Goal: Obtain resource: Download file/media

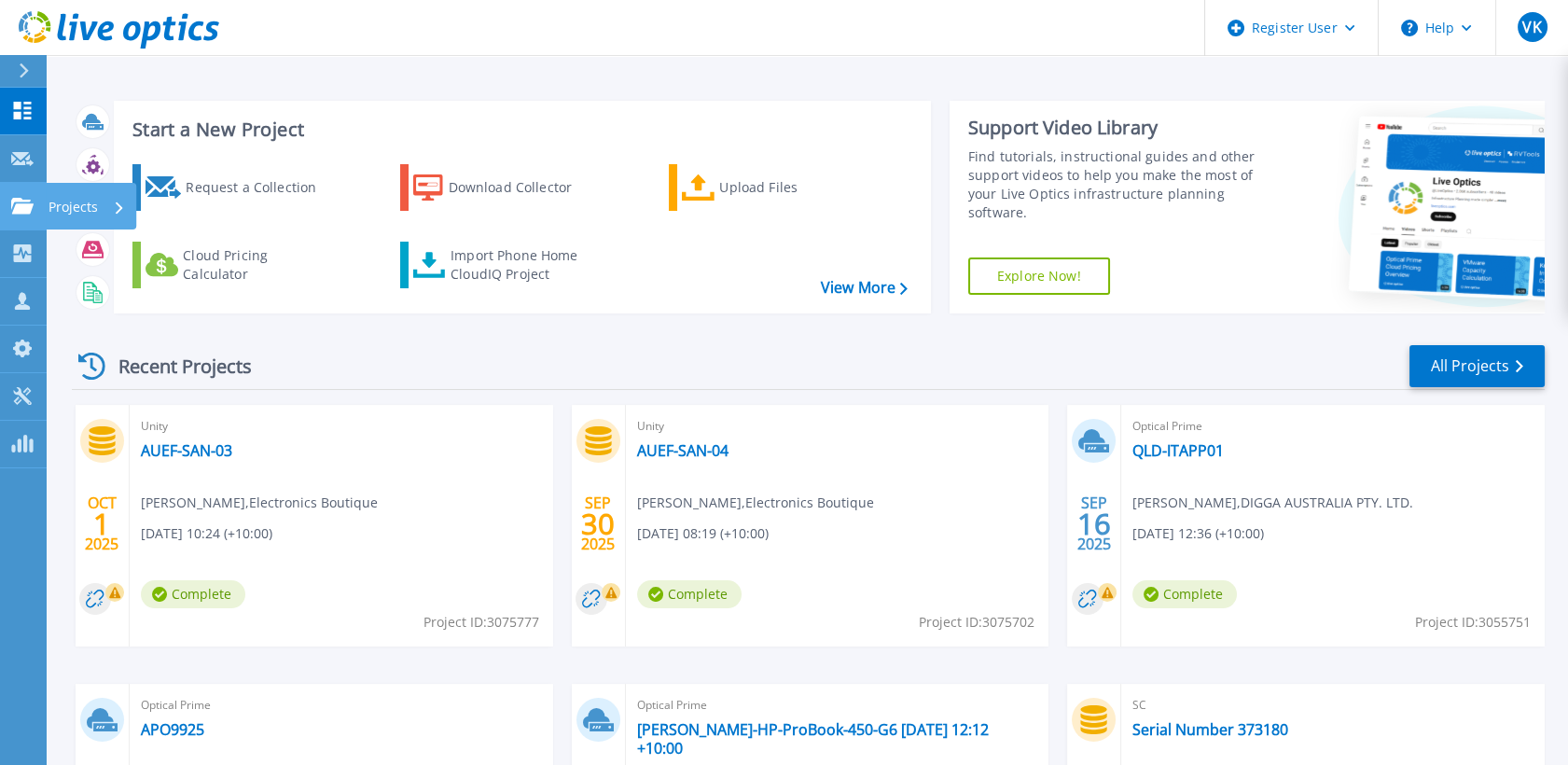
drag, startPoint x: 31, startPoint y: 197, endPoint x: 76, endPoint y: 210, distance: 46.8
click at [31, 197] on icon at bounding box center [22, 205] width 23 height 16
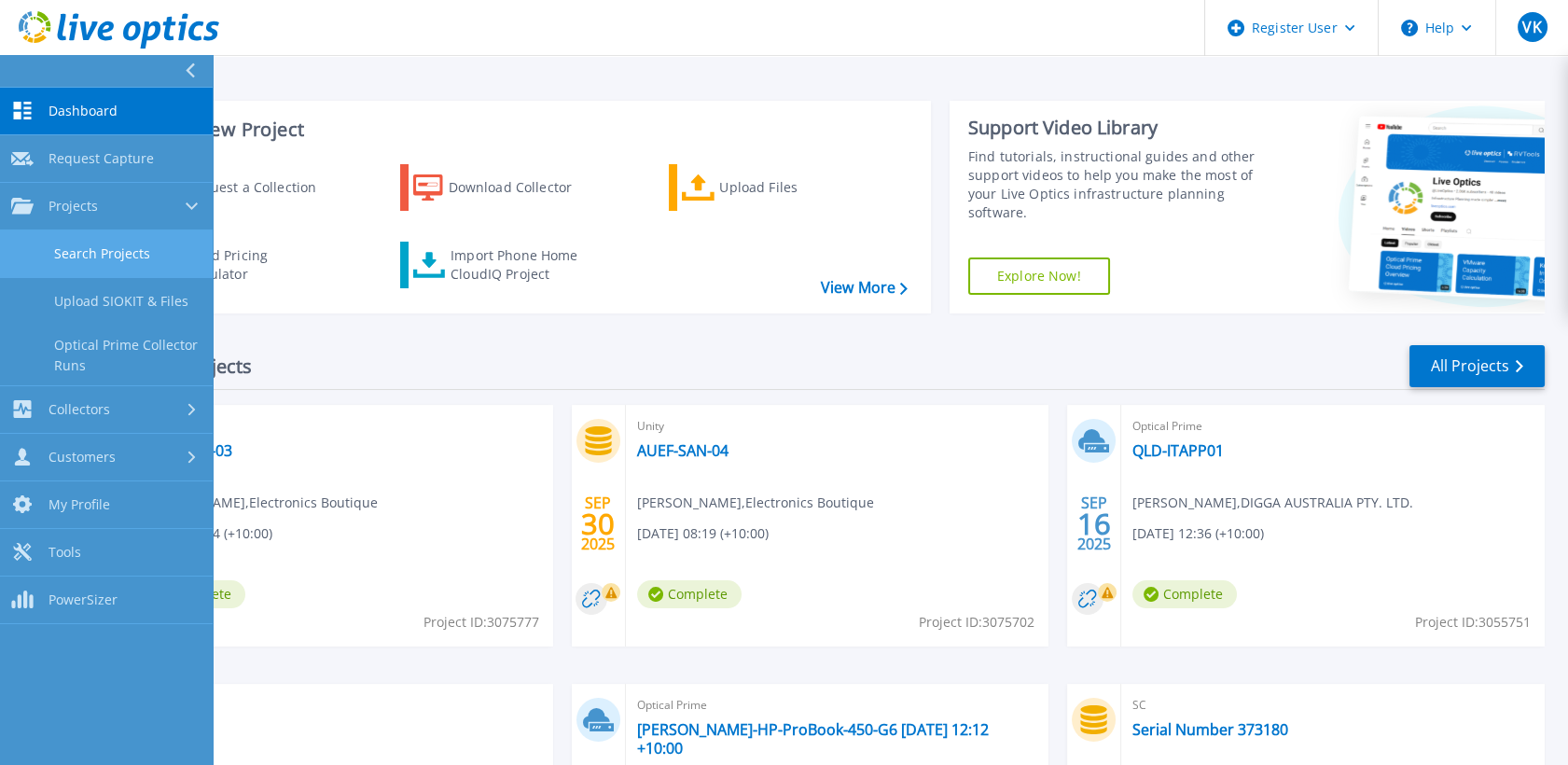
click at [150, 256] on link "Search Projects" at bounding box center [106, 254] width 212 height 47
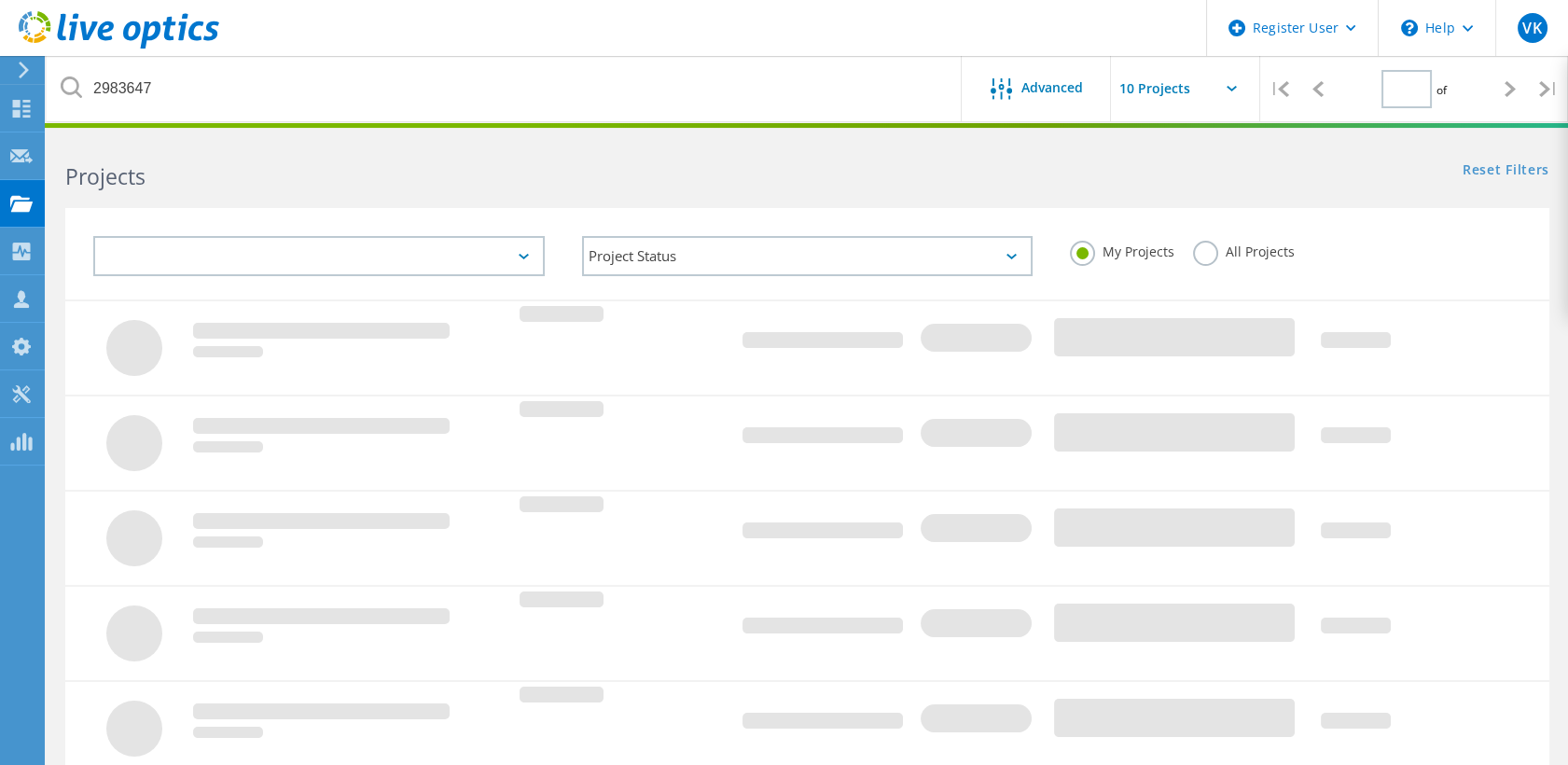
type input "1"
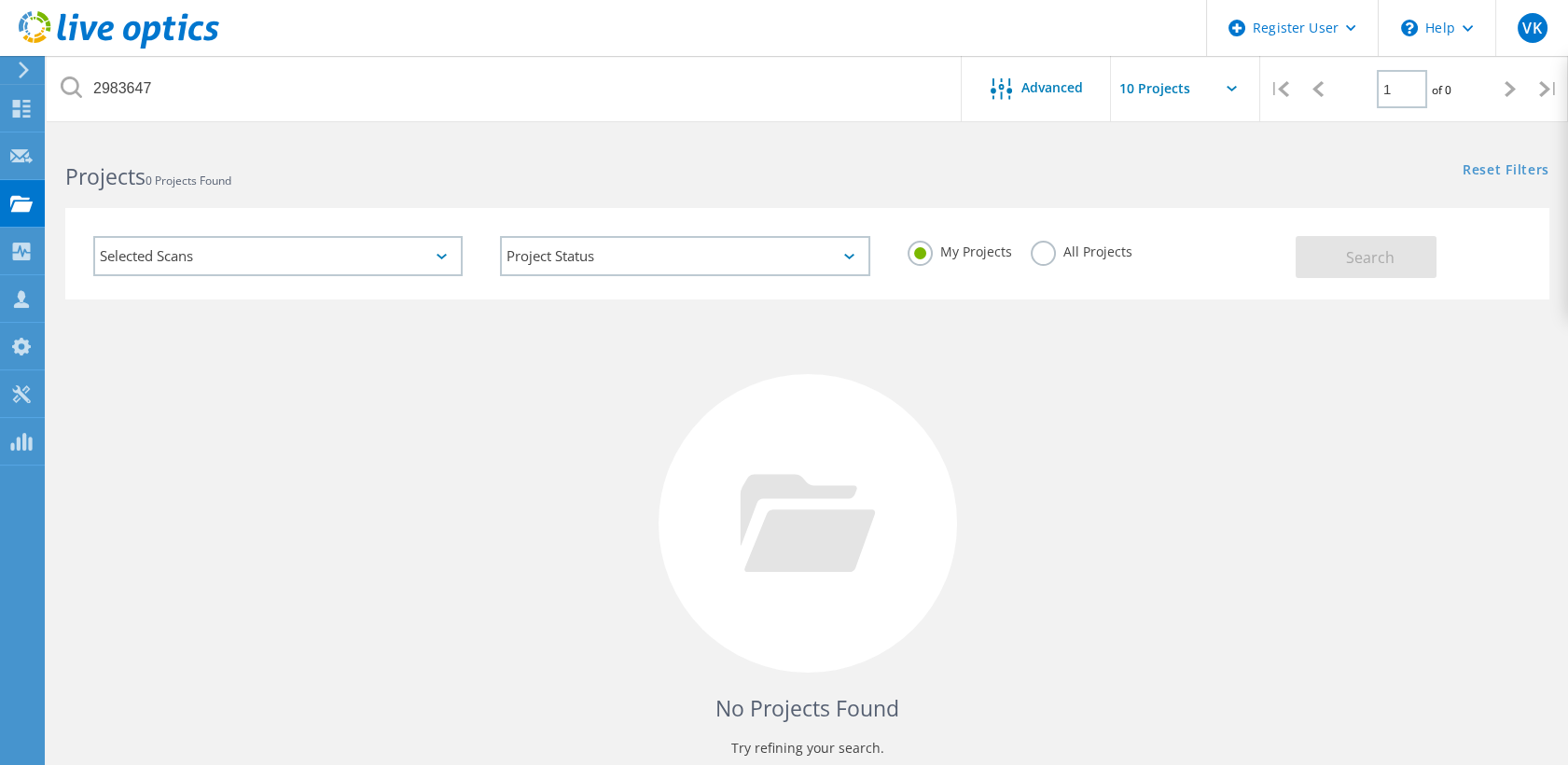
click at [1131, 253] on div "My Projects All Projects" at bounding box center [1092, 252] width 407 height 69
click at [1045, 259] on label "All Projects" at bounding box center [1081, 250] width 102 height 18
click at [0, 0] on input "All Projects" at bounding box center [0, 0] width 0 height 0
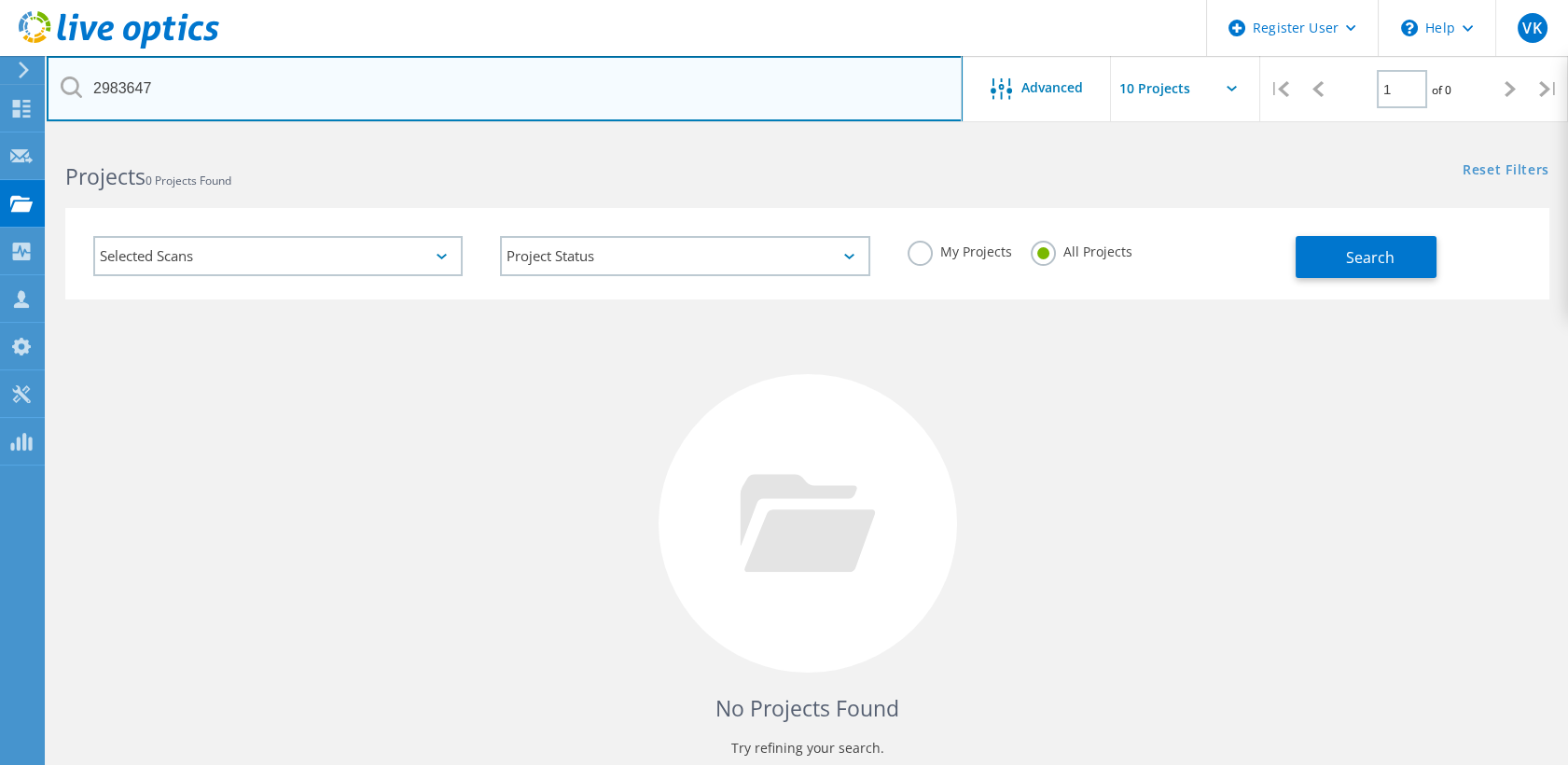
click at [132, 101] on input "2983647" at bounding box center [505, 89] width 916 height 65
type input "3067746"
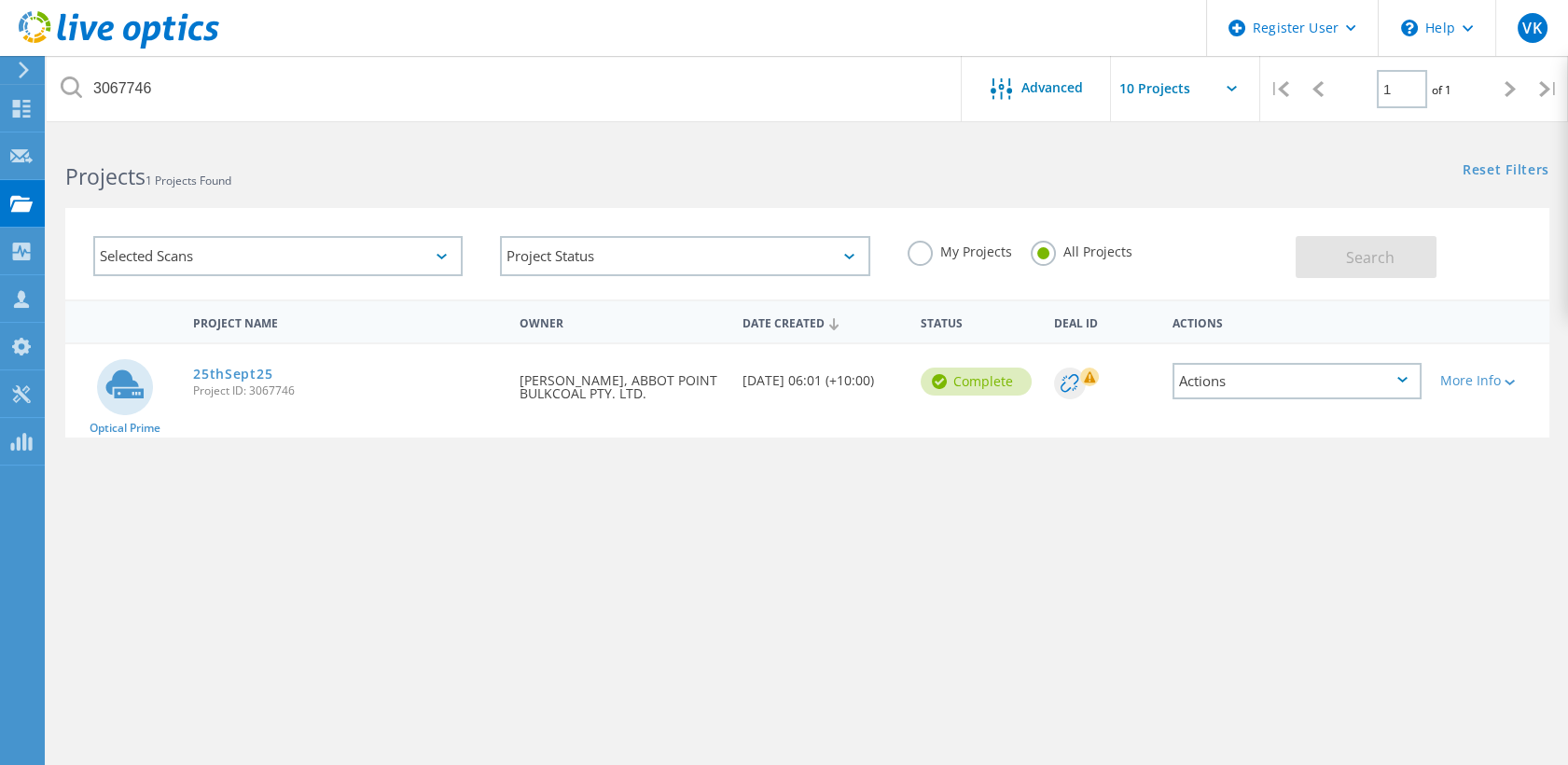
drag, startPoint x: 226, startPoint y: 373, endPoint x: 1089, endPoint y: 426, distance: 864.6
click at [226, 373] on link "25thSept25" at bounding box center [233, 373] width 79 height 13
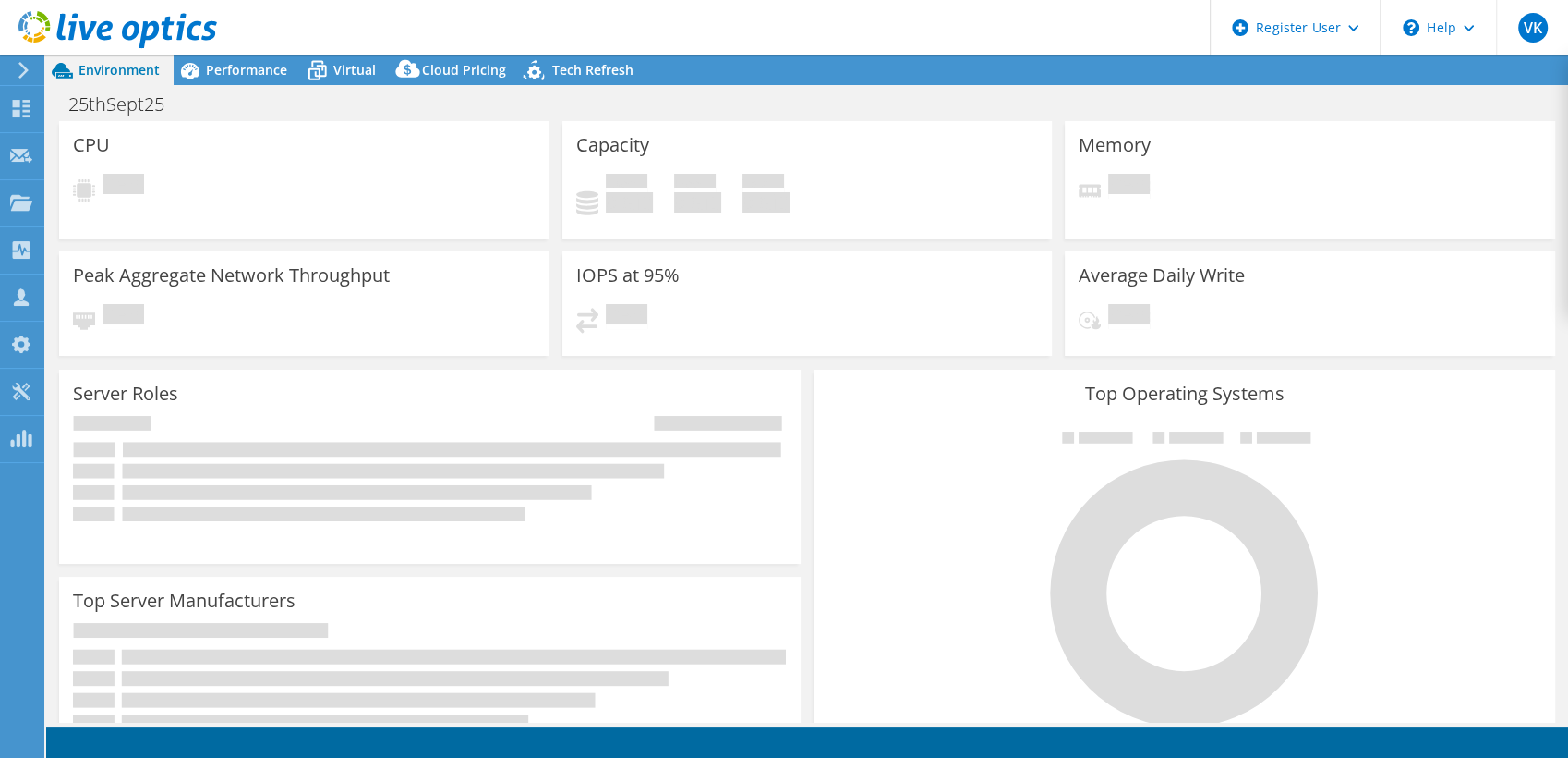
select select "USD"
select select "[GEOGRAPHIC_DATA]"
select select "AUD"
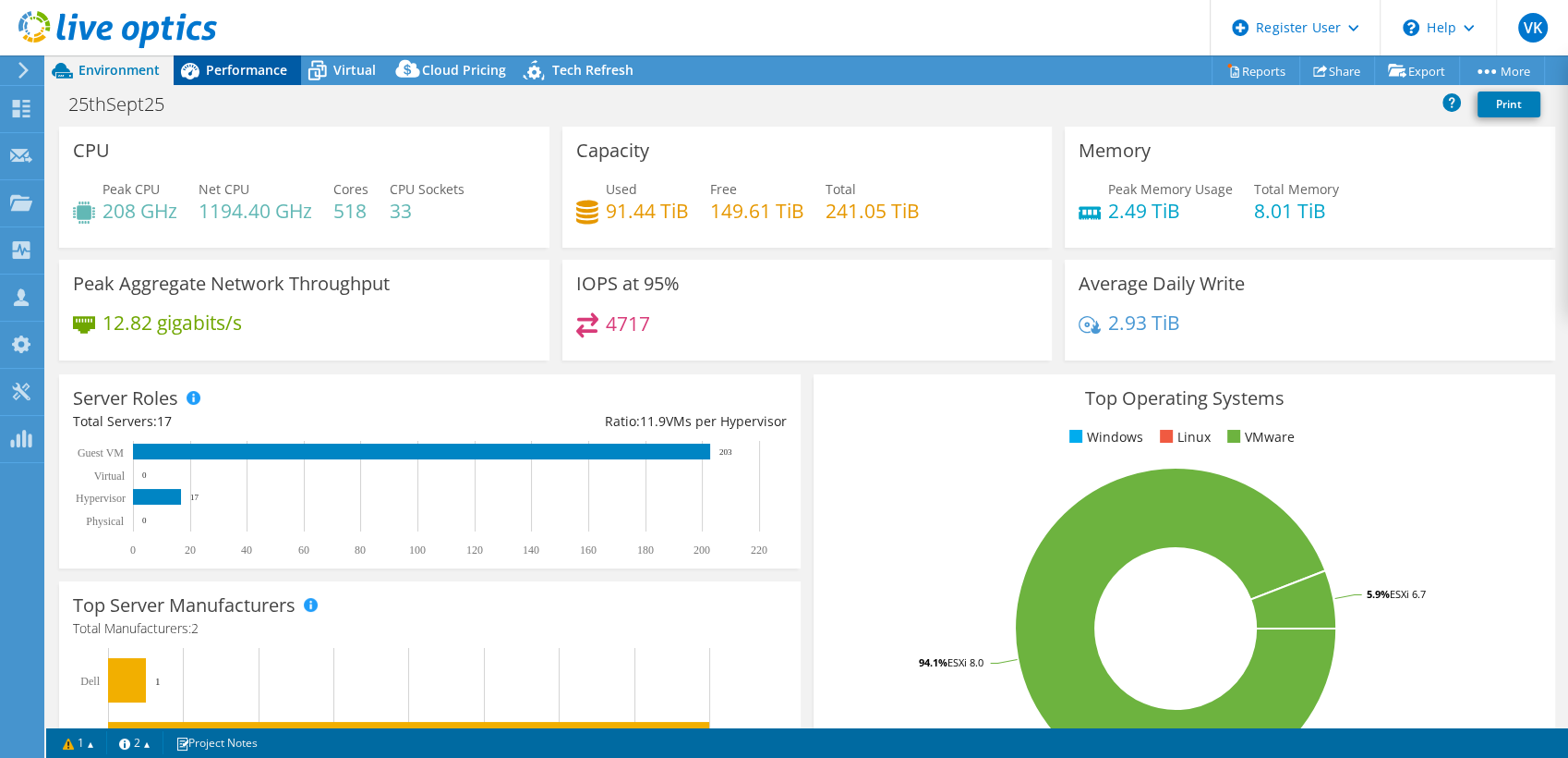
click at [257, 70] on span "Performance" at bounding box center [246, 69] width 81 height 18
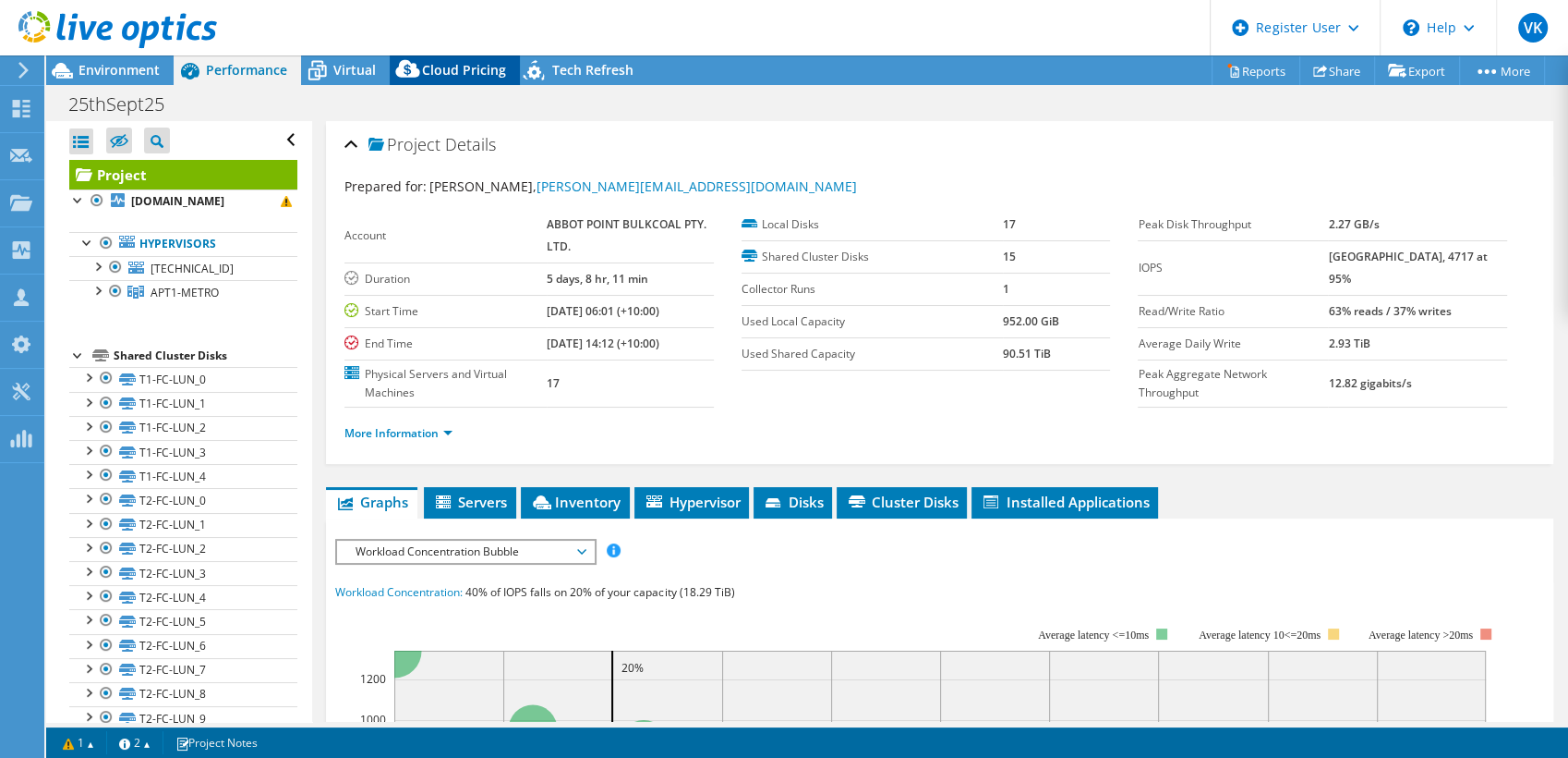
drag, startPoint x: 348, startPoint y: 70, endPoint x: 406, endPoint y: 83, distance: 59.4
click at [348, 70] on span "Virtual" at bounding box center [354, 69] width 42 height 18
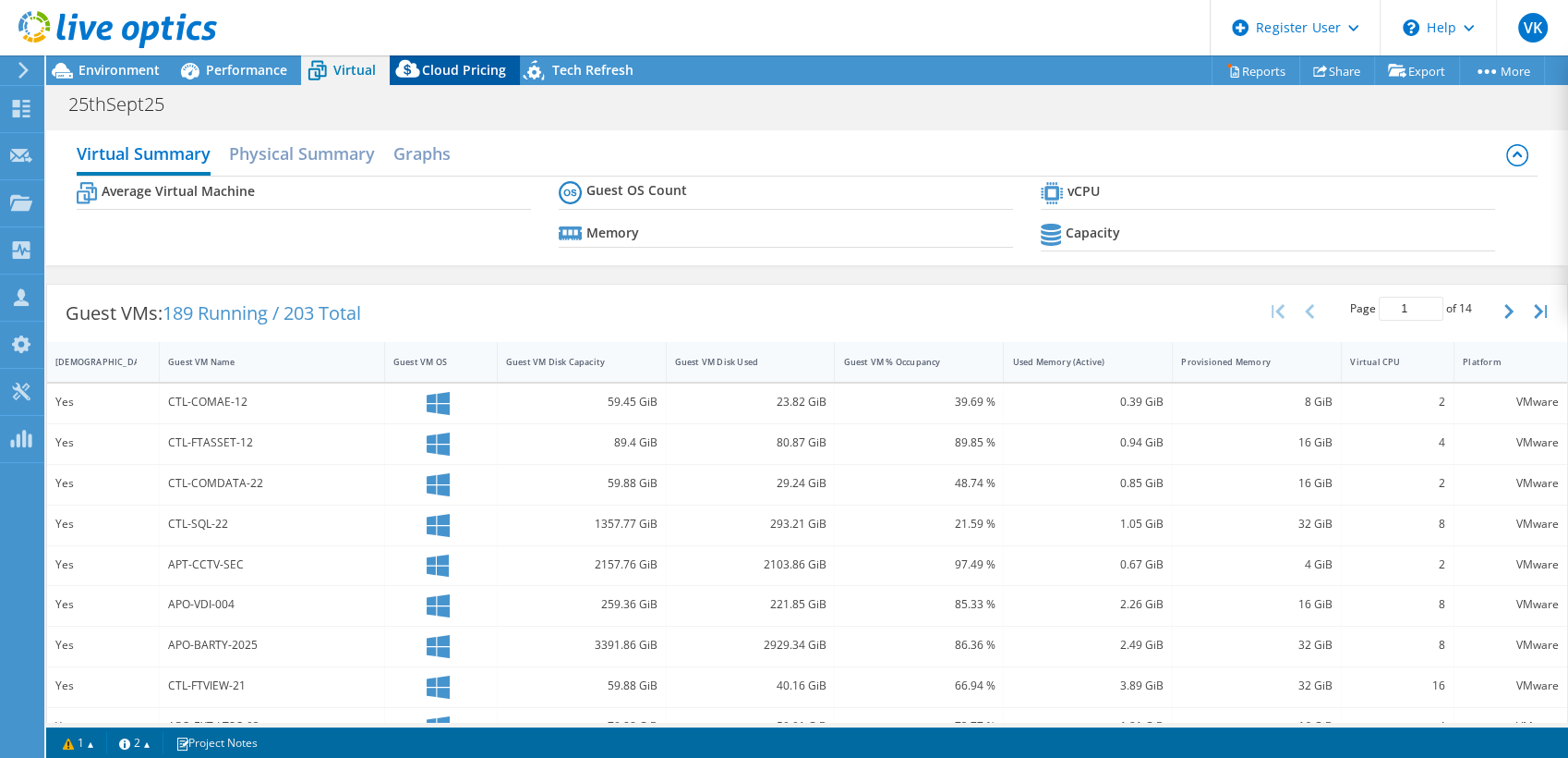
click at [448, 70] on span "Cloud Pricing" at bounding box center [464, 69] width 84 height 18
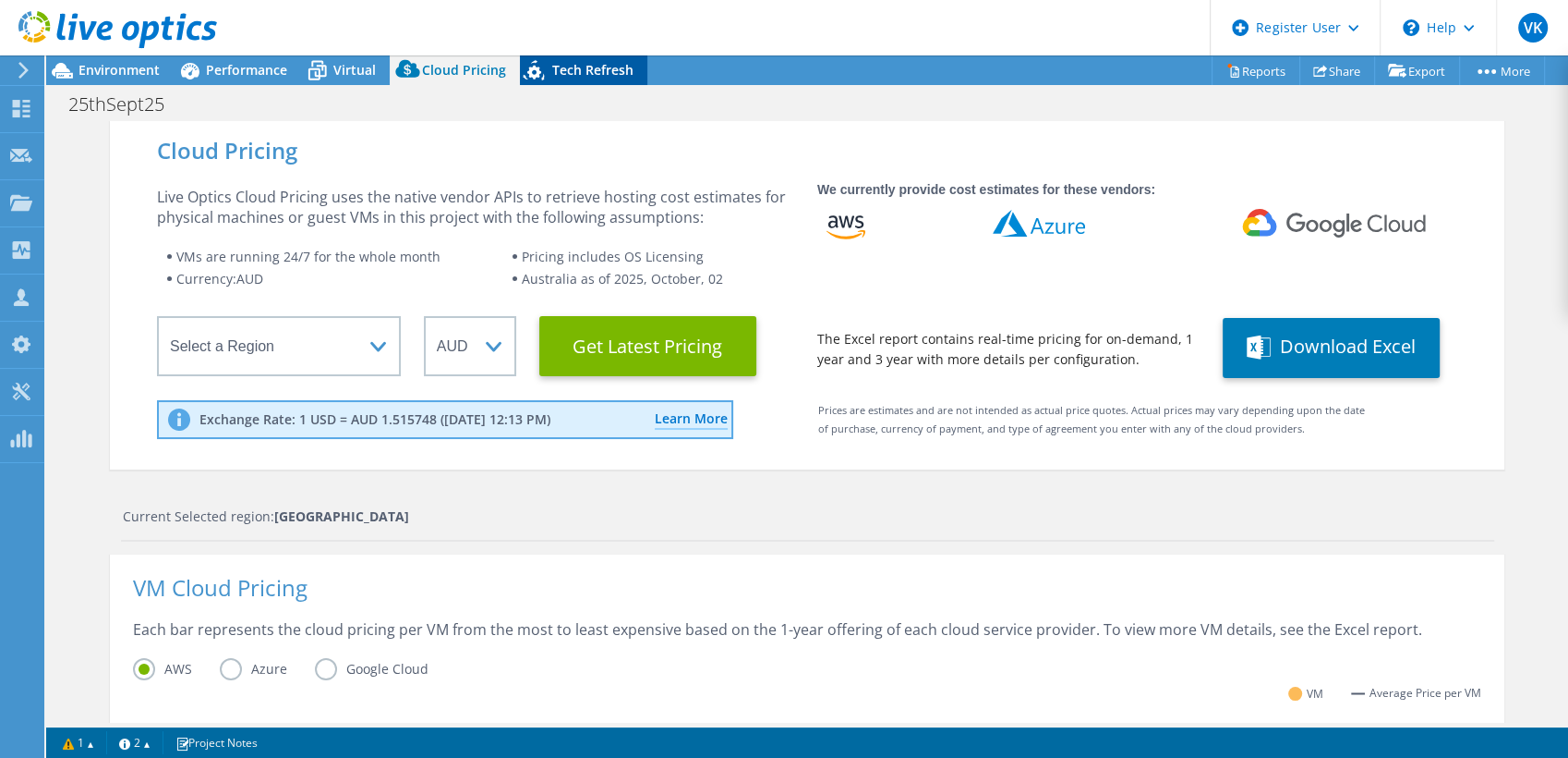
click at [591, 75] on span "Tech Refresh" at bounding box center [592, 69] width 81 height 18
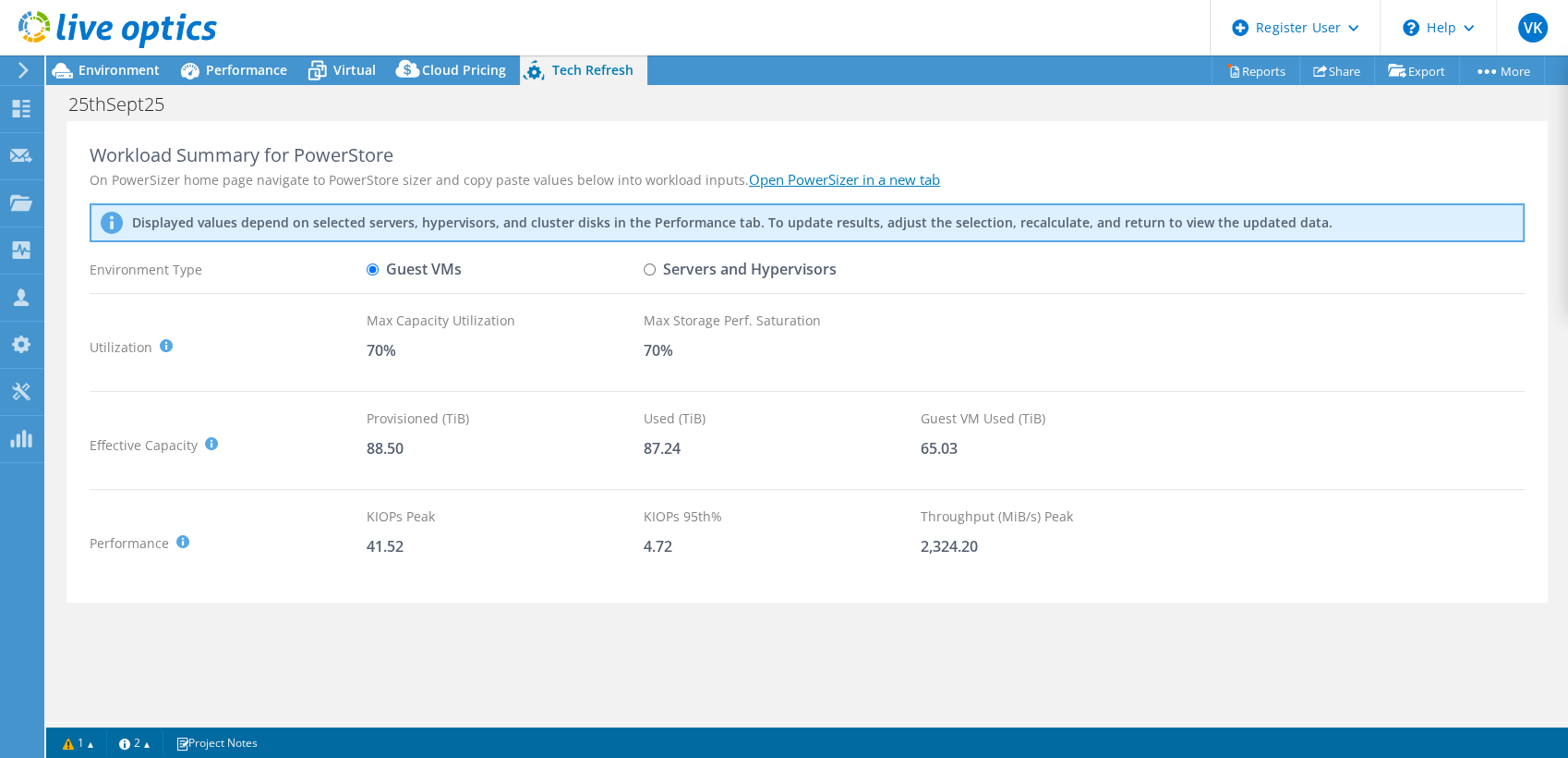
click at [740, 272] on label "Servers and Hypervisors" at bounding box center [739, 269] width 193 height 32
click at [656, 272] on input "Servers and Hypervisors" at bounding box center [649, 269] width 12 height 12
radio input "true"
click at [460, 276] on label "Guest VMs" at bounding box center [414, 269] width 95 height 32
click at [378, 276] on input "Guest VMs" at bounding box center [372, 269] width 12 height 12
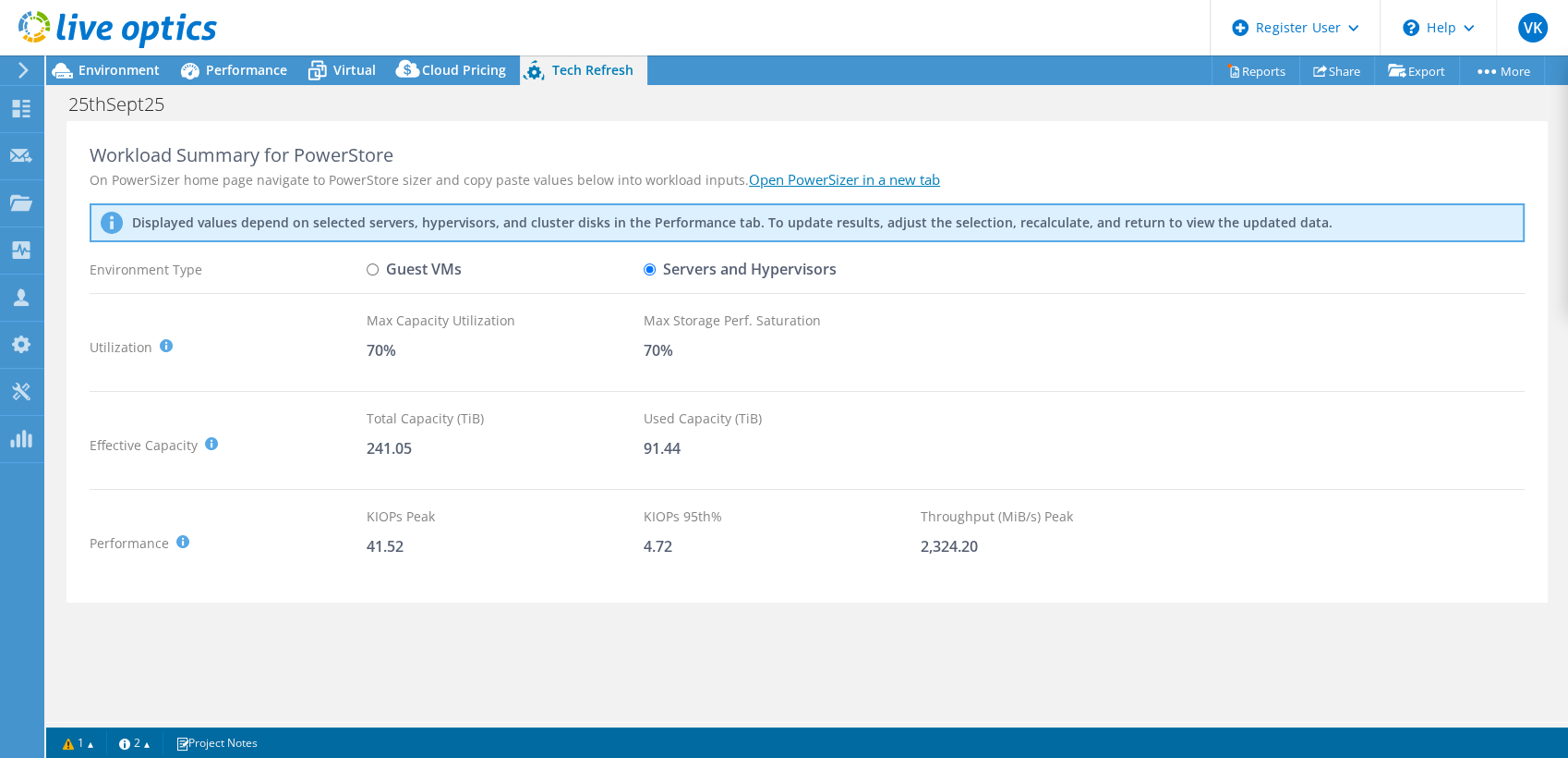
radio input "true"
radio input "false"
click at [232, 75] on span "Performance" at bounding box center [246, 69] width 81 height 18
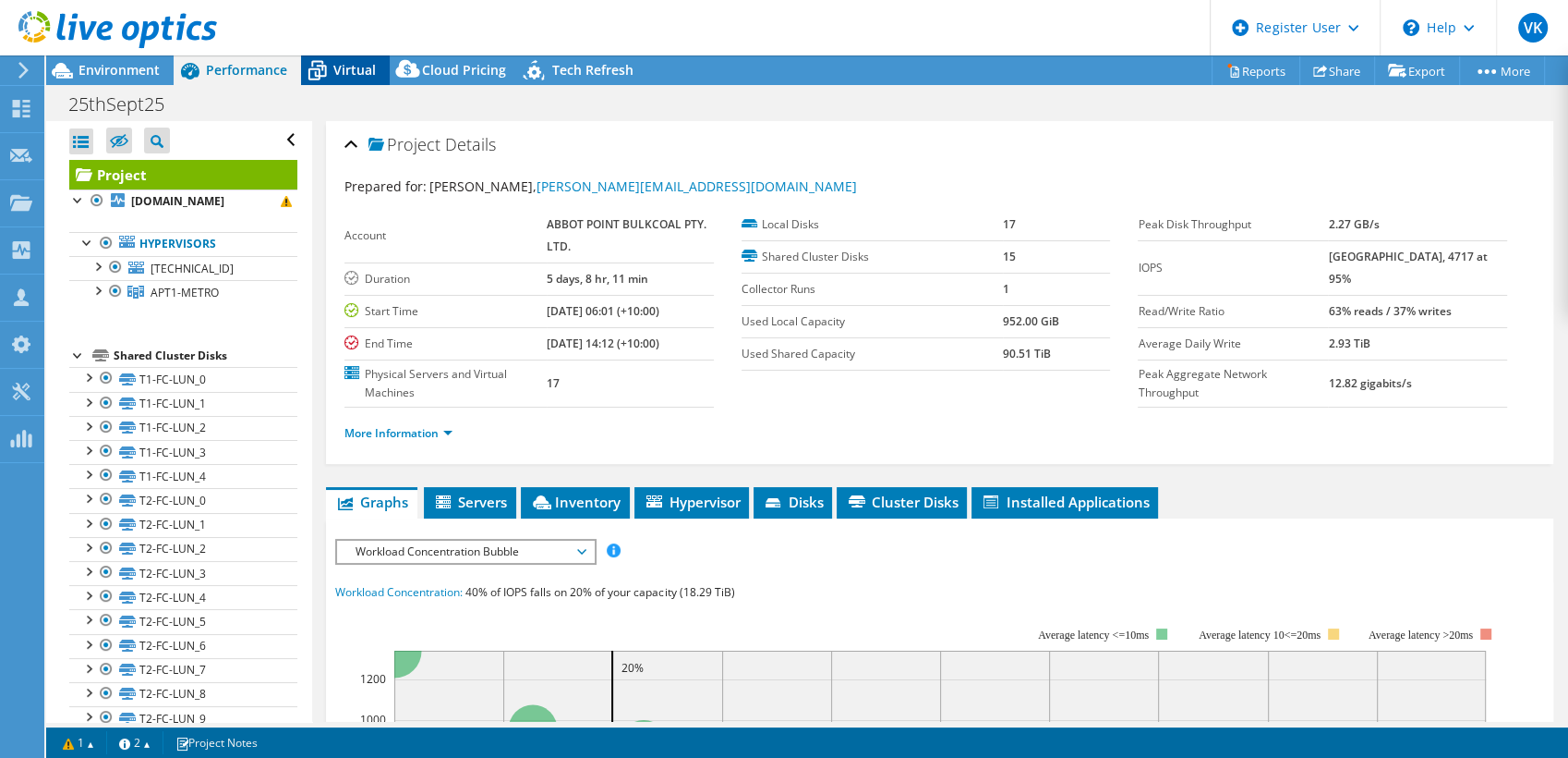
click at [344, 74] on span "Virtual" at bounding box center [354, 69] width 42 height 18
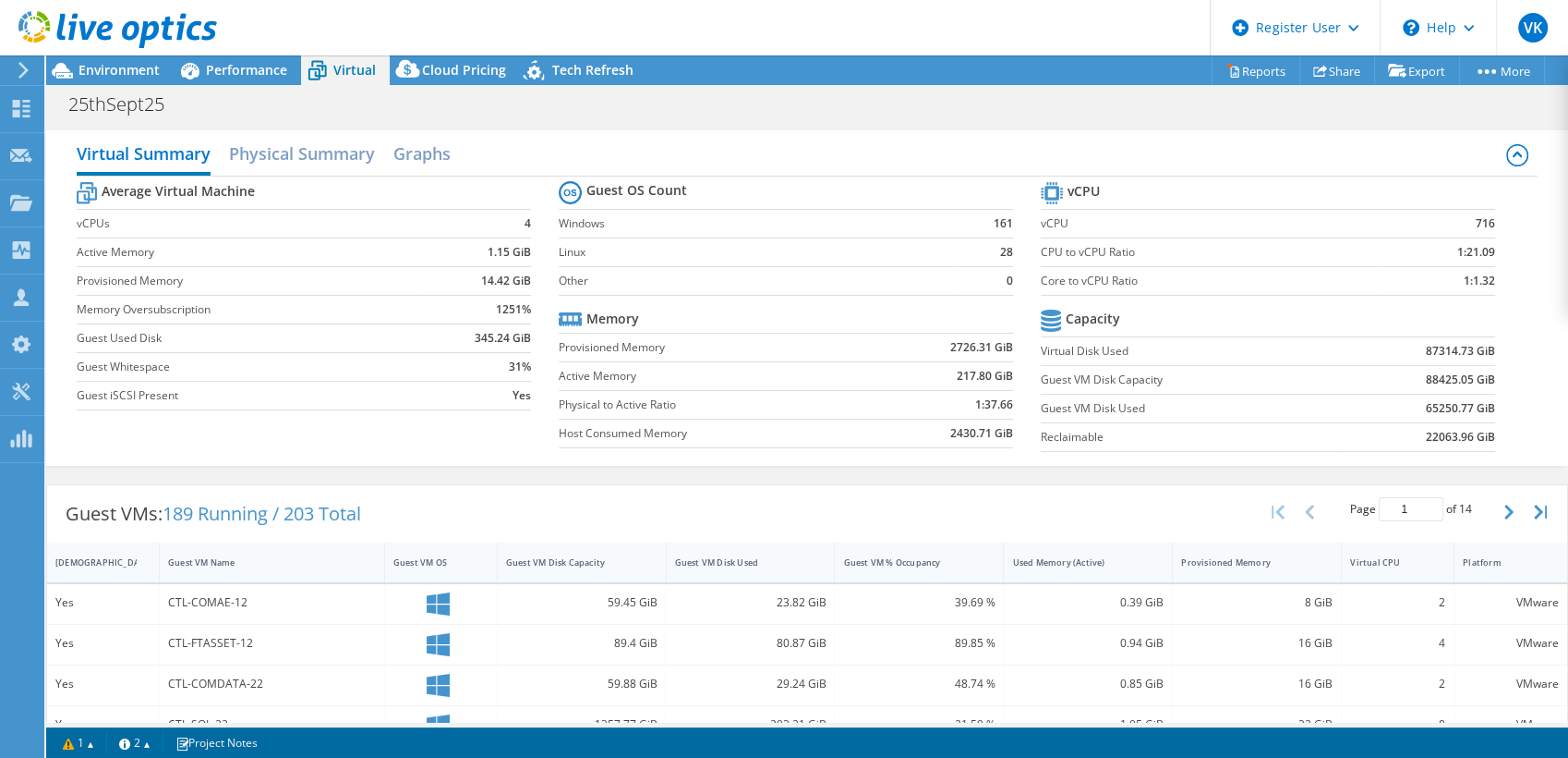
click at [118, 59] on div at bounding box center [109, 30] width 217 height 62
click at [134, 77] on span "Environment" at bounding box center [118, 69] width 81 height 18
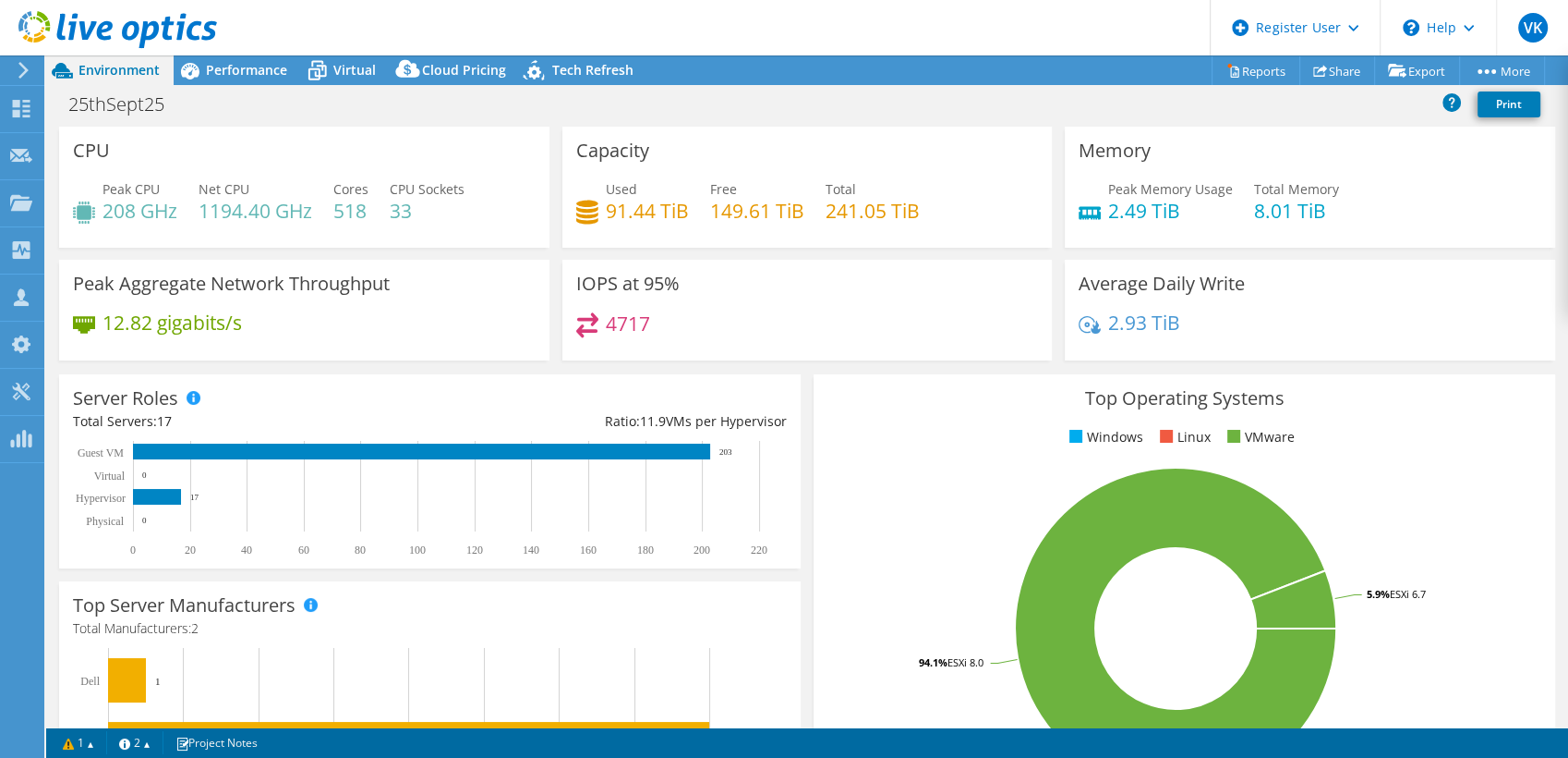
click at [975, 380] on div "Top Operating Systems Windows Linux VMware 94.1% ESXi 8.0 5.9% ESXi 6.7" at bounding box center [1184, 596] width 742 height 443
click at [340, 75] on span "Virtual" at bounding box center [354, 69] width 42 height 18
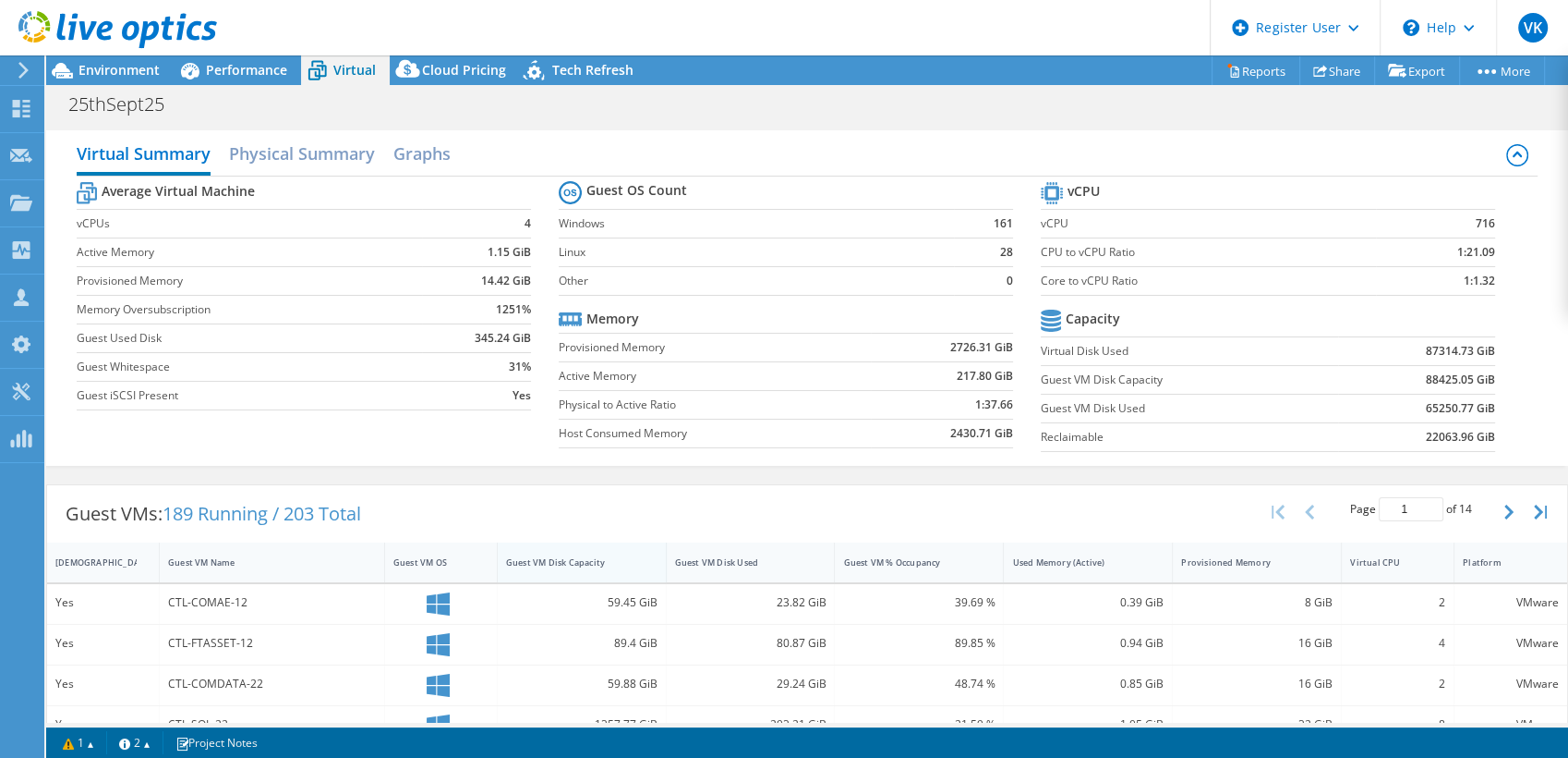
scroll to position [205, 0]
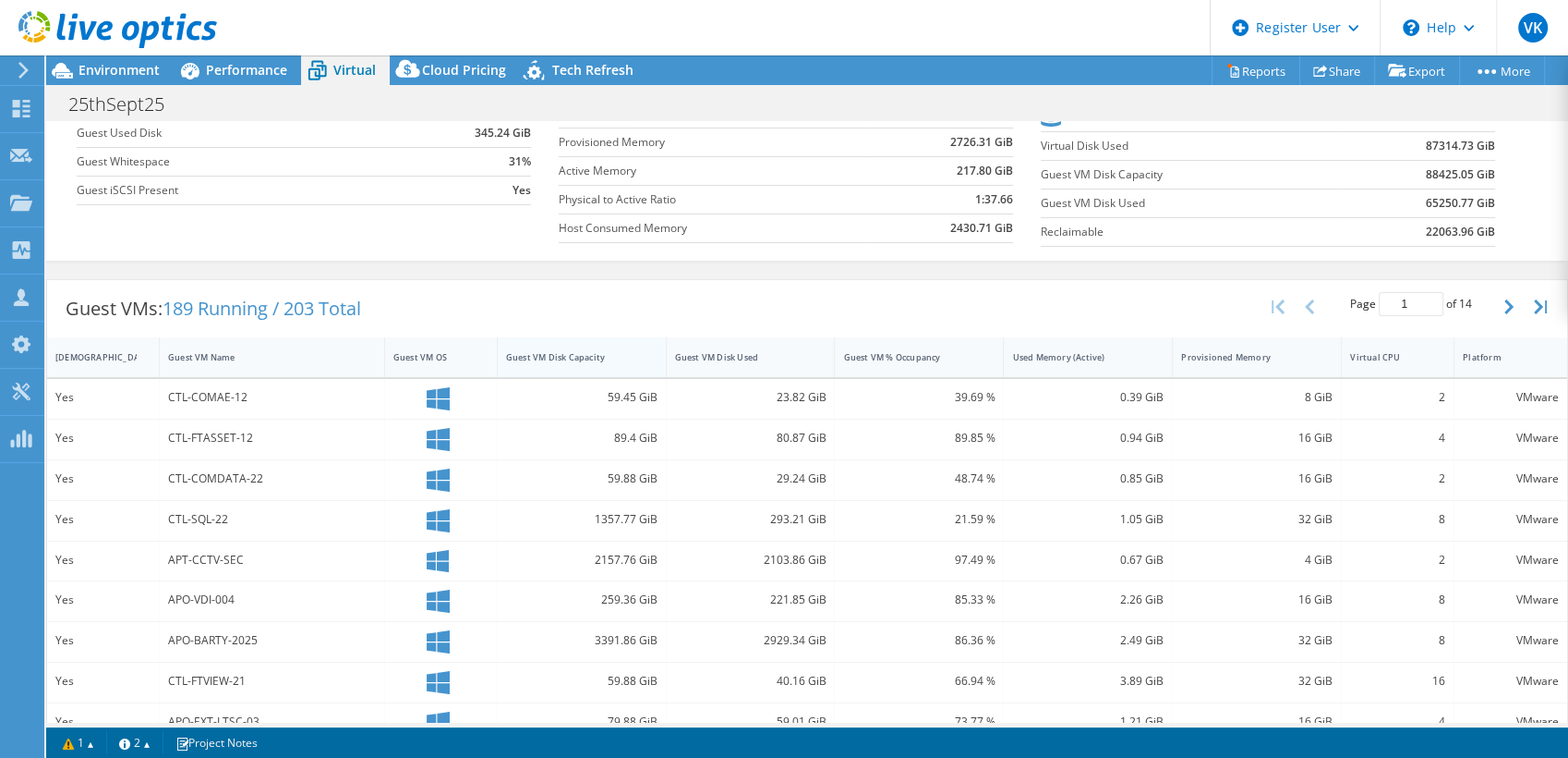
click at [576, 352] on div "Guest VM Disk Capacity" at bounding box center [571, 357] width 129 height 12
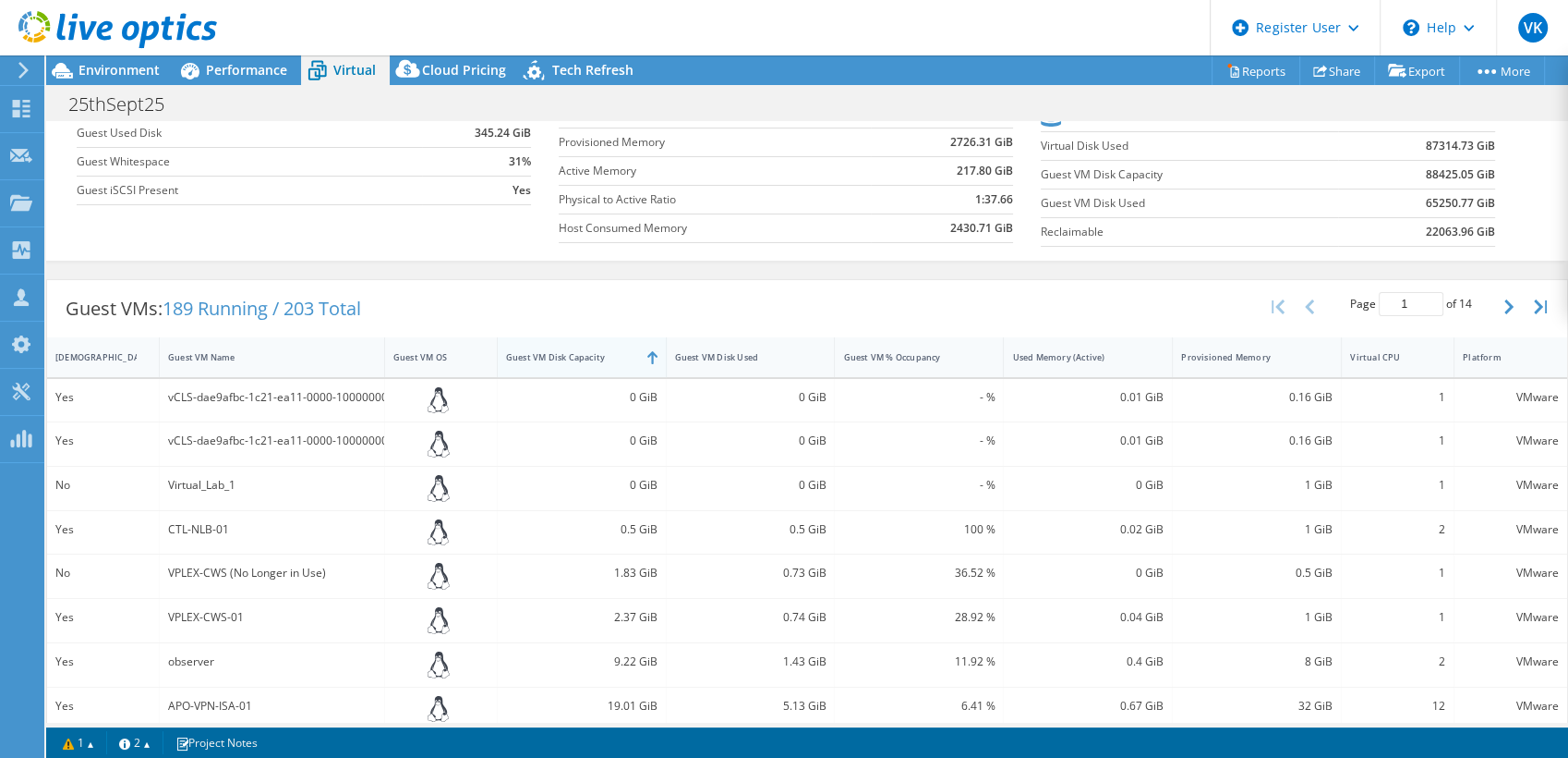
click at [598, 355] on div "Guest VM Disk Capacity" at bounding box center [571, 357] width 129 height 12
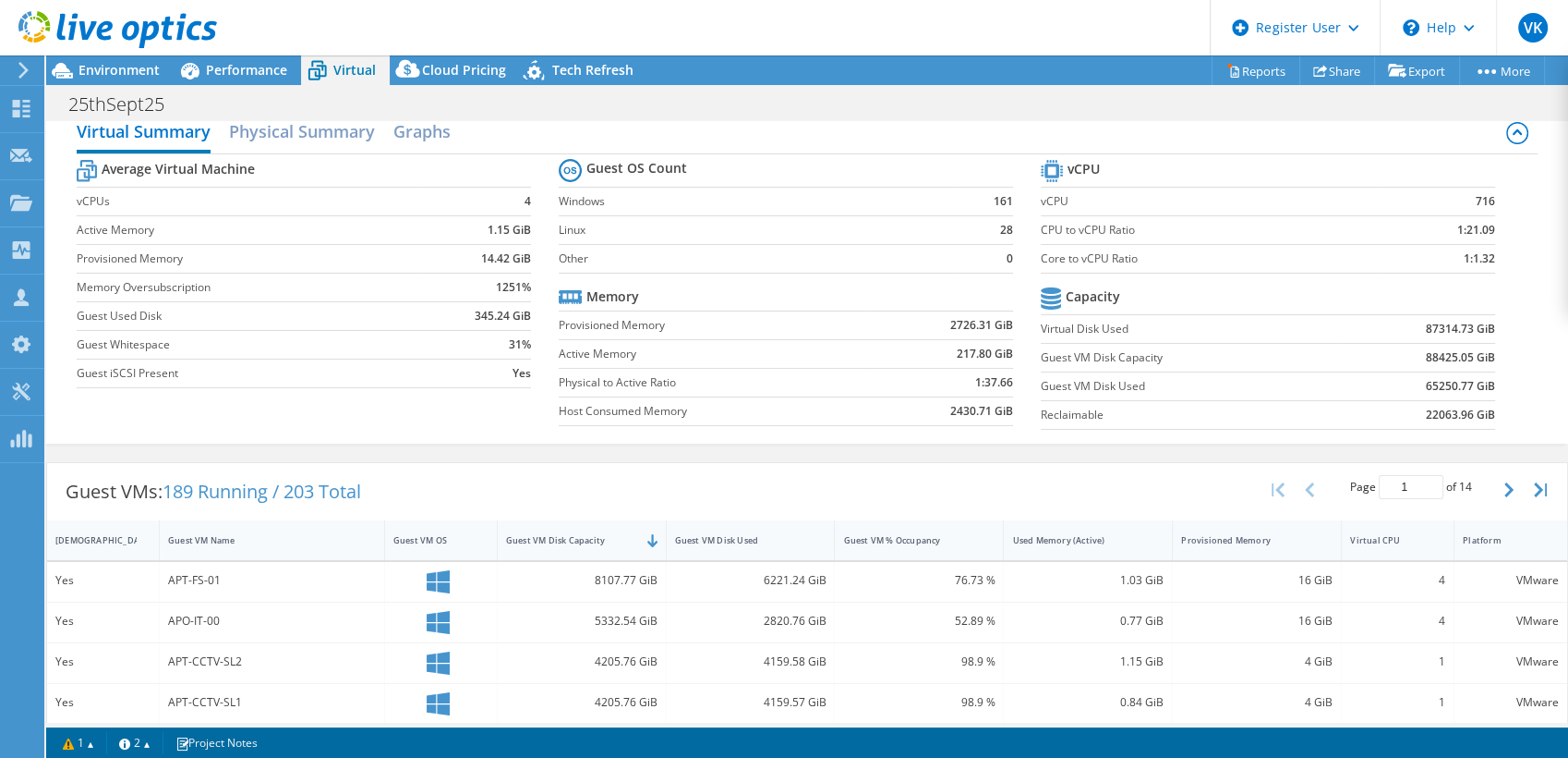
scroll to position [0, 0]
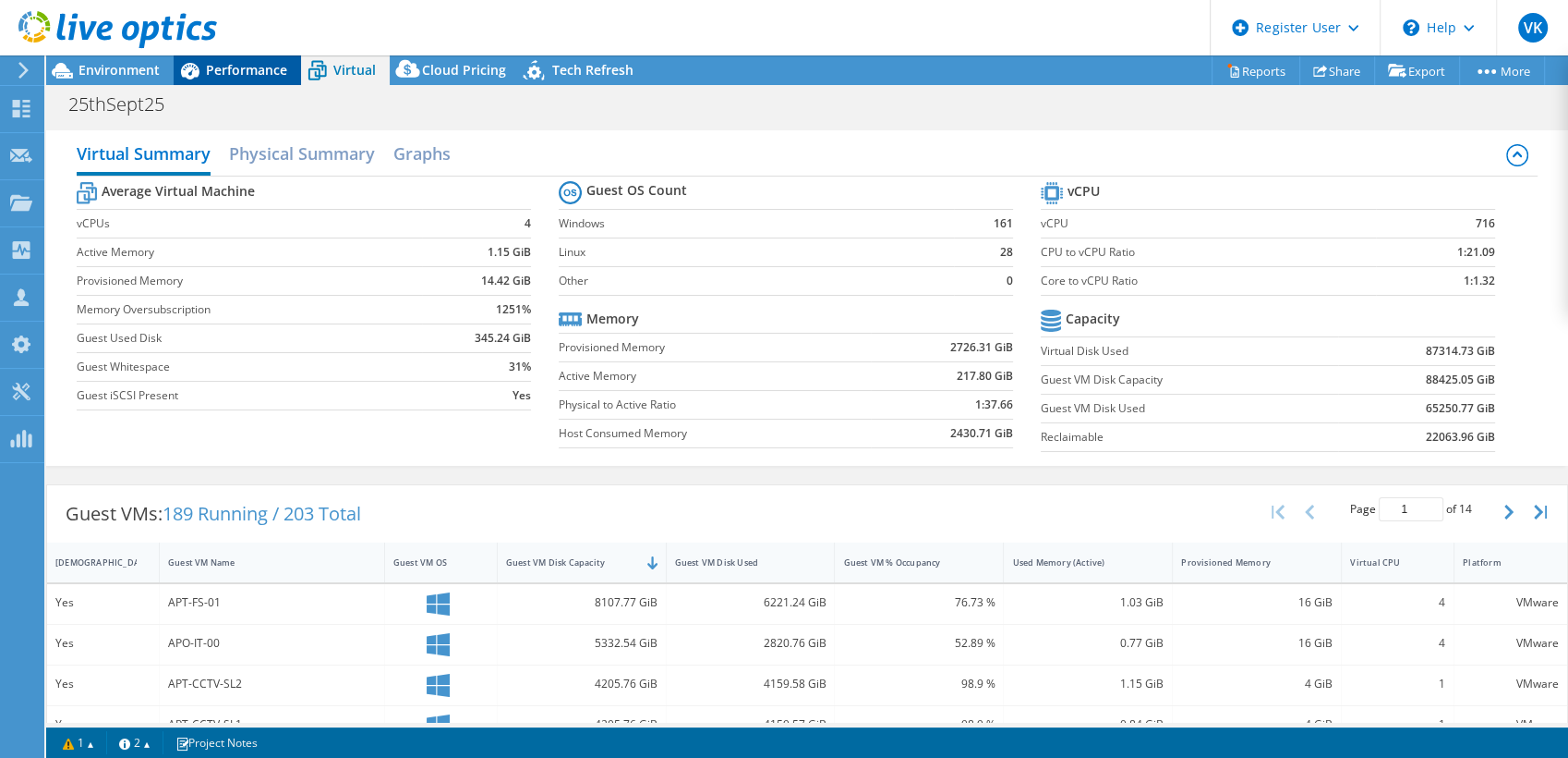
click at [233, 66] on span "Performance" at bounding box center [246, 69] width 81 height 18
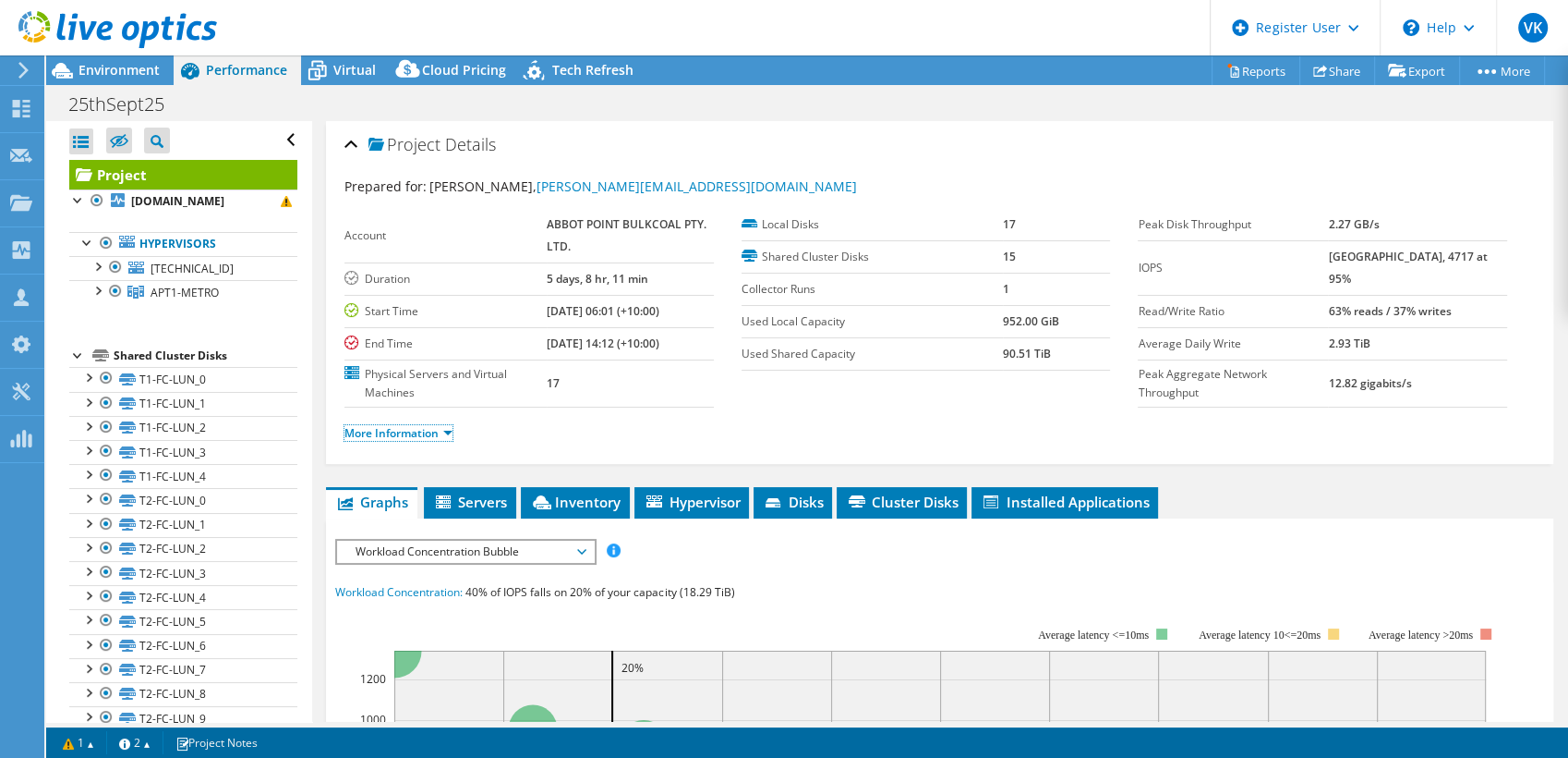
drag, startPoint x: 397, startPoint y: 429, endPoint x: 515, endPoint y: 441, distance: 118.6
click at [397, 428] on link "More Information" at bounding box center [398, 433] width 109 height 16
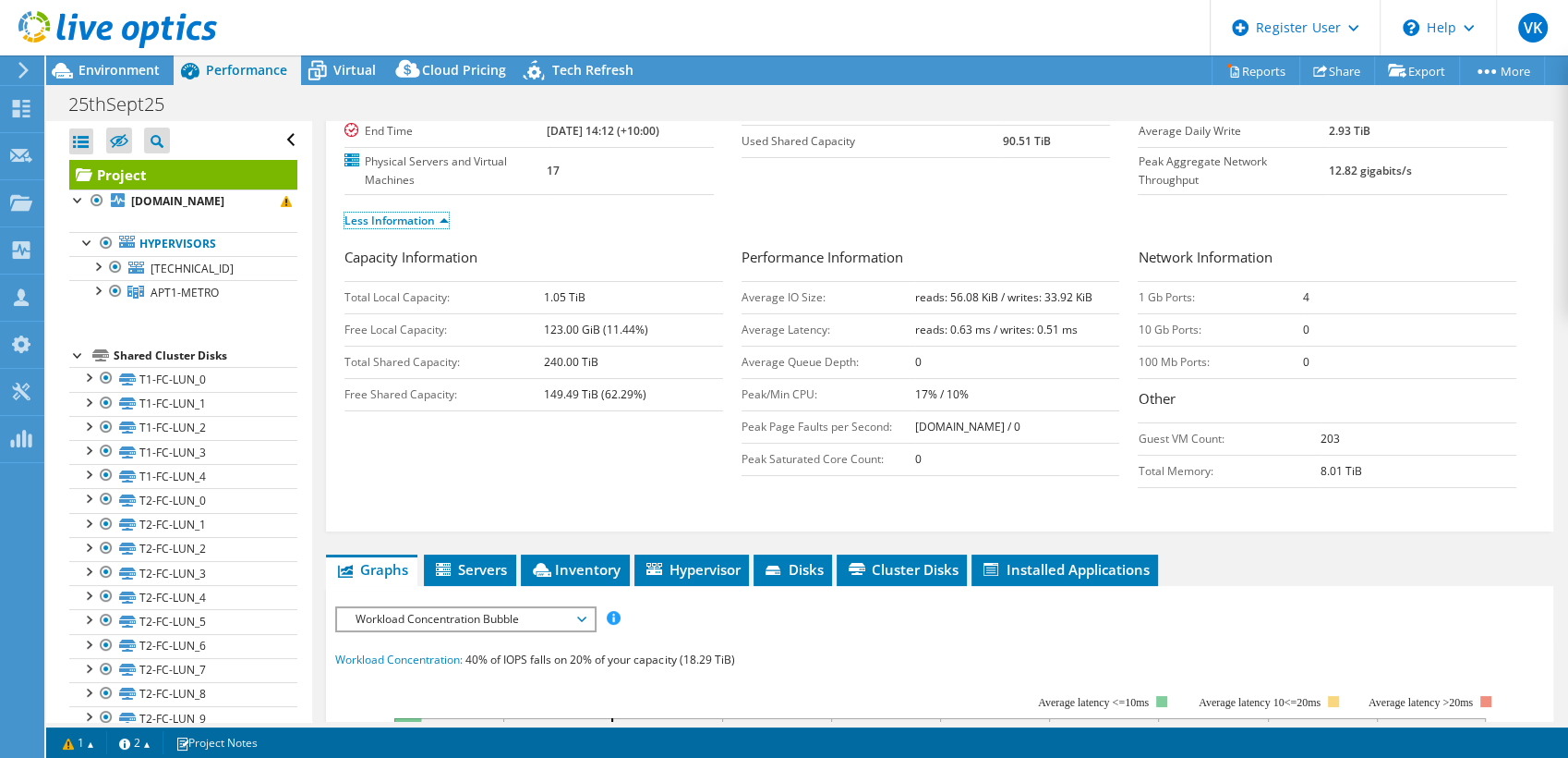
scroll to position [410, 0]
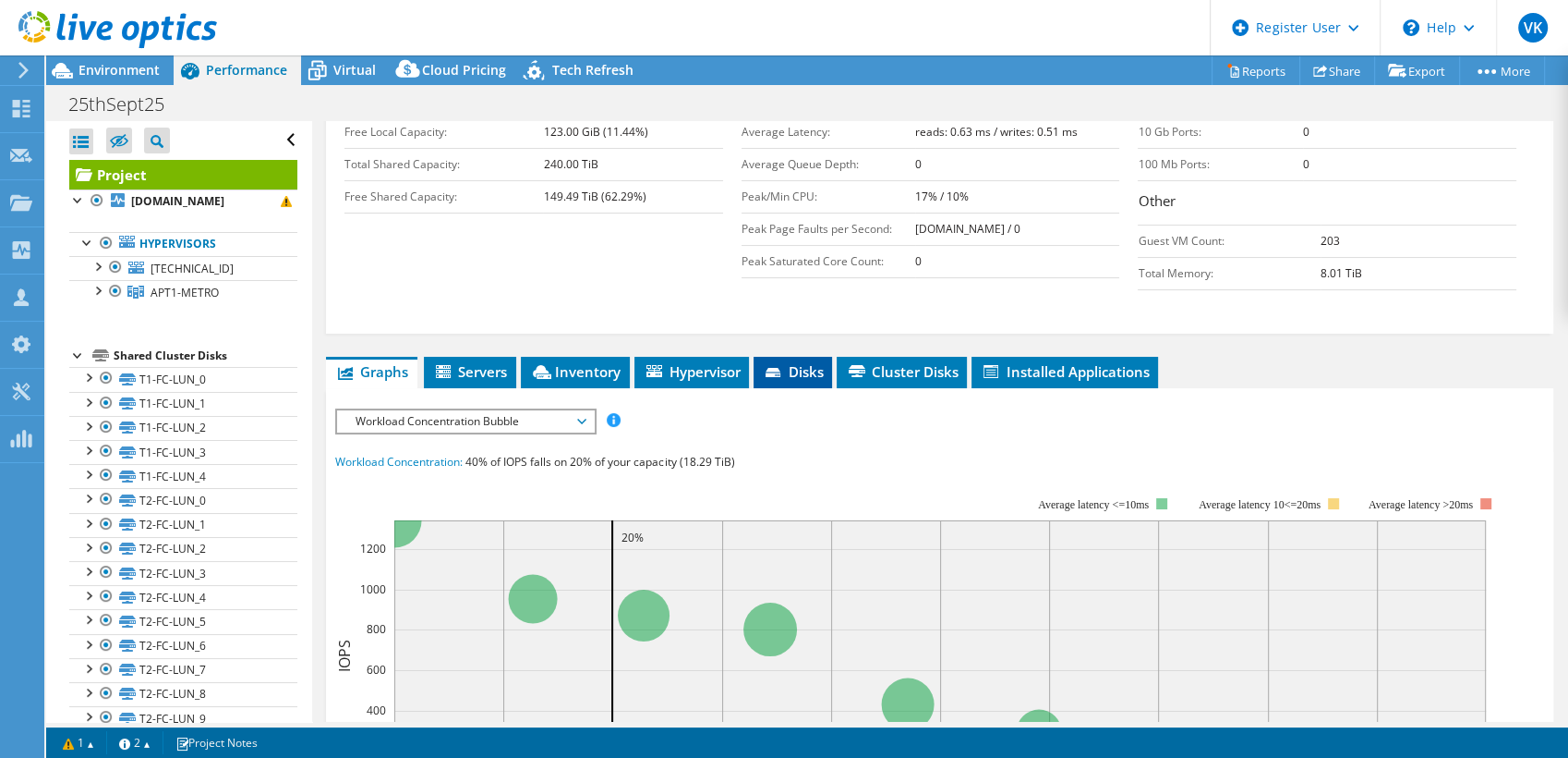
click at [805, 371] on span "Disks" at bounding box center [792, 371] width 60 height 19
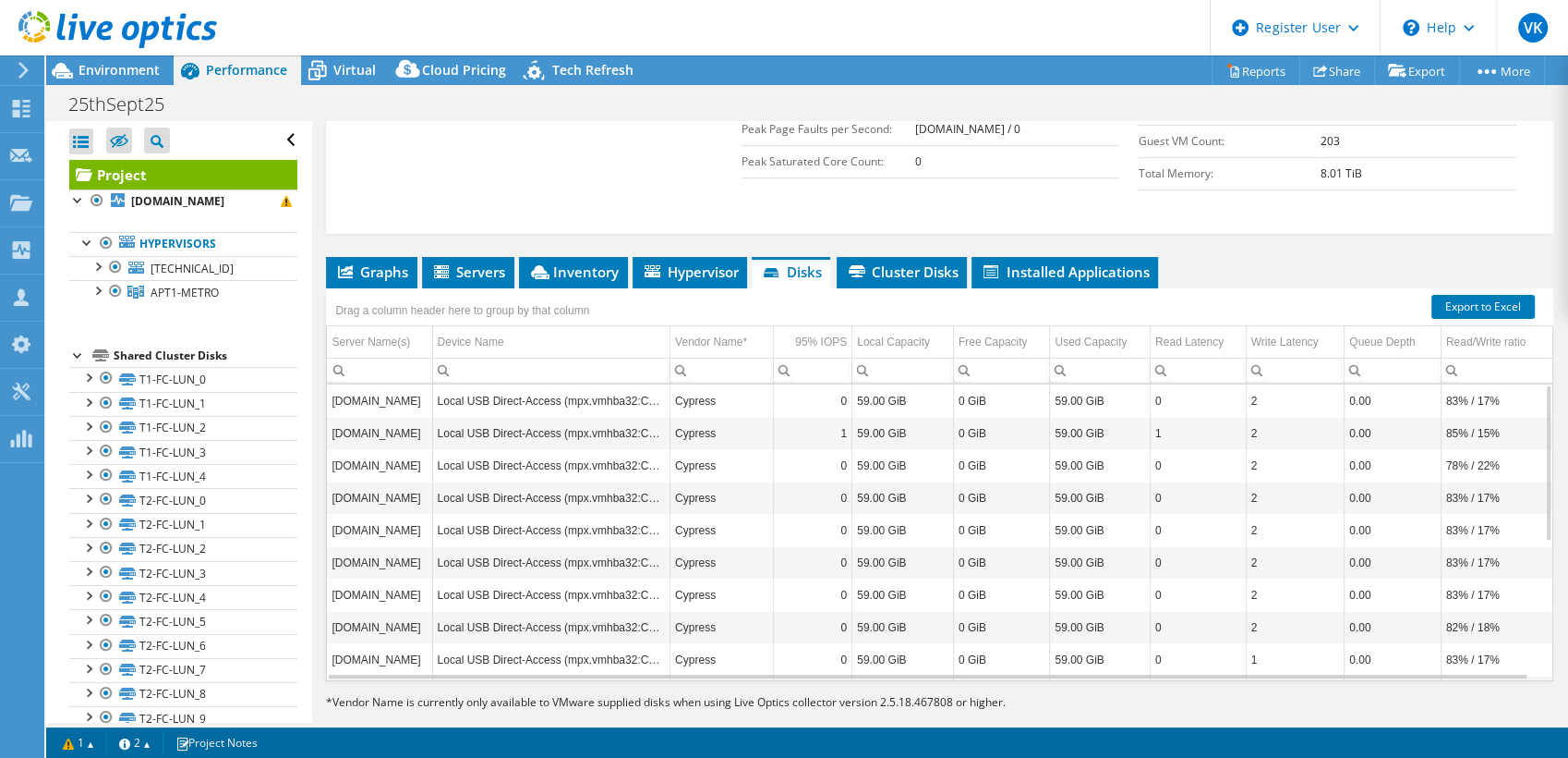
scroll to position [513, 0]
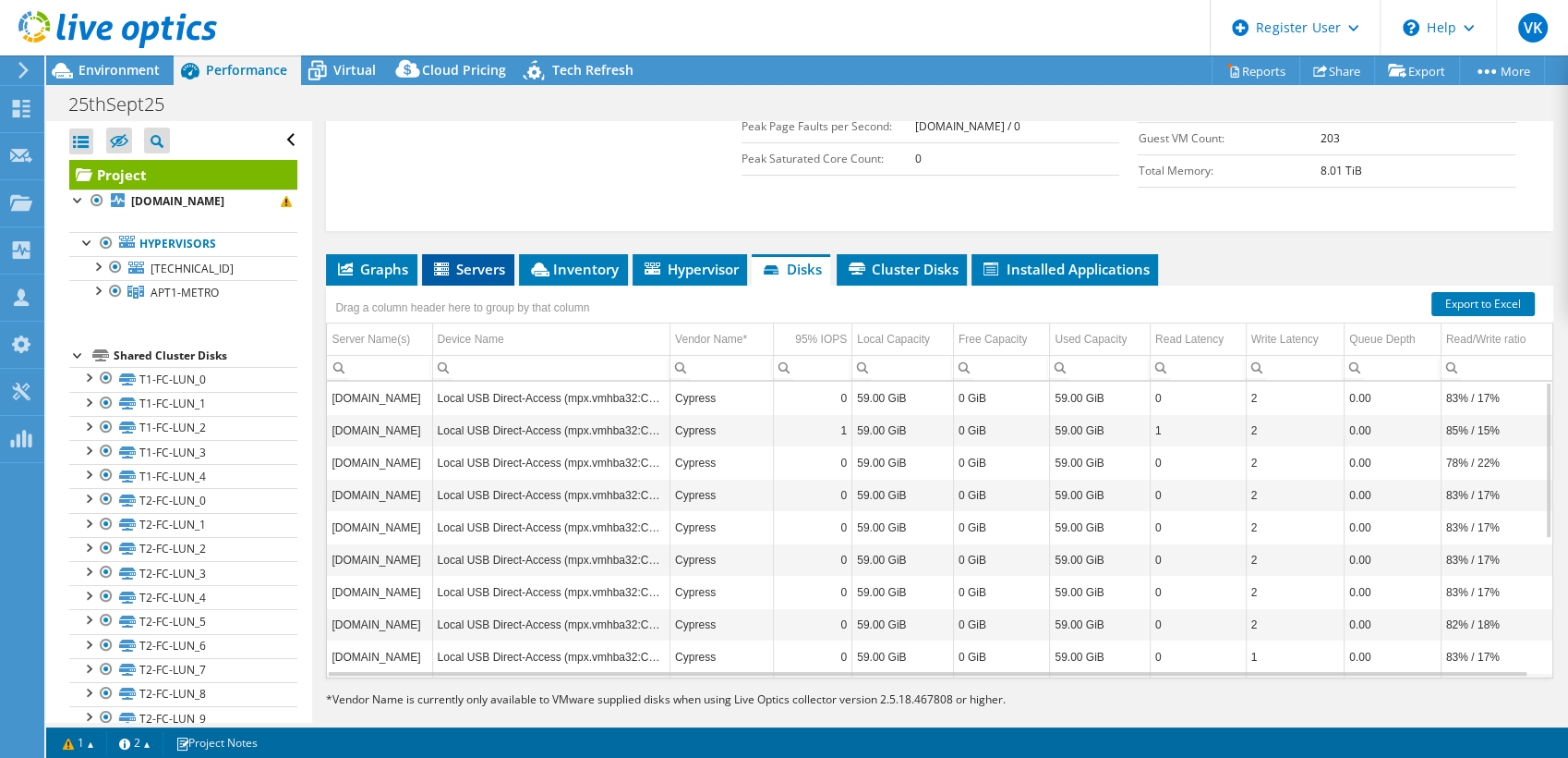
click at [489, 259] on span "Servers" at bounding box center [468, 268] width 74 height 19
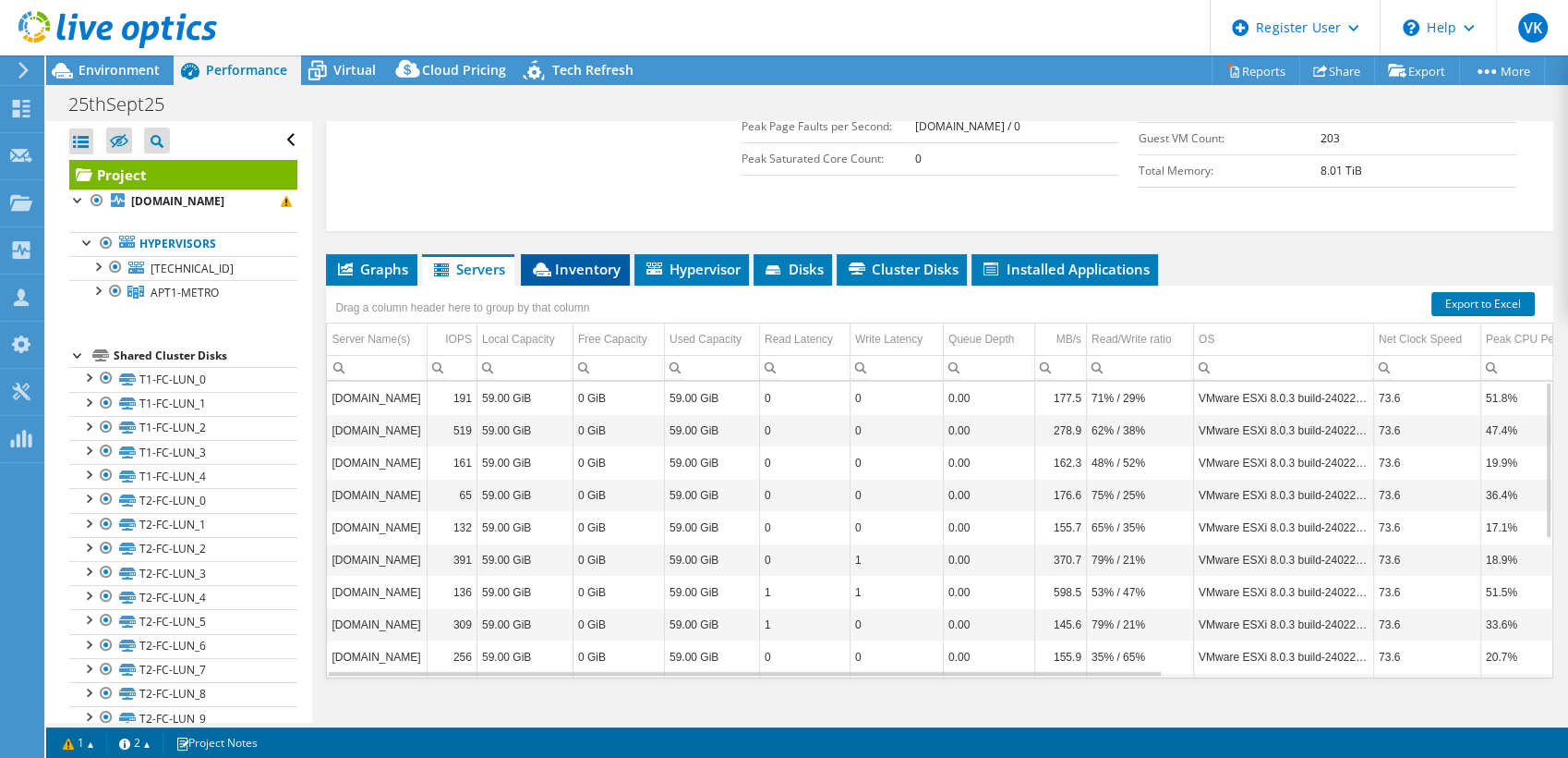
click at [601, 265] on span "Inventory" at bounding box center [575, 268] width 91 height 19
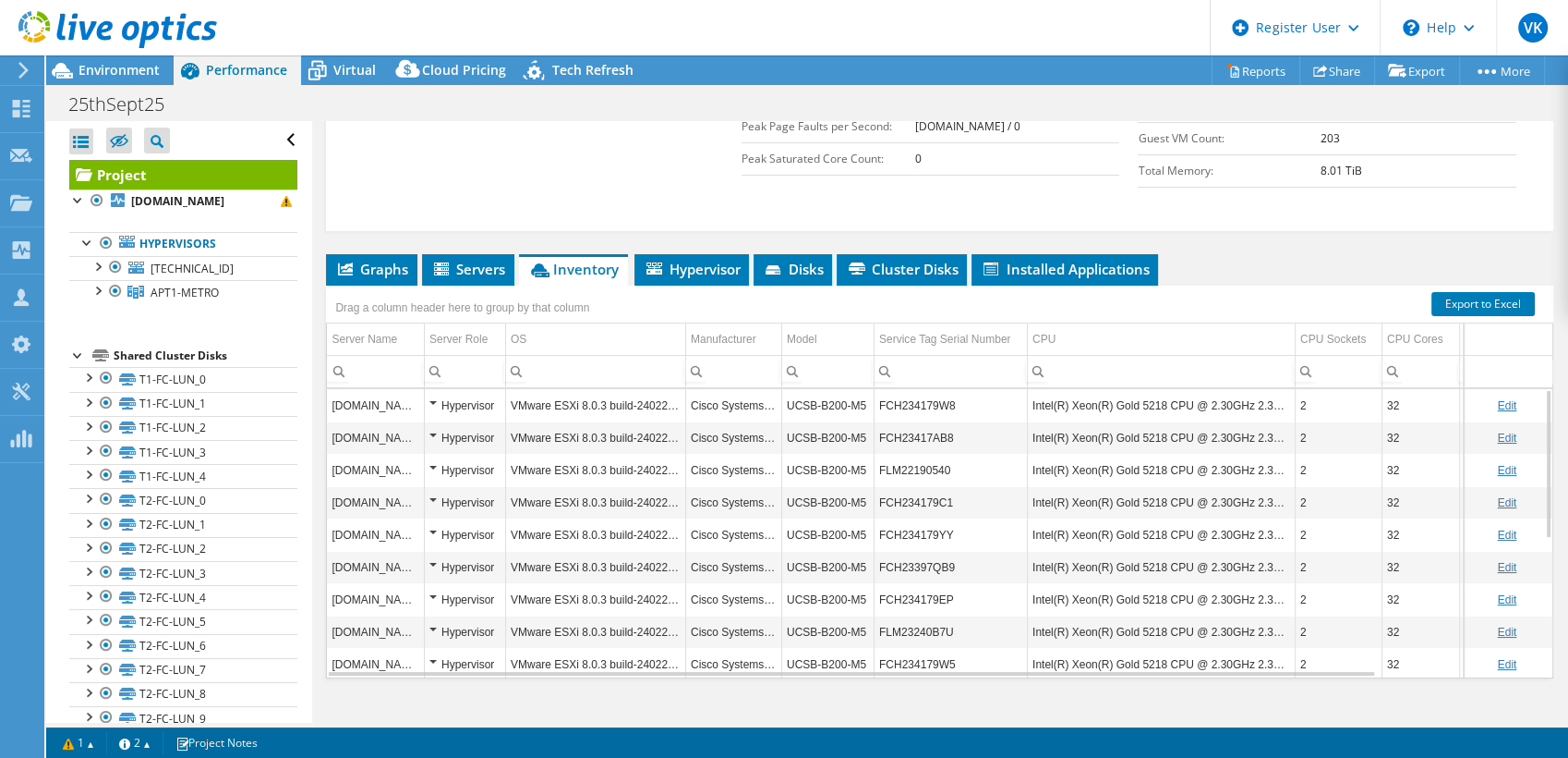
click at [392, 279] on li "Graphs" at bounding box center [371, 270] width 92 height 31
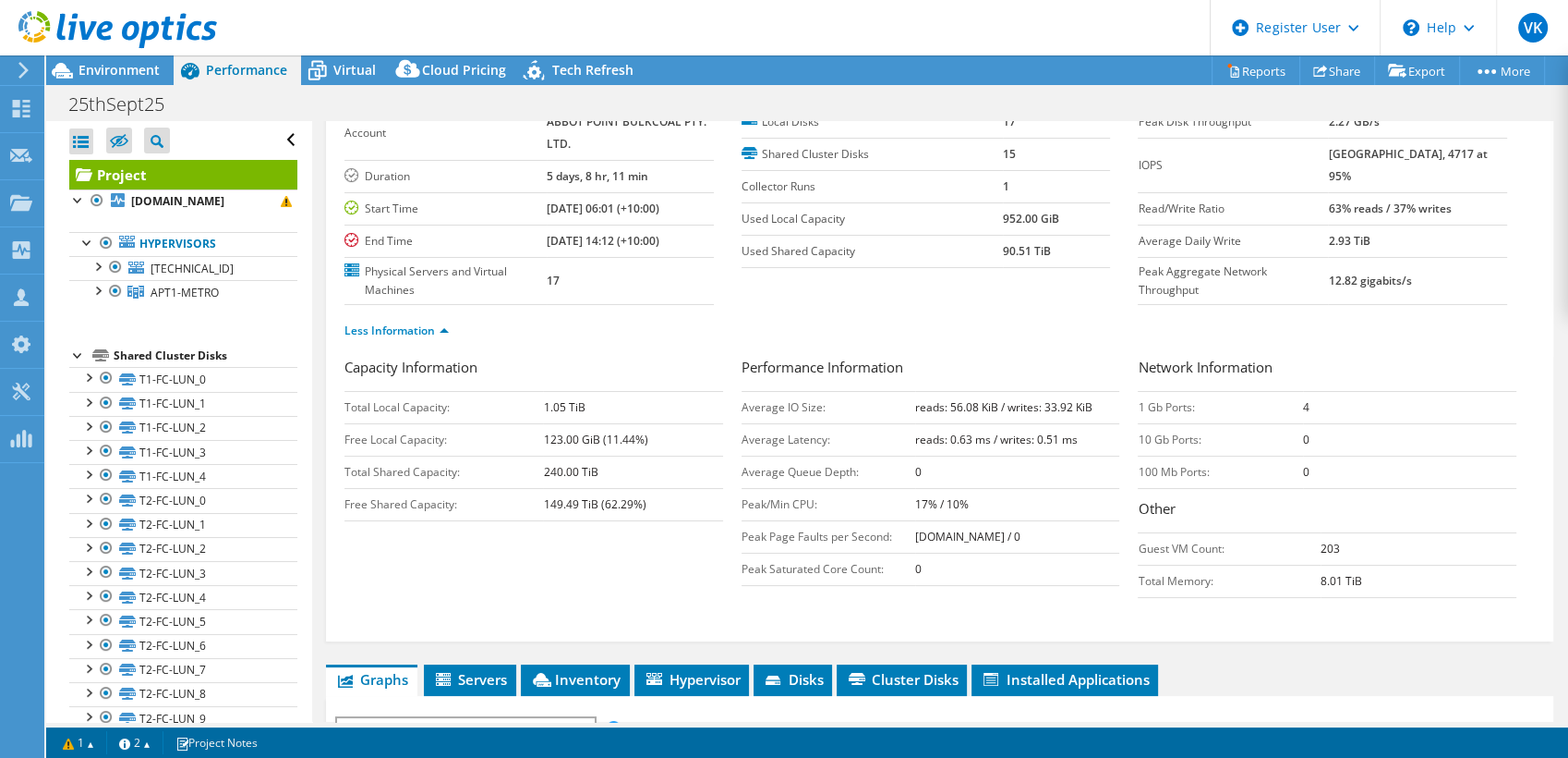
scroll to position [0, 0]
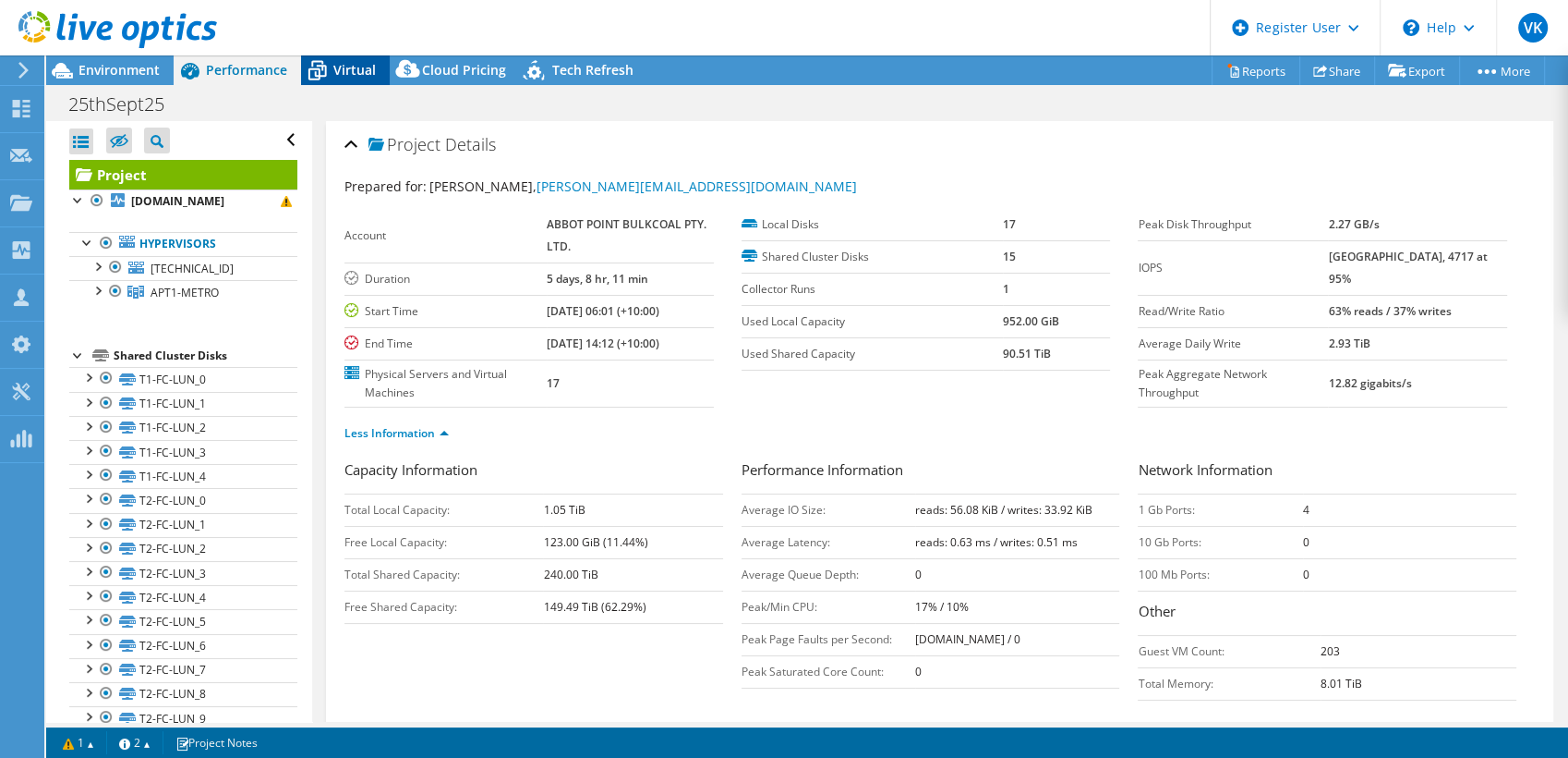
click at [360, 83] on div "Virtual" at bounding box center [345, 70] width 89 height 29
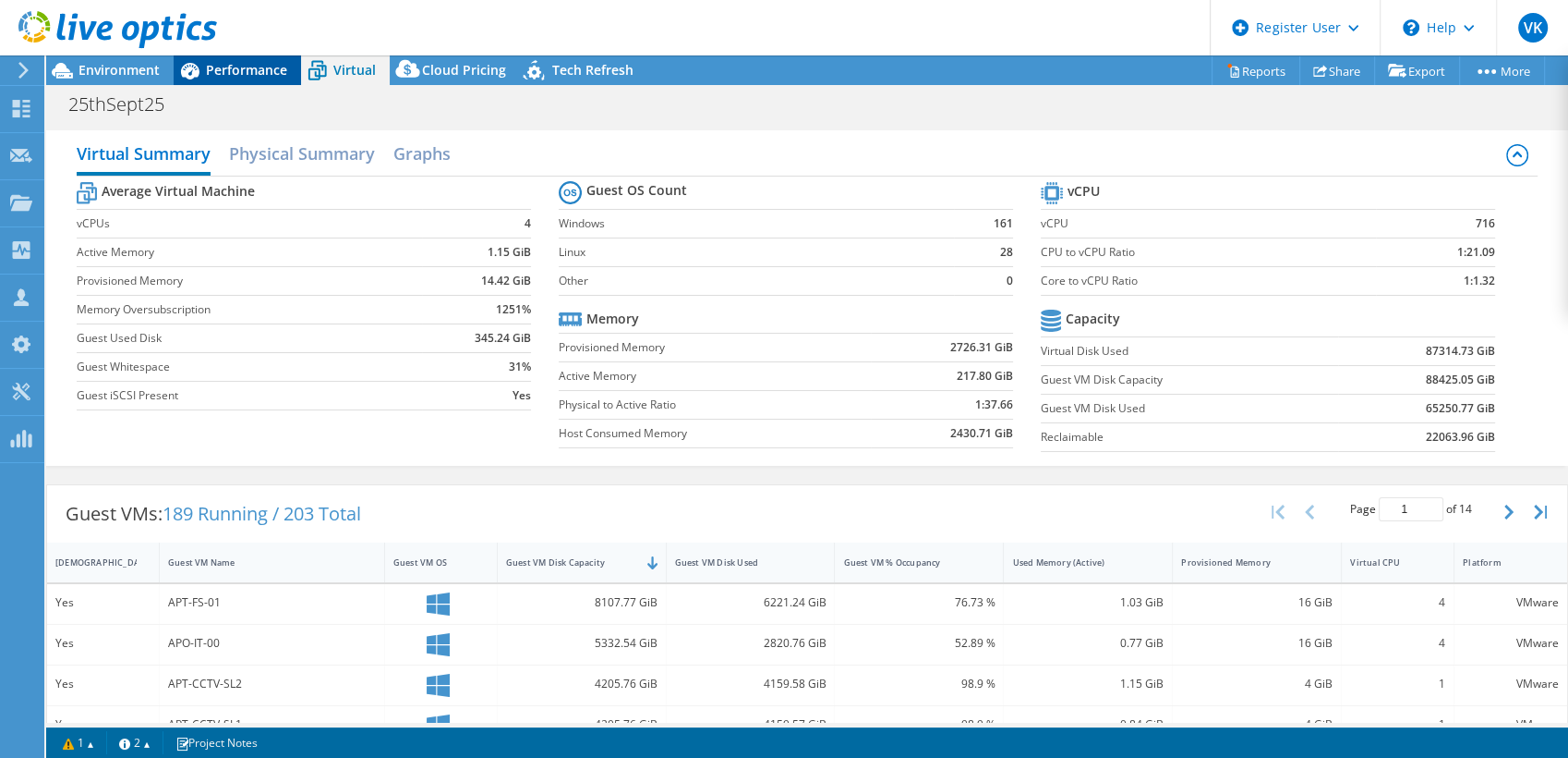
click at [225, 73] on span "Performance" at bounding box center [246, 69] width 81 height 18
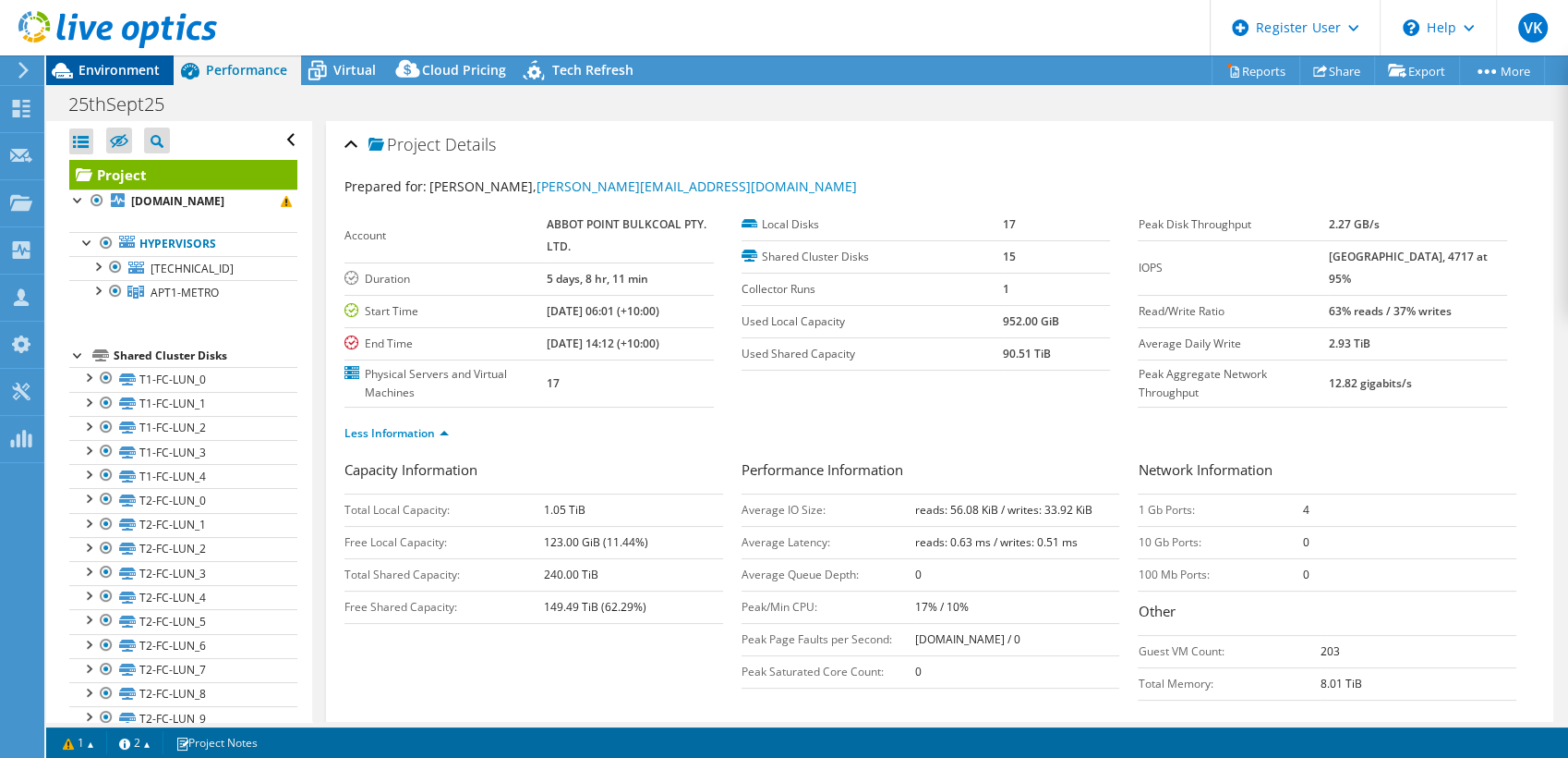
click at [135, 77] on span "Environment" at bounding box center [118, 69] width 81 height 18
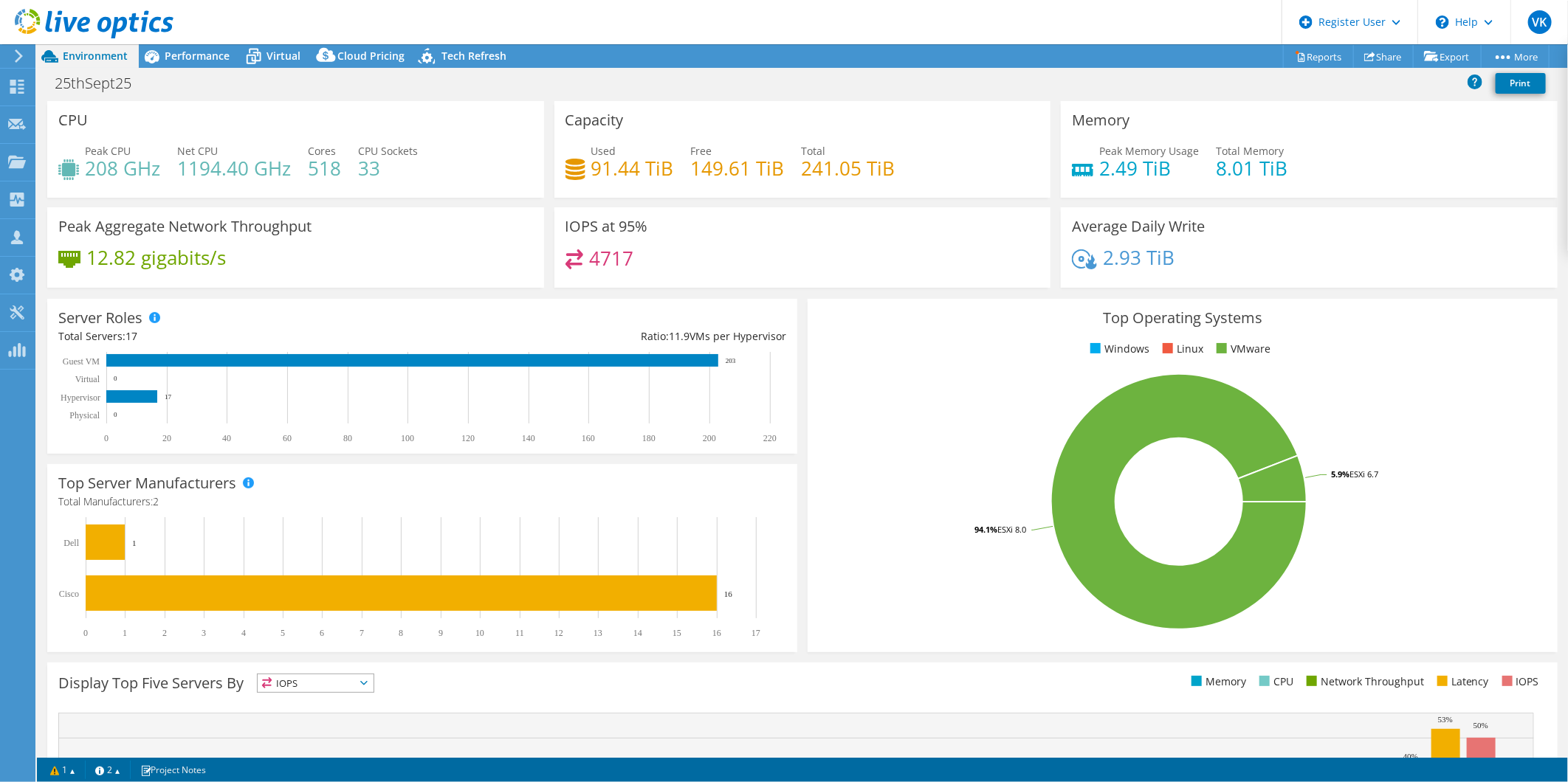
click at [1000, 466] on rect at bounding box center [1179, 502] width 721 height 259
click at [982, 420] on rect at bounding box center [1179, 502] width 721 height 259
click at [948, 404] on rect at bounding box center [1179, 502] width 721 height 259
click at [1252, 55] on link "Reports" at bounding box center [1318, 56] width 71 height 23
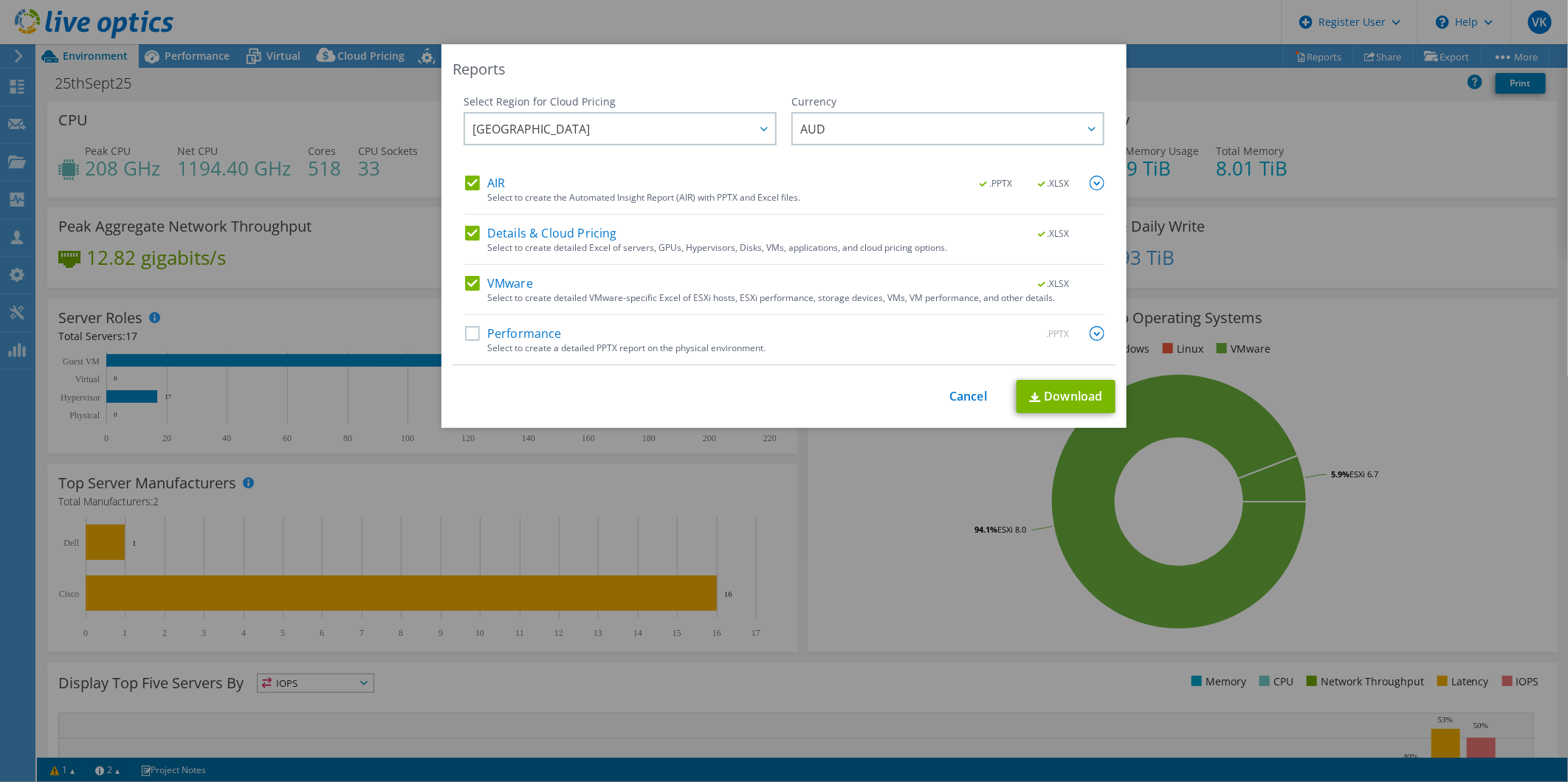
click at [466, 334] on label "Performance" at bounding box center [513, 334] width 97 height 15
click at [0, 0] on input "Performance" at bounding box center [0, 0] width 0 height 0
click at [1096, 332] on img at bounding box center [1096, 334] width 15 height 15
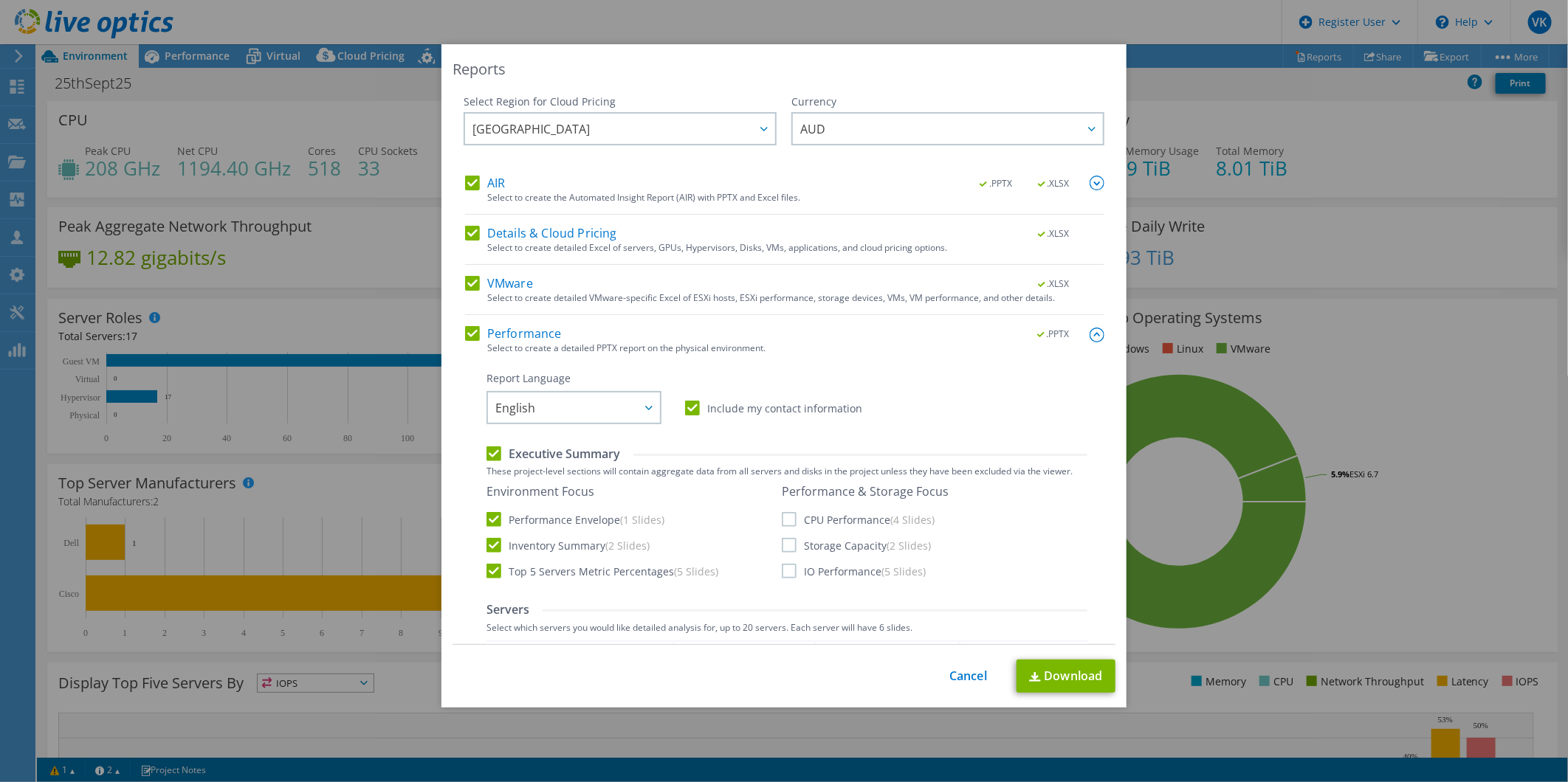
click at [840, 521] on label "CPU Performance (4 Slides)" at bounding box center [858, 520] width 153 height 15
click at [0, 0] on input "CPU Performance (4 Slides)" at bounding box center [0, 0] width 0 height 0
click at [834, 554] on div "Performance & Storage Focus CPU Performance (4 Slides) Storage Capacity (2 Slid…" at bounding box center [865, 531] width 167 height 95
click at [831, 572] on label "IO Performance (5 Slides)" at bounding box center [853, 571] width 144 height 15
click at [0, 0] on input "IO Performance (5 Slides)" at bounding box center [0, 0] width 0 height 0
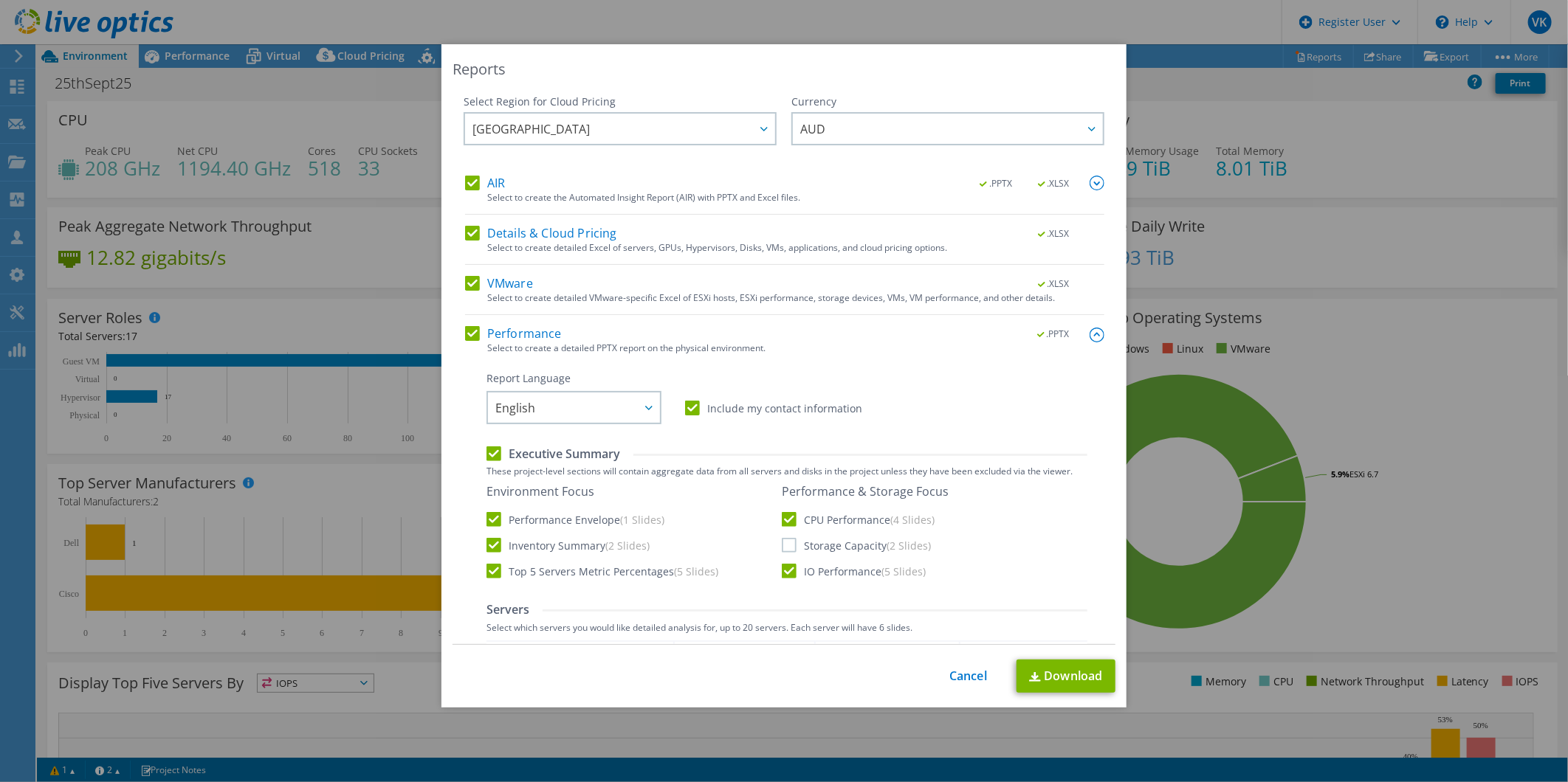
click at [830, 544] on label "Storage Capacity (2 Slides)" at bounding box center [855, 545] width 149 height 15
click at [0, 0] on input "Storage Capacity (2 Slides)" at bounding box center [0, 0] width 0 height 0
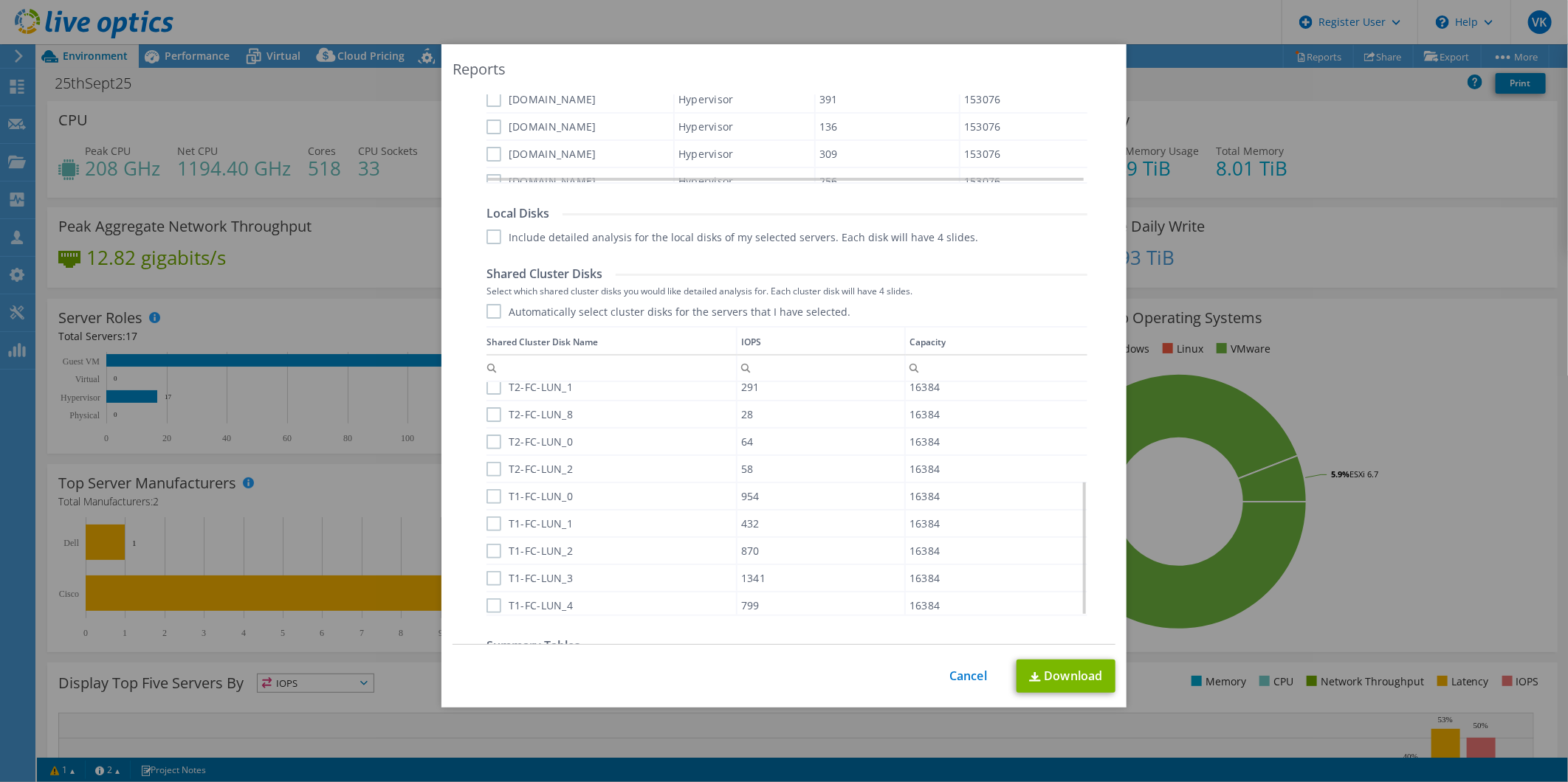
scroll to position [855, 0]
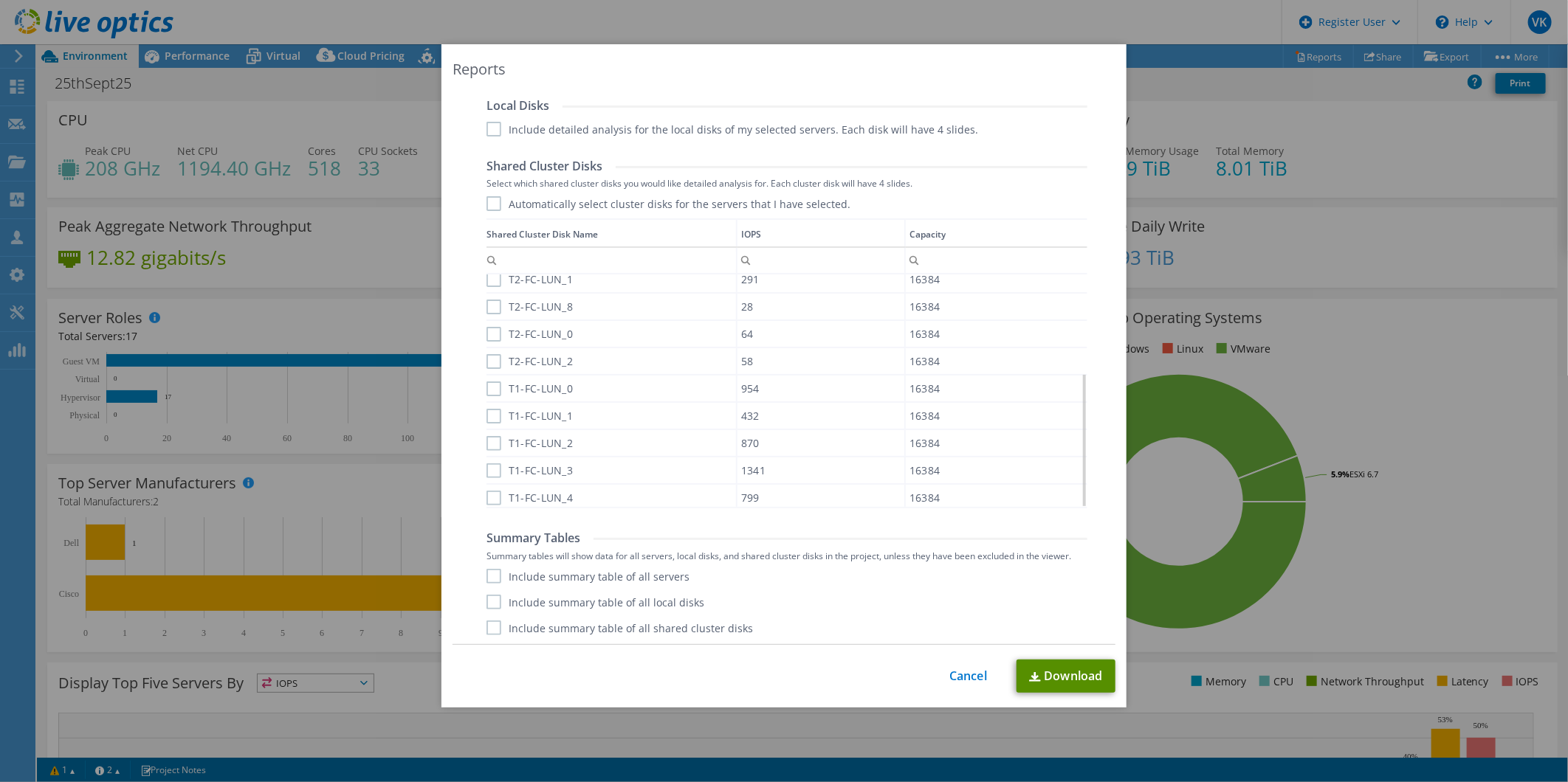
click at [1073, 605] on link "Download" at bounding box center [1066, 677] width 99 height 34
click at [959, 605] on link "Cancel" at bounding box center [968, 677] width 38 height 14
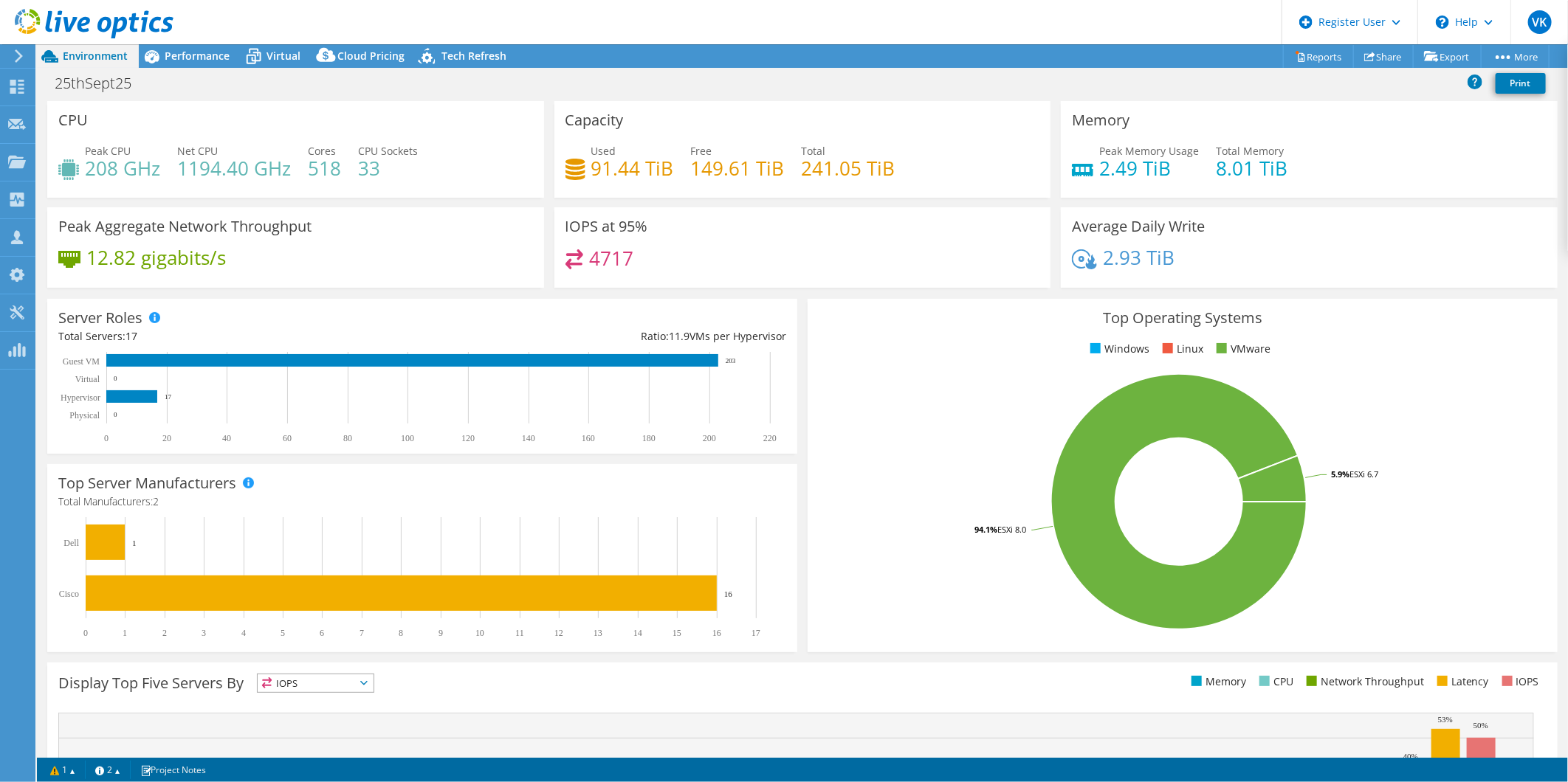
click at [954, 455] on rect at bounding box center [1179, 502] width 721 height 259
click at [884, 334] on div "Top Operating Systems Windows Linux VMware 94.1% ESXi 8.0 5.9% ESXi 6.7" at bounding box center [1182, 476] width 750 height 354
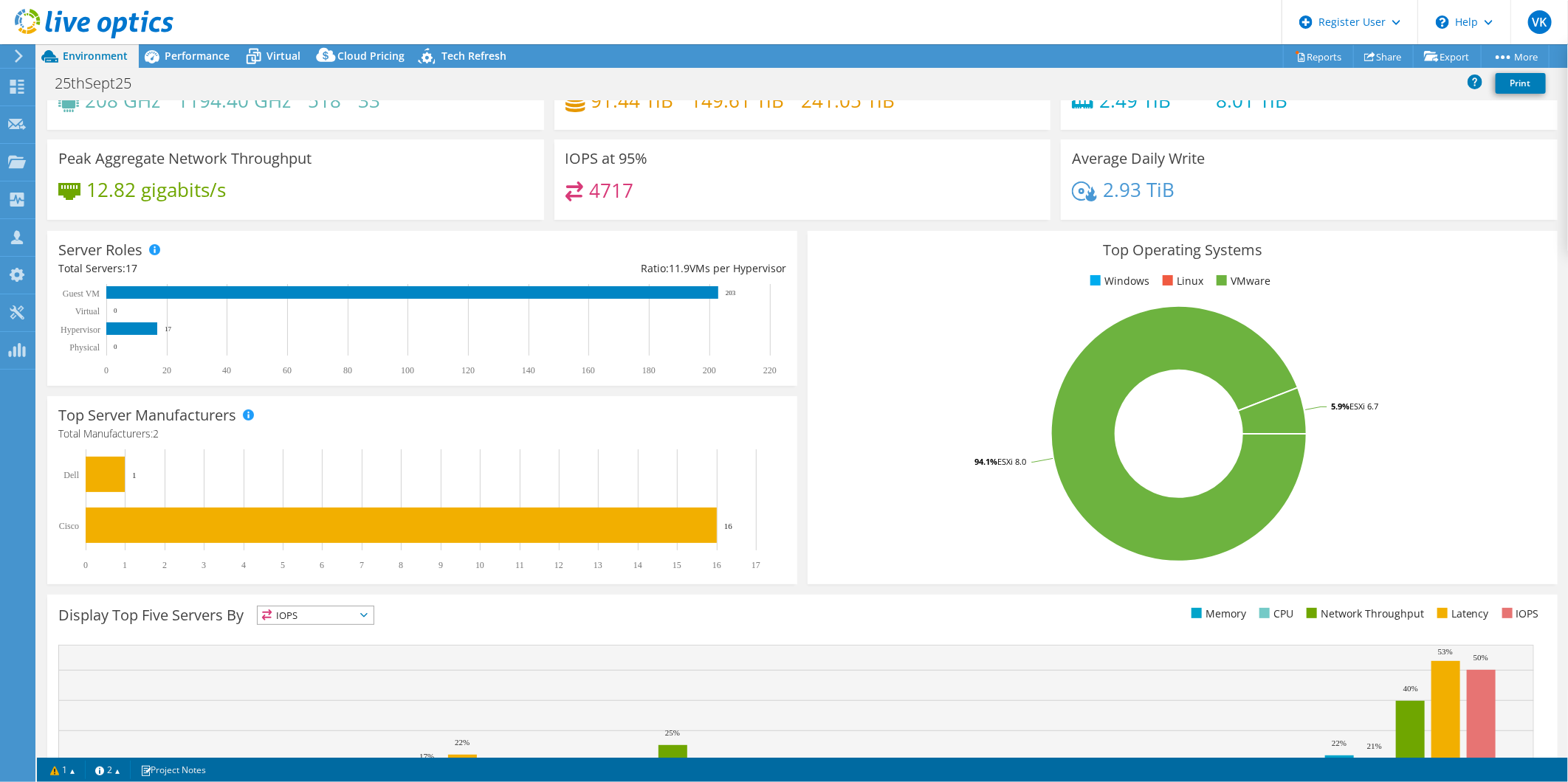
scroll to position [0, 0]
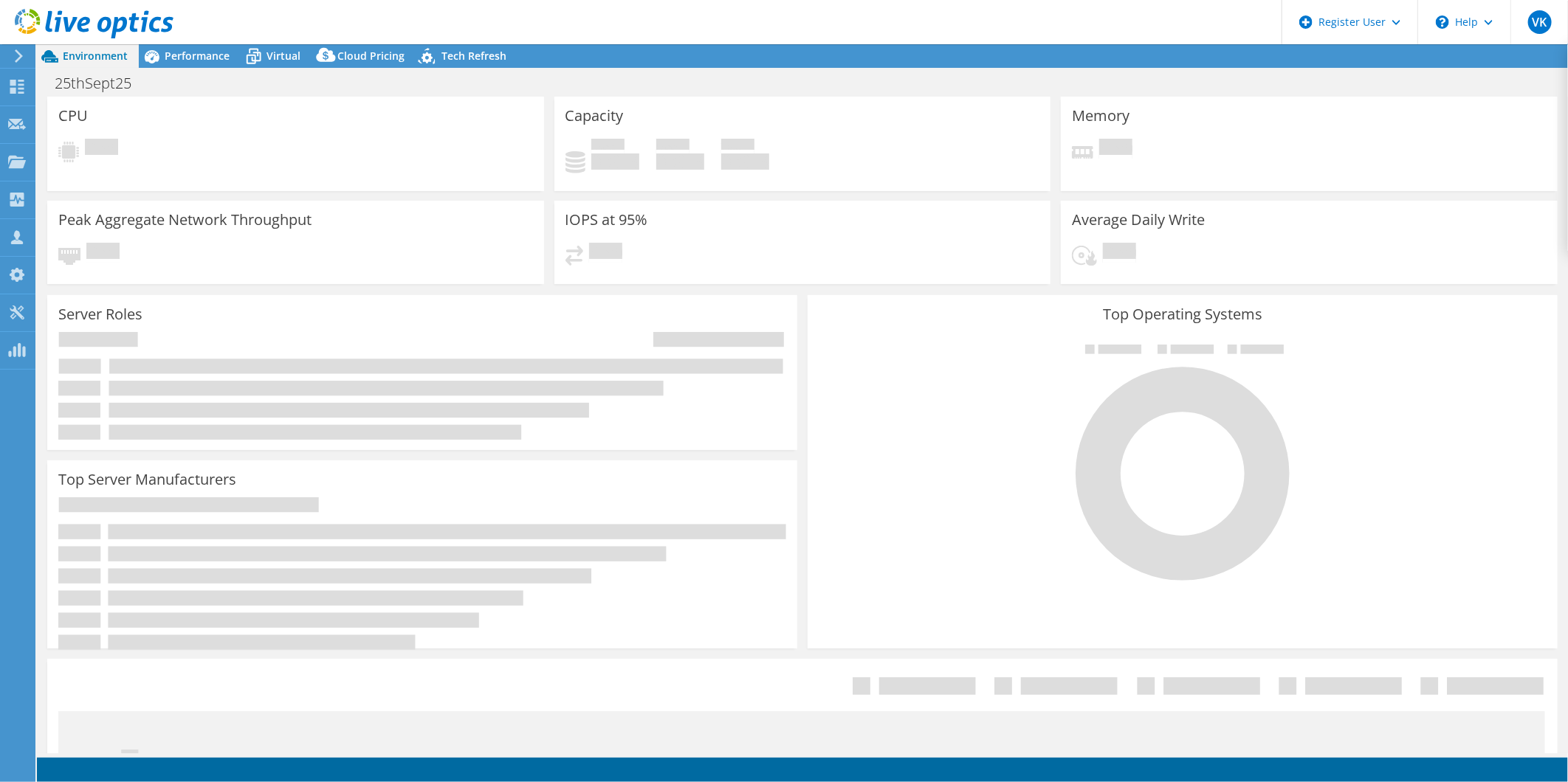
select select "[GEOGRAPHIC_DATA]"
select select "AUD"
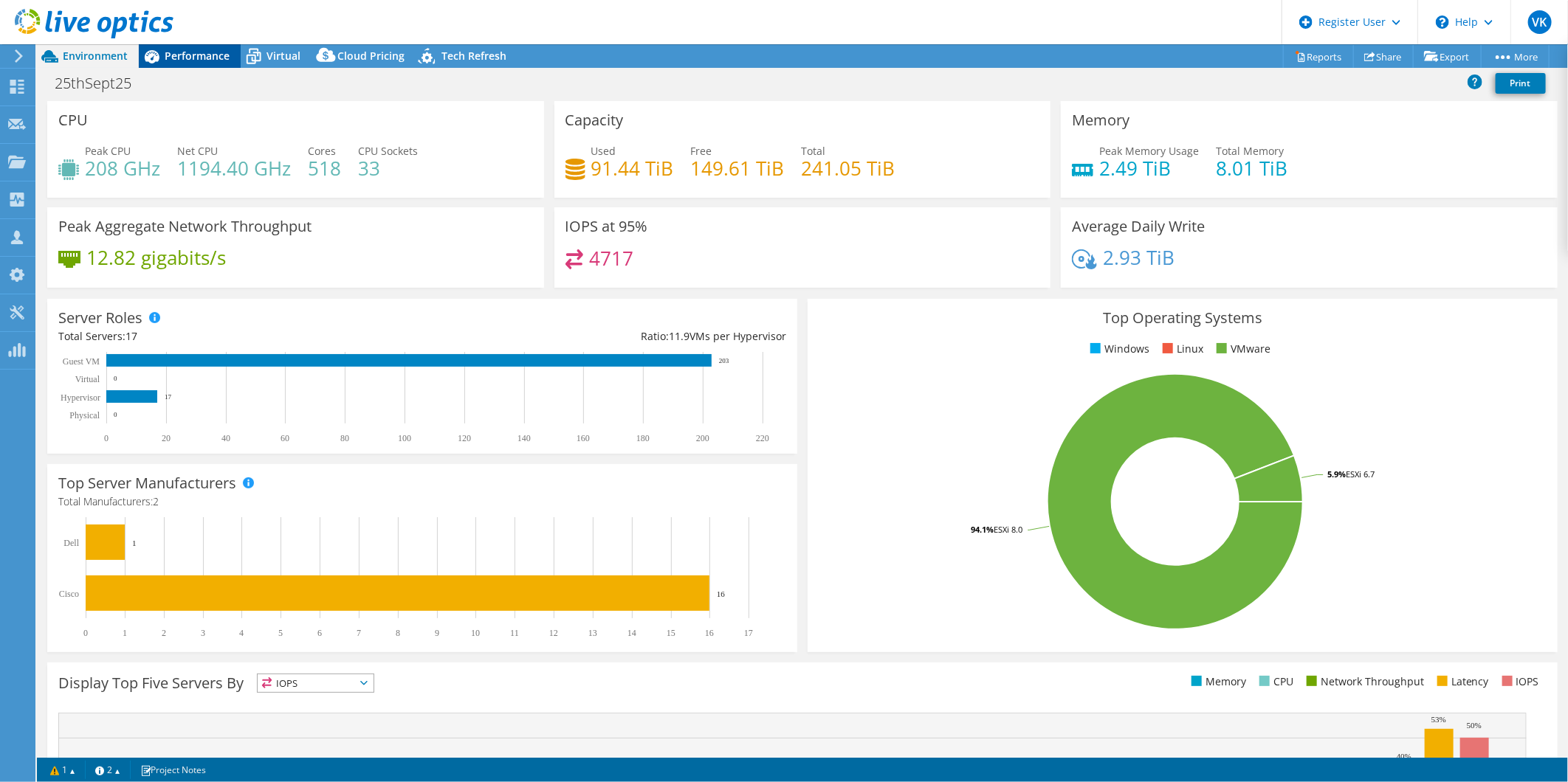
click at [195, 62] on div "Performance" at bounding box center [190, 56] width 102 height 23
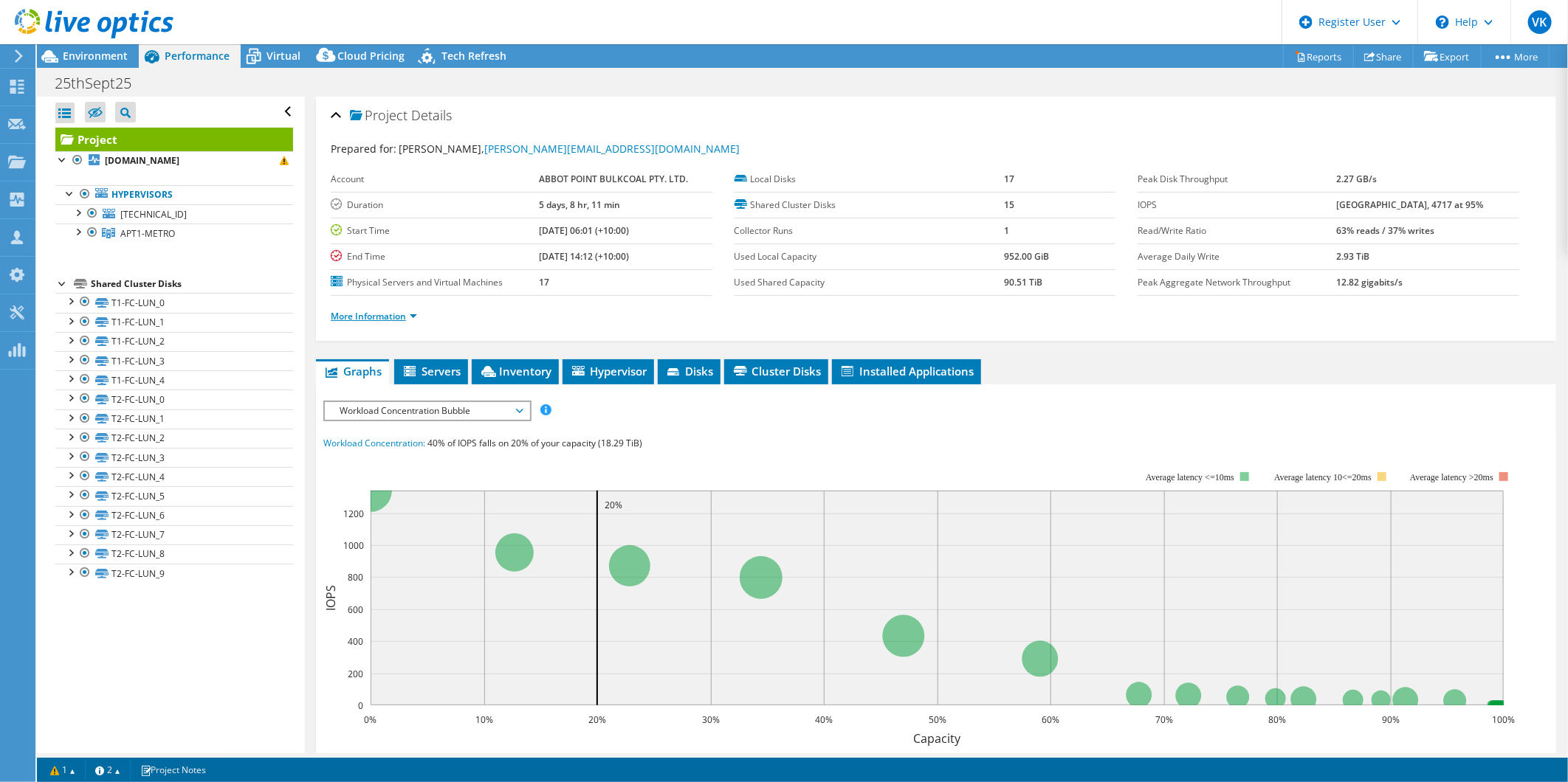
click at [385, 317] on link "More Information" at bounding box center [373, 316] width 87 height 12
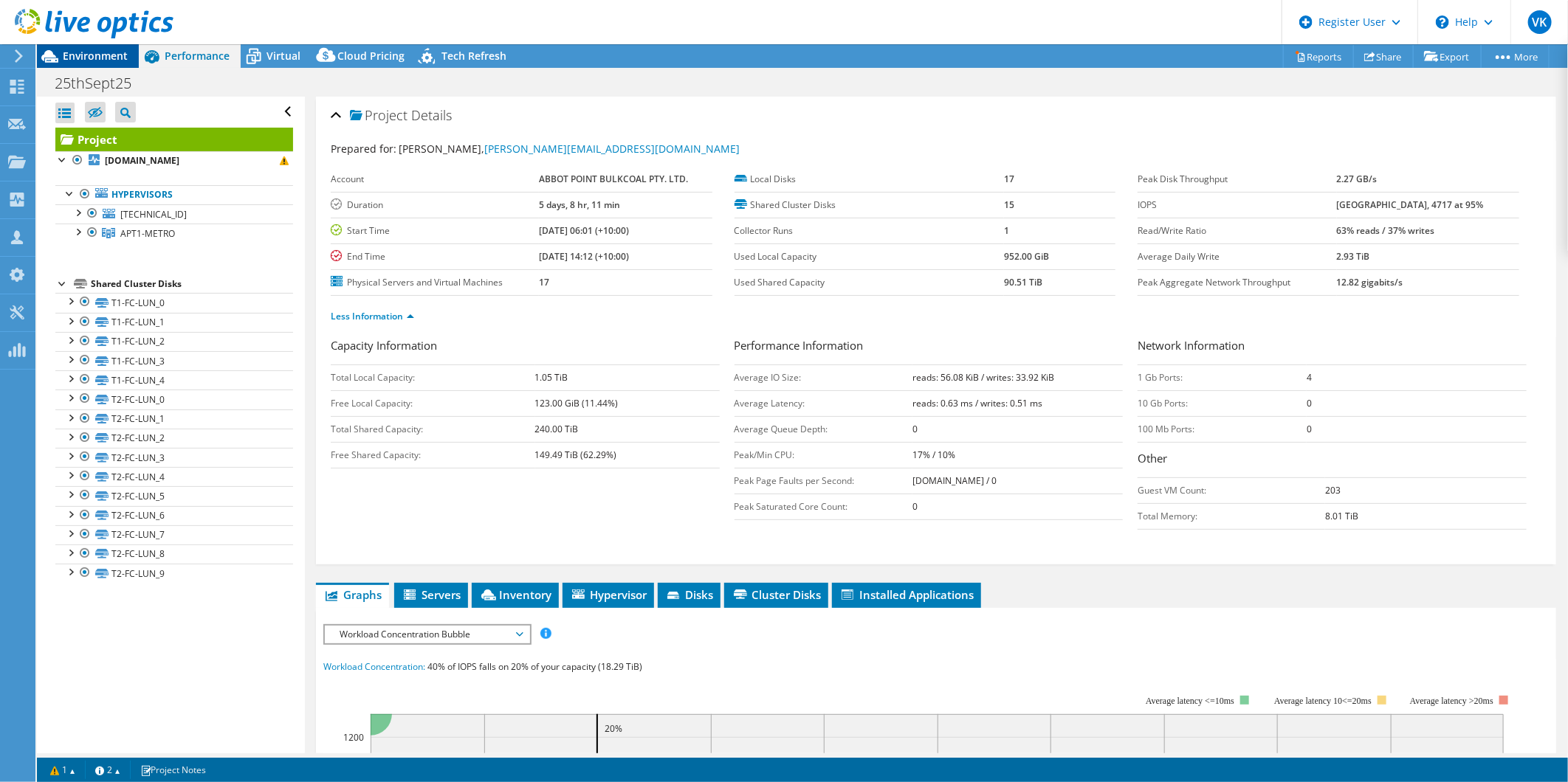
click at [89, 62] on div "Environment" at bounding box center [88, 56] width 102 height 23
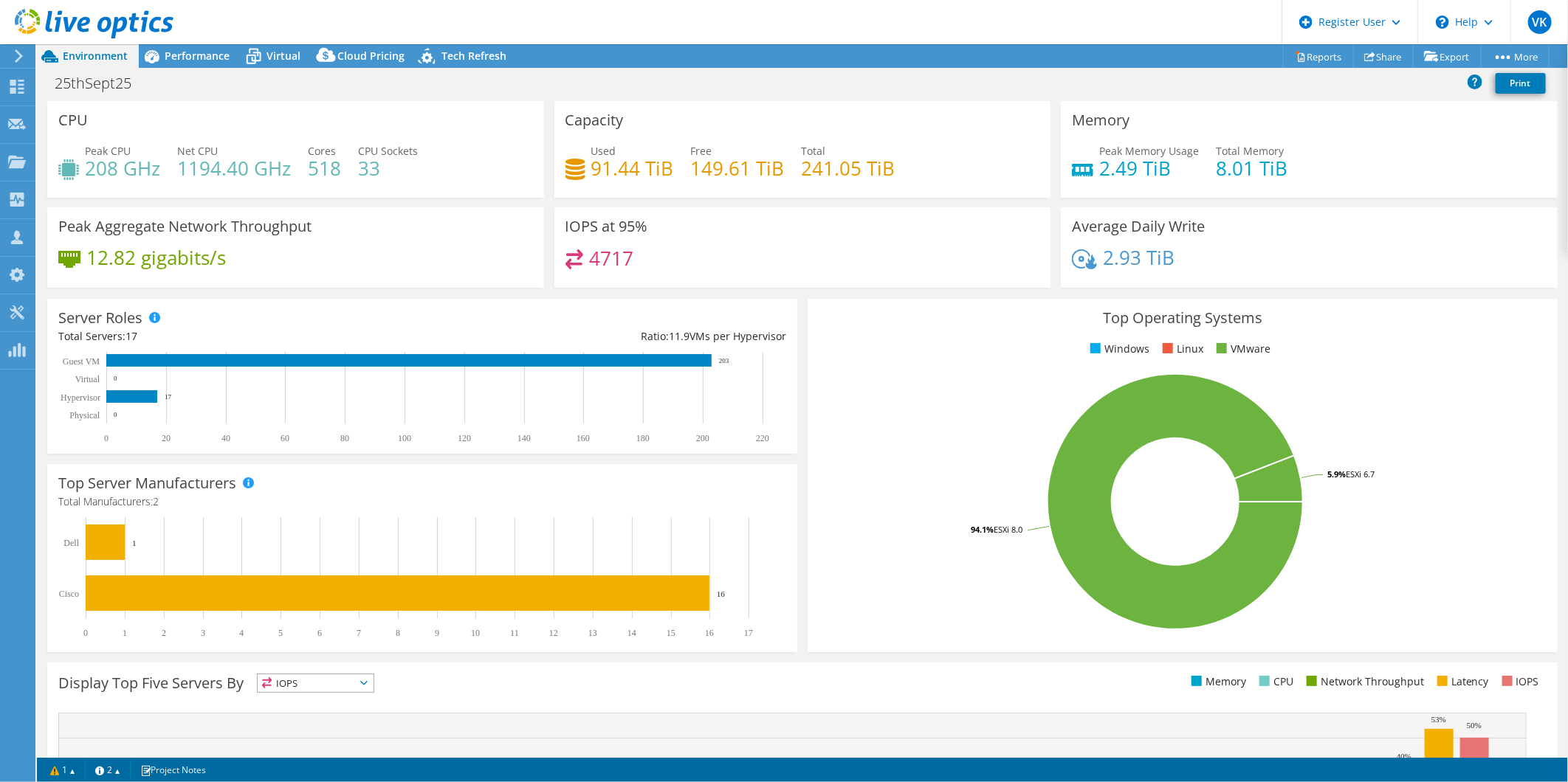
click at [189, 43] on header "VK Dell User Vinay Kothamasi Vinay.Kothamasi@dell.com Dell My Profile Log Out \…" at bounding box center [784, 22] width 1568 height 45
click at [205, 54] on span "Performance" at bounding box center [197, 55] width 65 height 14
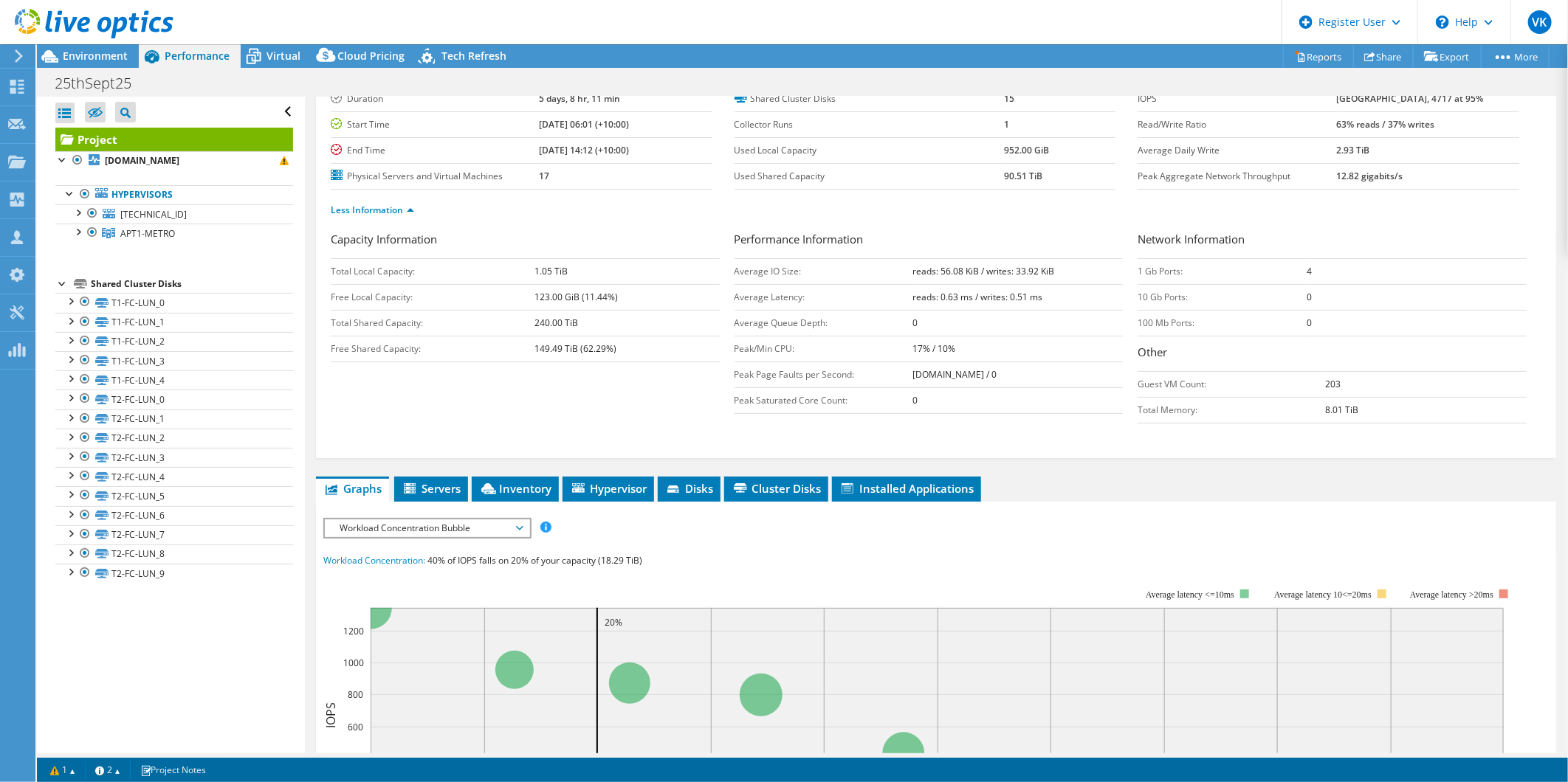
scroll to position [246, 0]
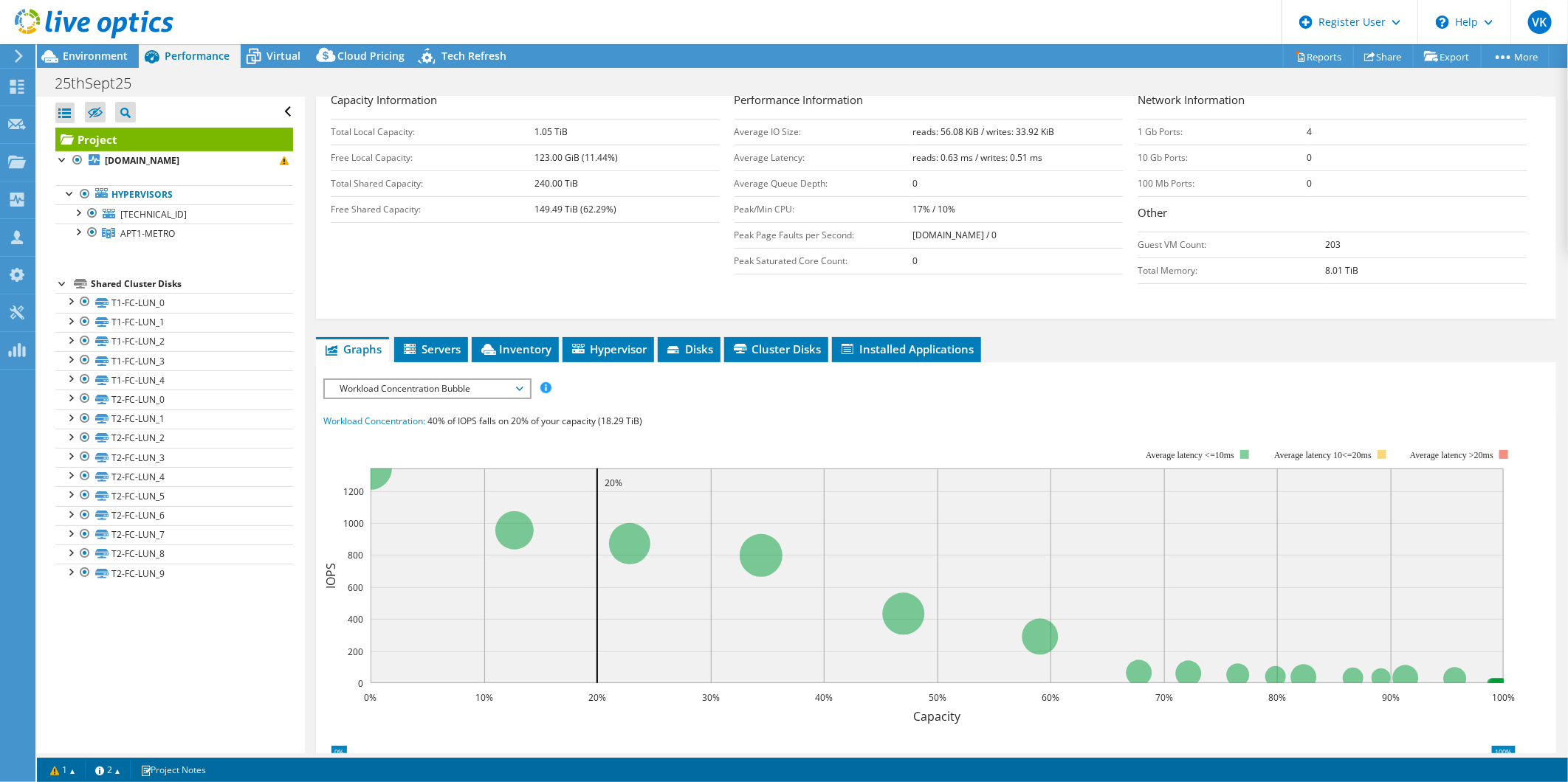
click at [462, 396] on div "IOPS Disk Throughput IO Size Latency Queue Depth CPU Percentage Memory Page Fau…" at bounding box center [936, 652] width 1225 height 546
click at [473, 385] on span "Workload Concentration Bubble" at bounding box center [427, 389] width 190 height 18
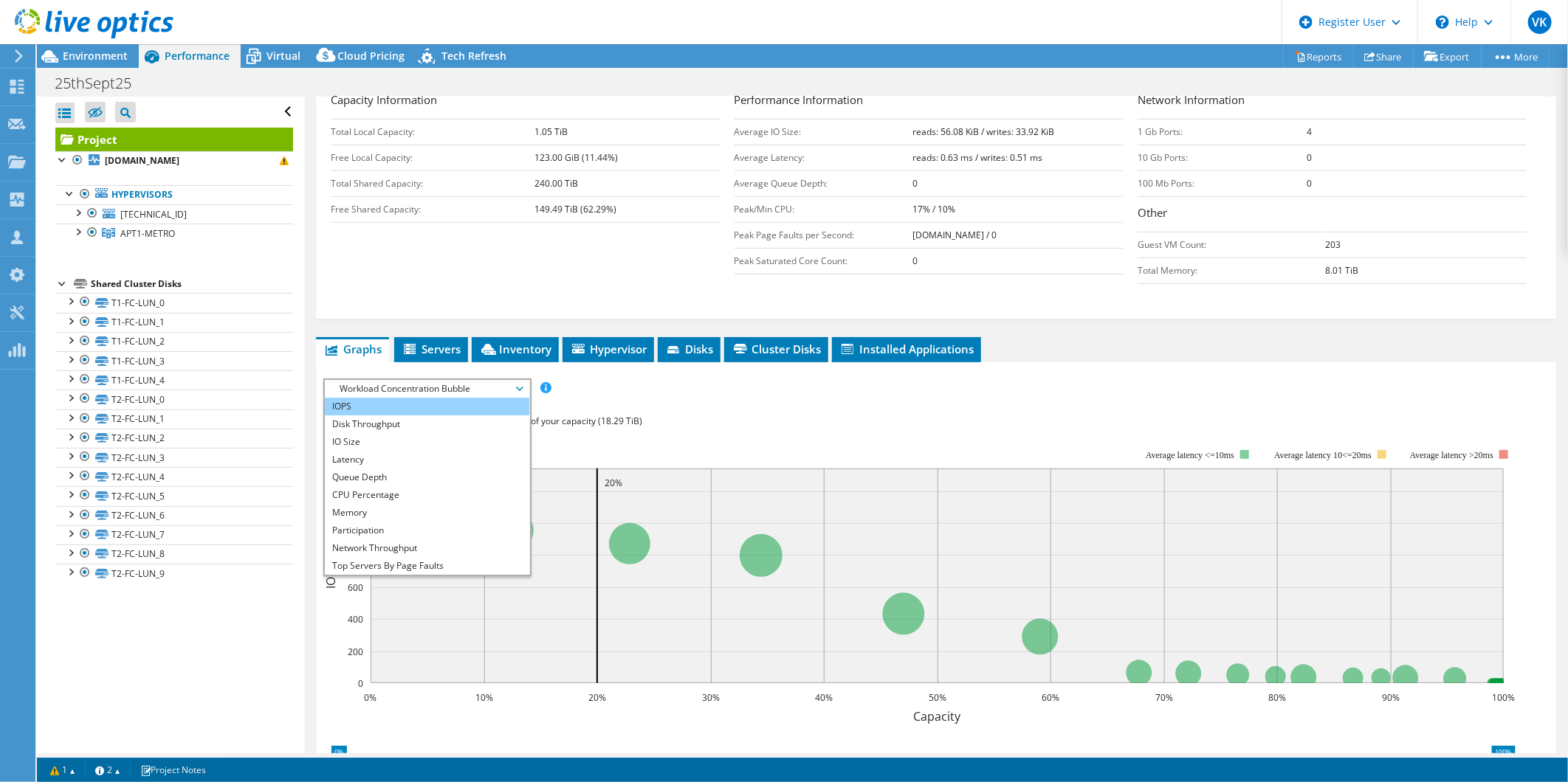
click at [455, 409] on li "IOPS" at bounding box center [427, 406] width 205 height 18
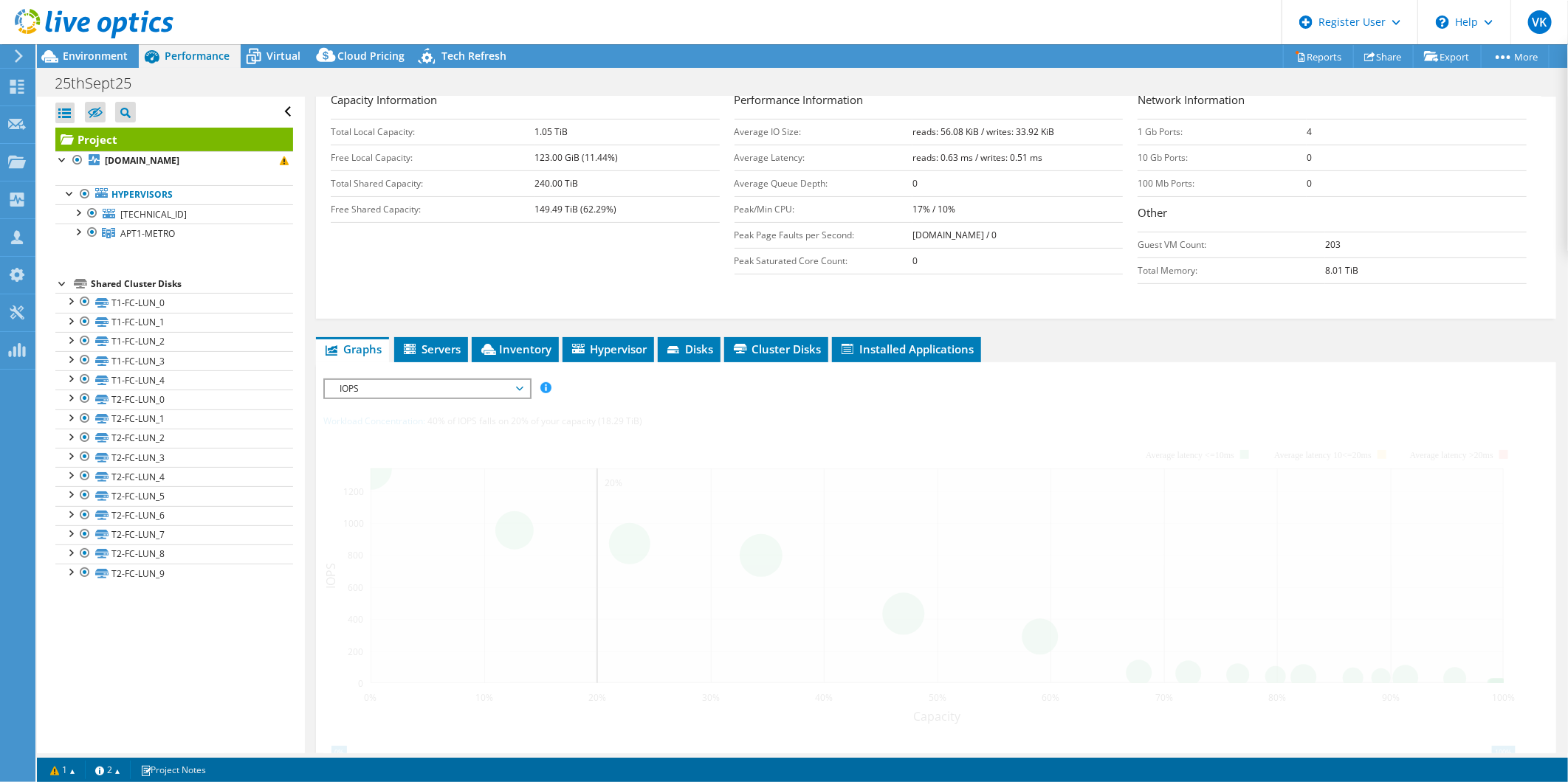
click at [979, 415] on div at bounding box center [936, 652] width 1225 height 546
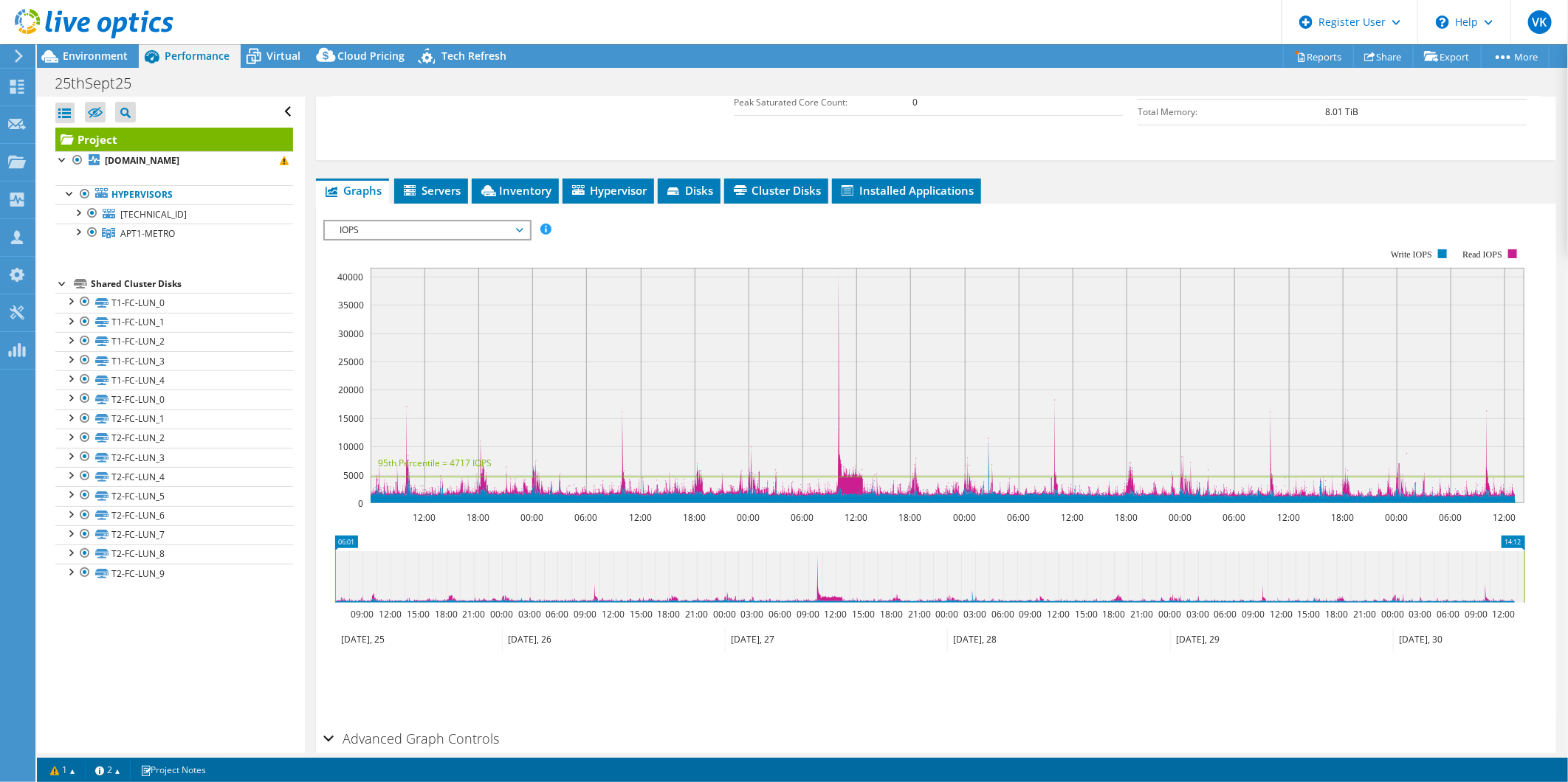
scroll to position [409, 0]
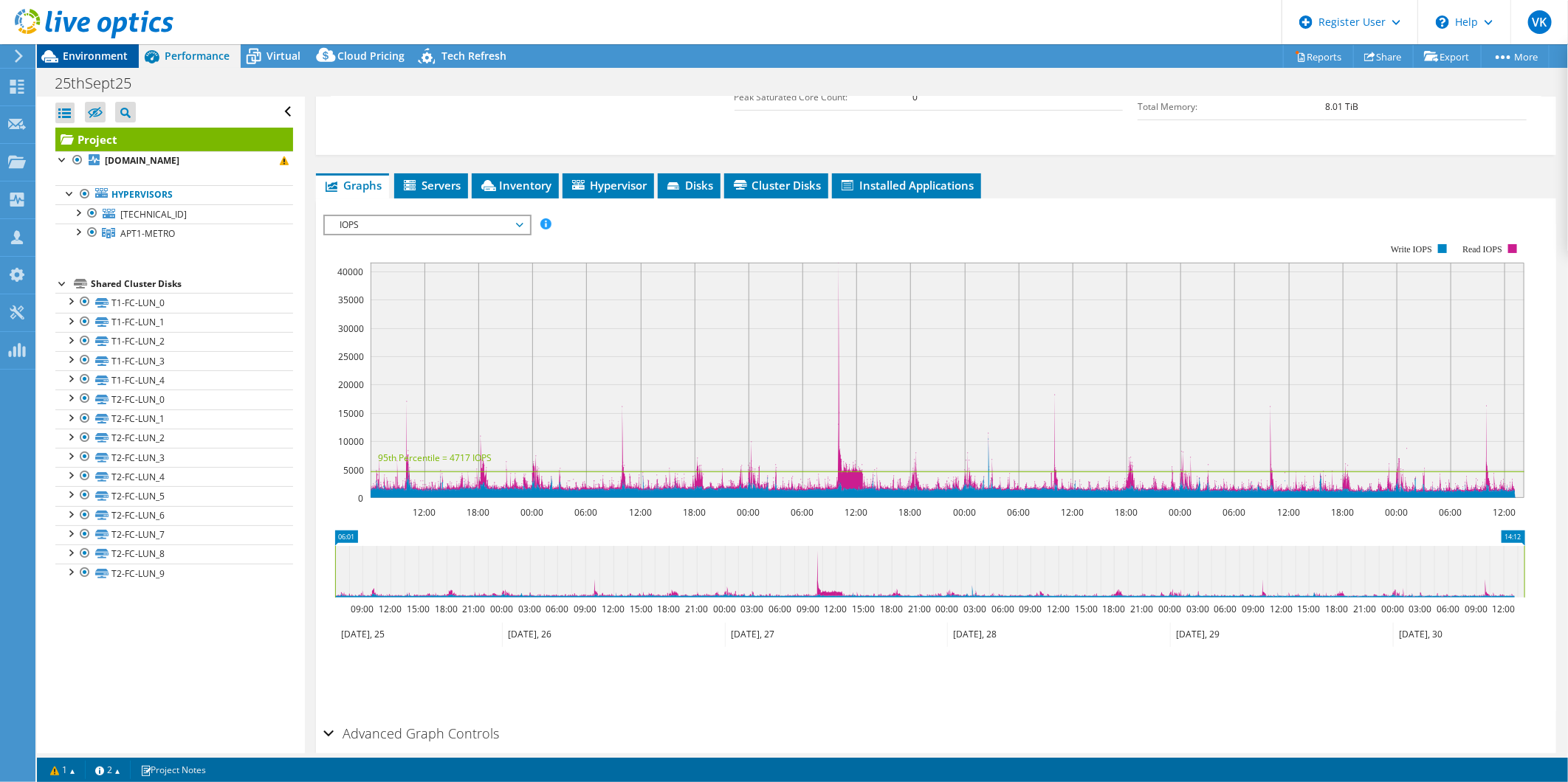
click at [118, 62] on div "Environment" at bounding box center [88, 56] width 102 height 23
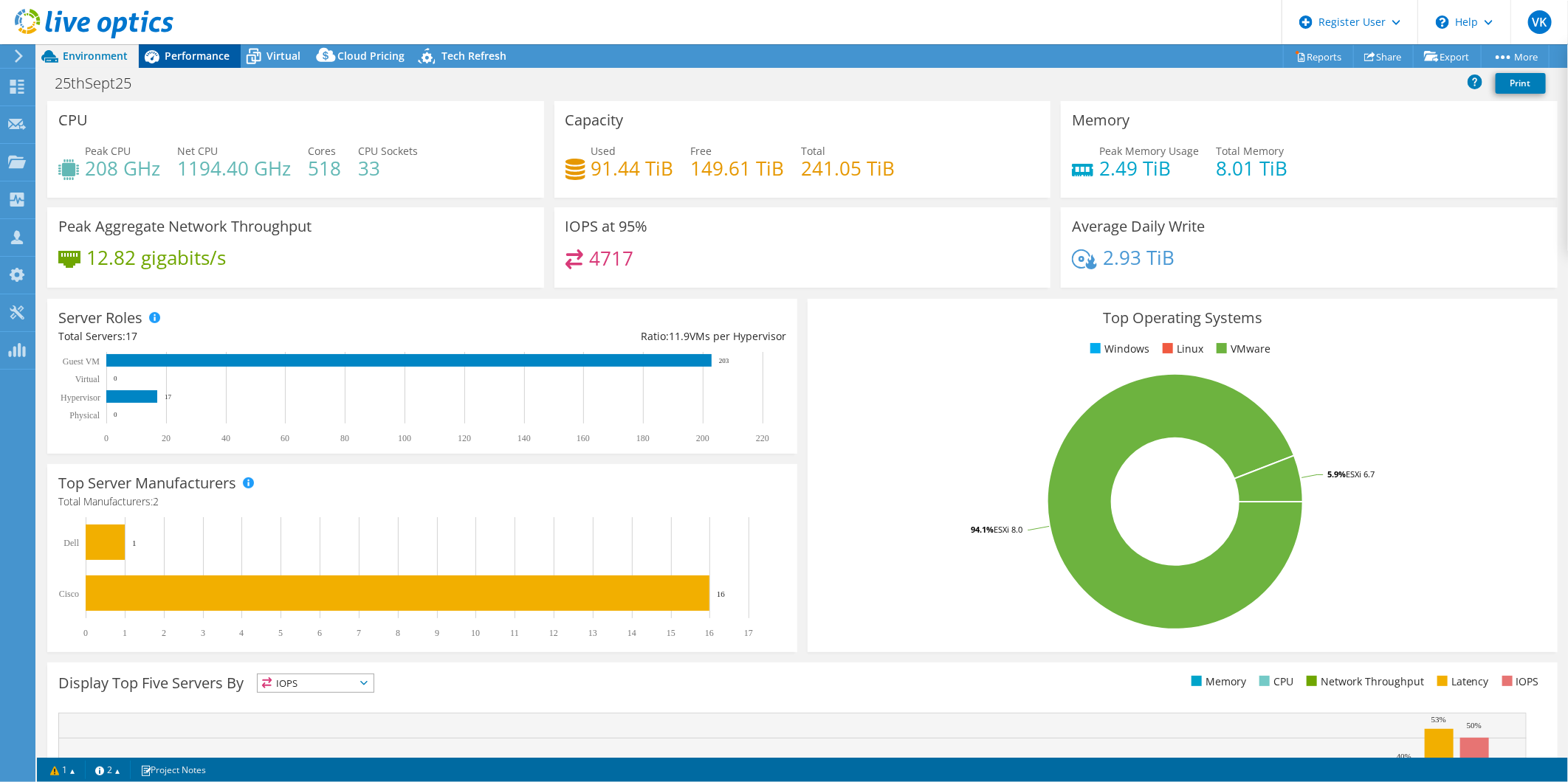
click at [202, 57] on span "Performance" at bounding box center [197, 55] width 65 height 14
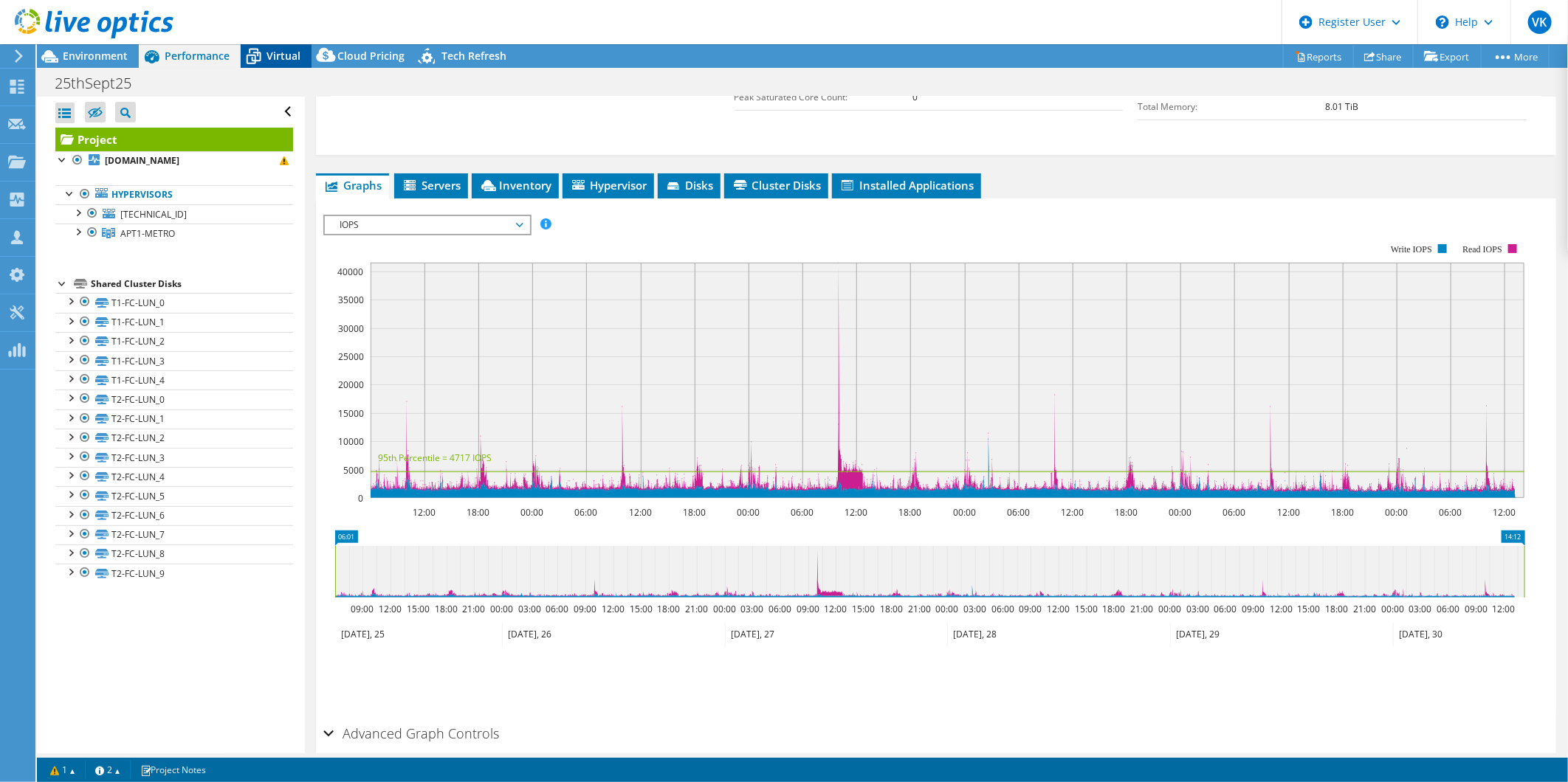
click at [279, 61] on span "Virtual" at bounding box center [283, 55] width 34 height 14
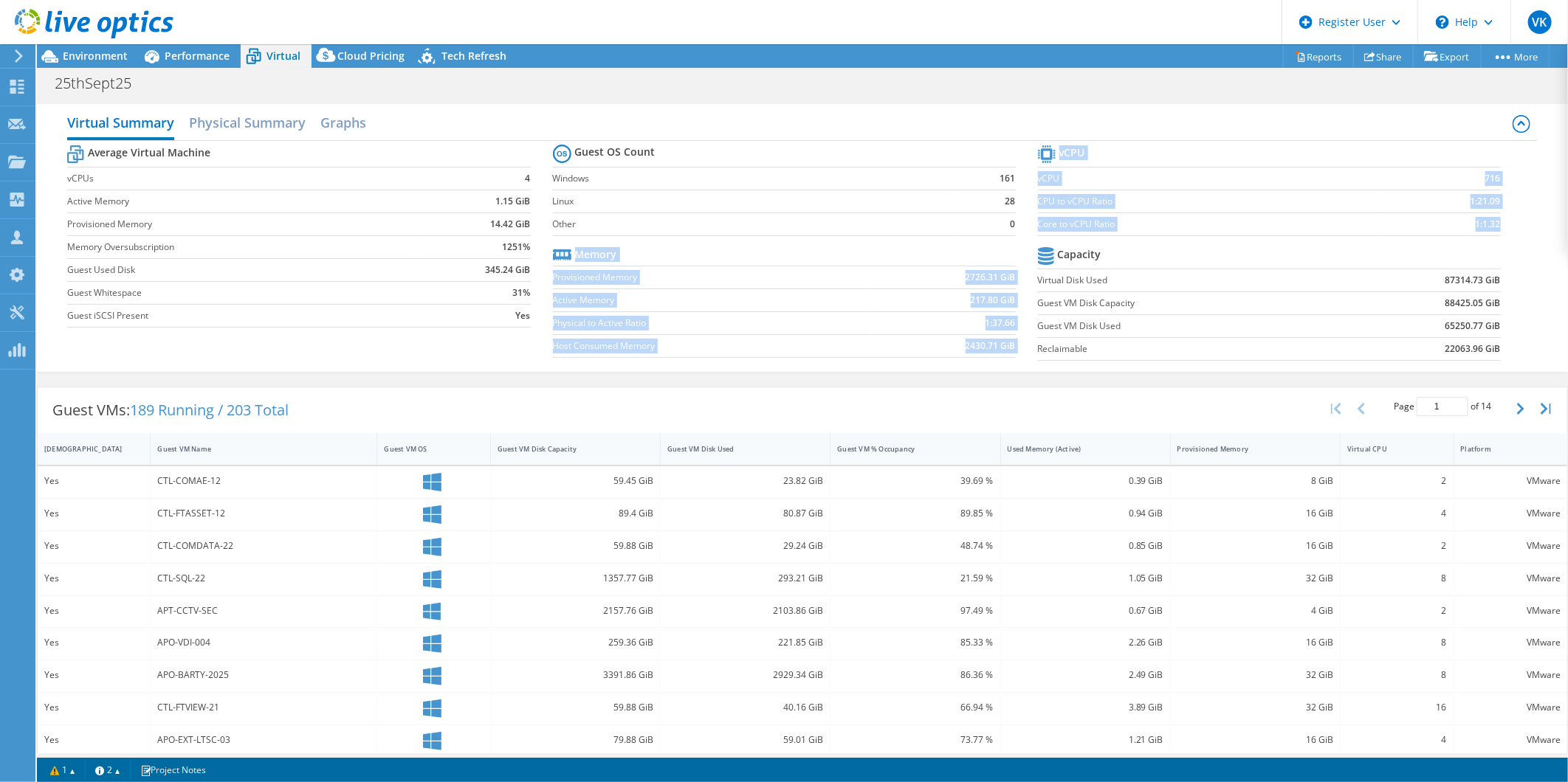
drag, startPoint x: 1028, startPoint y: 278, endPoint x: 1512, endPoint y: 318, distance: 485.7
click at [1512, 318] on div "Average Virtual Machine vCPUs 4 Active Memory 1.15 GiB Provisioned Memory 14.42…" at bounding box center [802, 254] width 1470 height 227
drag, startPoint x: 1512, startPoint y: 318, endPoint x: 1338, endPoint y: 341, distance: 175.5
click at [1428, 329] on td "65250.77 GiB" at bounding box center [1420, 325] width 160 height 23
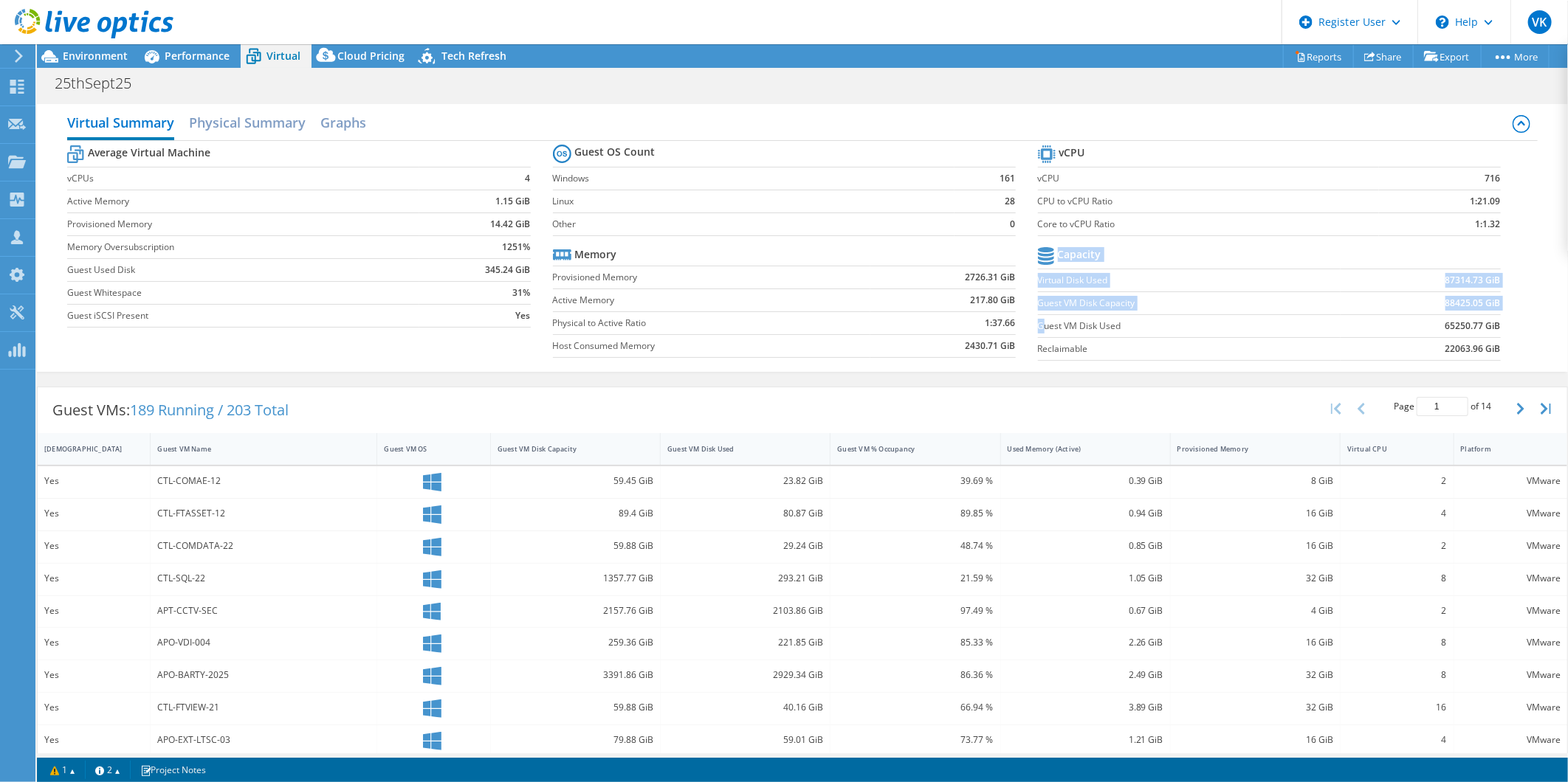
drag, startPoint x: 1034, startPoint y: 322, endPoint x: 1495, endPoint y: 326, distance: 461.0
click at [1495, 326] on section "vCPU vCPU 716 CPU to vCPU Ratio 1:21.09 Core to vCPU Ratio 1:1.32 Capacity Virt…" at bounding box center [1280, 255] width 485 height 227
drag, startPoint x: 1495, startPoint y: 326, endPoint x: 1428, endPoint y: 317, distance: 67.6
click at [1428, 317] on td "65250.77 GiB" at bounding box center [1420, 325] width 160 height 23
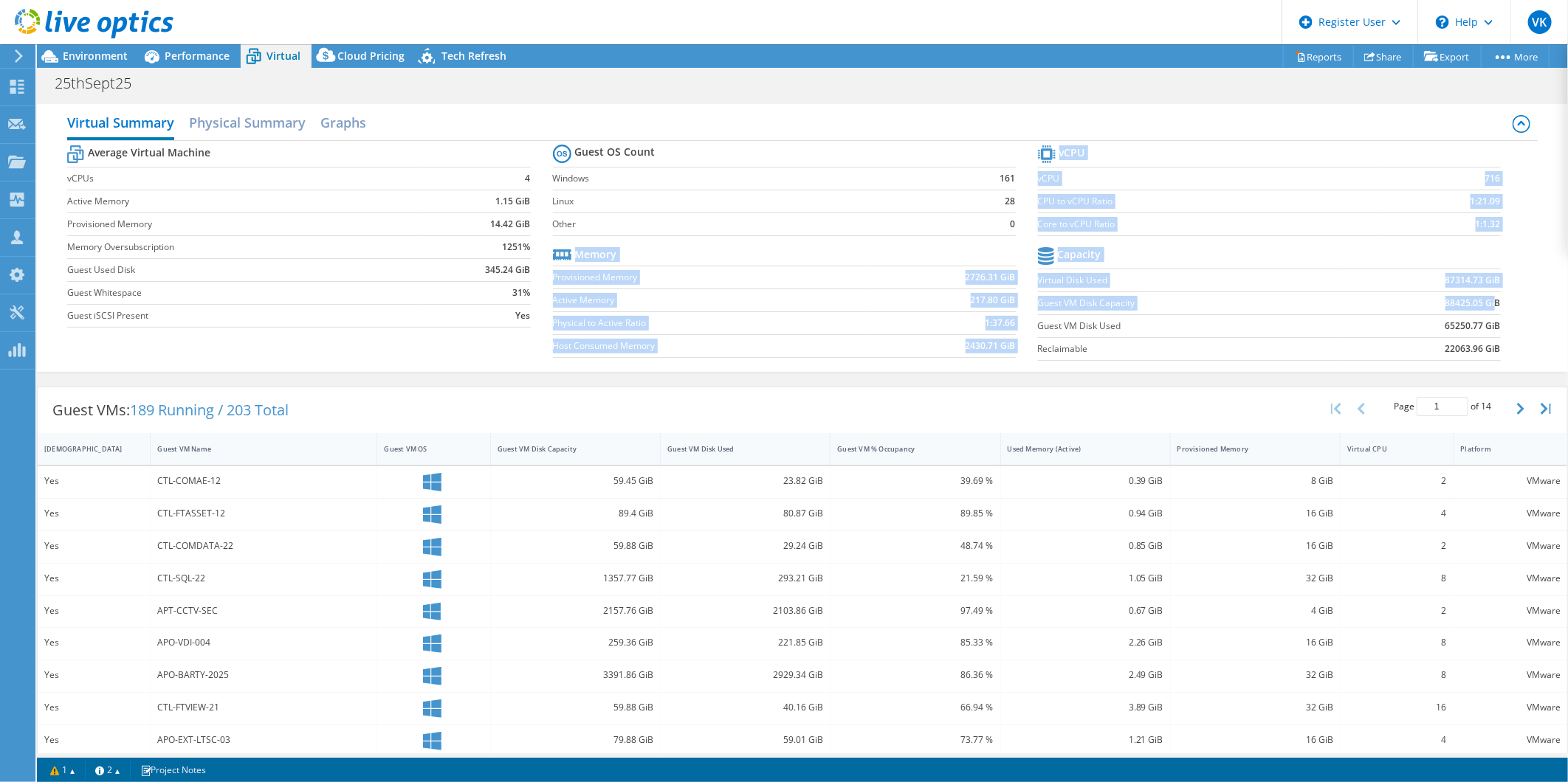
drag, startPoint x: 1030, startPoint y: 300, endPoint x: 1482, endPoint y: 305, distance: 452.0
click at [1482, 305] on div "Average Virtual Machine vCPUs 4 Active Memory 1.15 GiB Provisioned Memory 14.42…" at bounding box center [802, 254] width 1470 height 227
drag, startPoint x: 1482, startPoint y: 305, endPoint x: 1492, endPoint y: 308, distance: 10.4
click at [1491, 308] on section "vCPU vCPU 716 CPU to vCPU Ratio 1:21.09 Core to vCPU Ratio 1:1.32 Capacity Virt…" at bounding box center [1280, 255] width 485 height 227
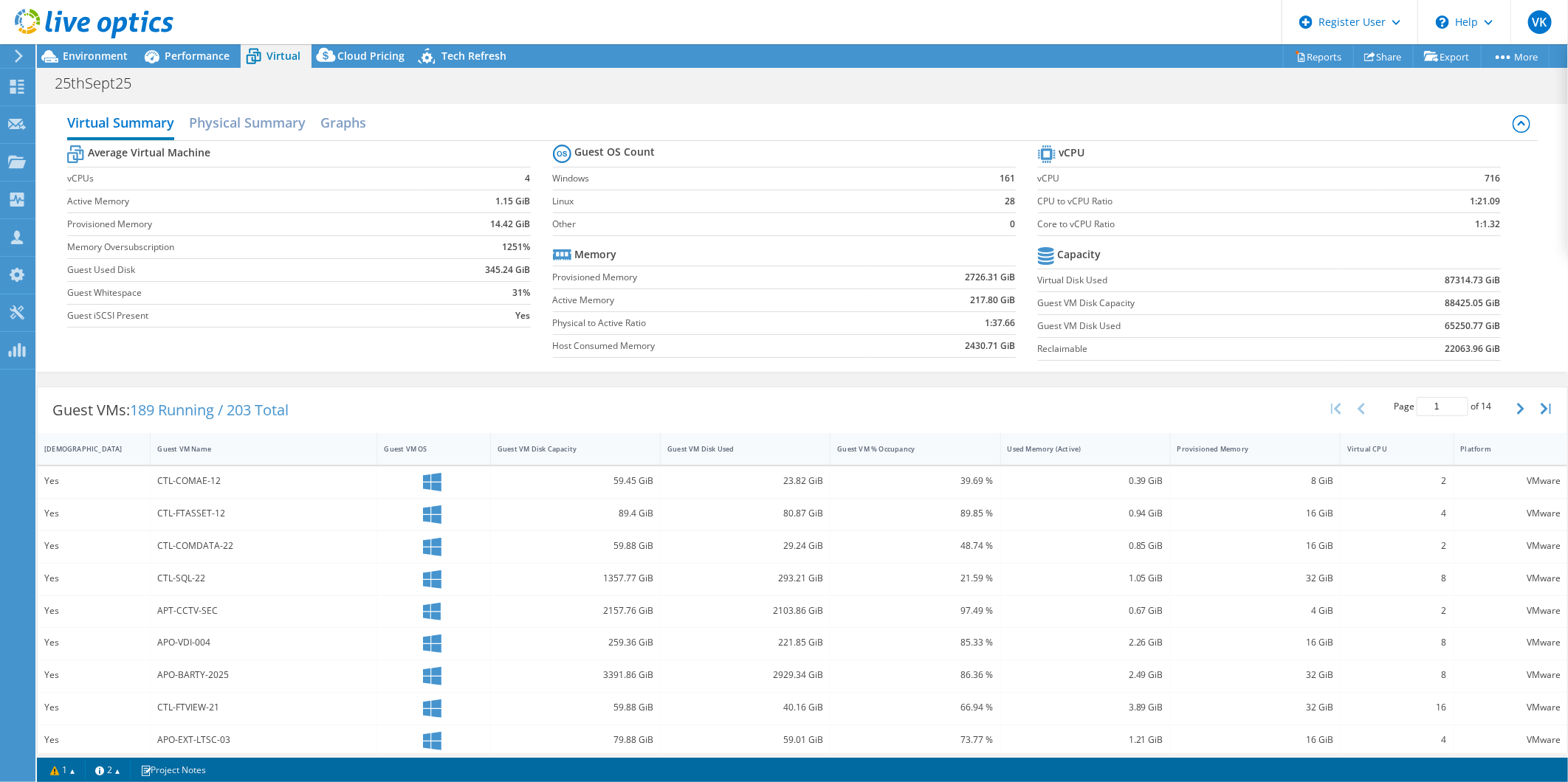
click at [1394, 316] on td "65250.77 GiB" at bounding box center [1420, 325] width 160 height 23
drag, startPoint x: 1034, startPoint y: 278, endPoint x: 1481, endPoint y: 300, distance: 447.5
click at [1481, 300] on tbody "Capacity Virtual Disk Used 87314.73 GiB Guest VM Disk Capacity 88425.05 GiB Gue…" at bounding box center [1269, 302] width 463 height 117
drag, startPoint x: 1481, startPoint y: 300, endPoint x: 1317, endPoint y: 335, distance: 167.7
click at [1312, 319] on label "Guest VM Disk Used" at bounding box center [1188, 326] width 302 height 15
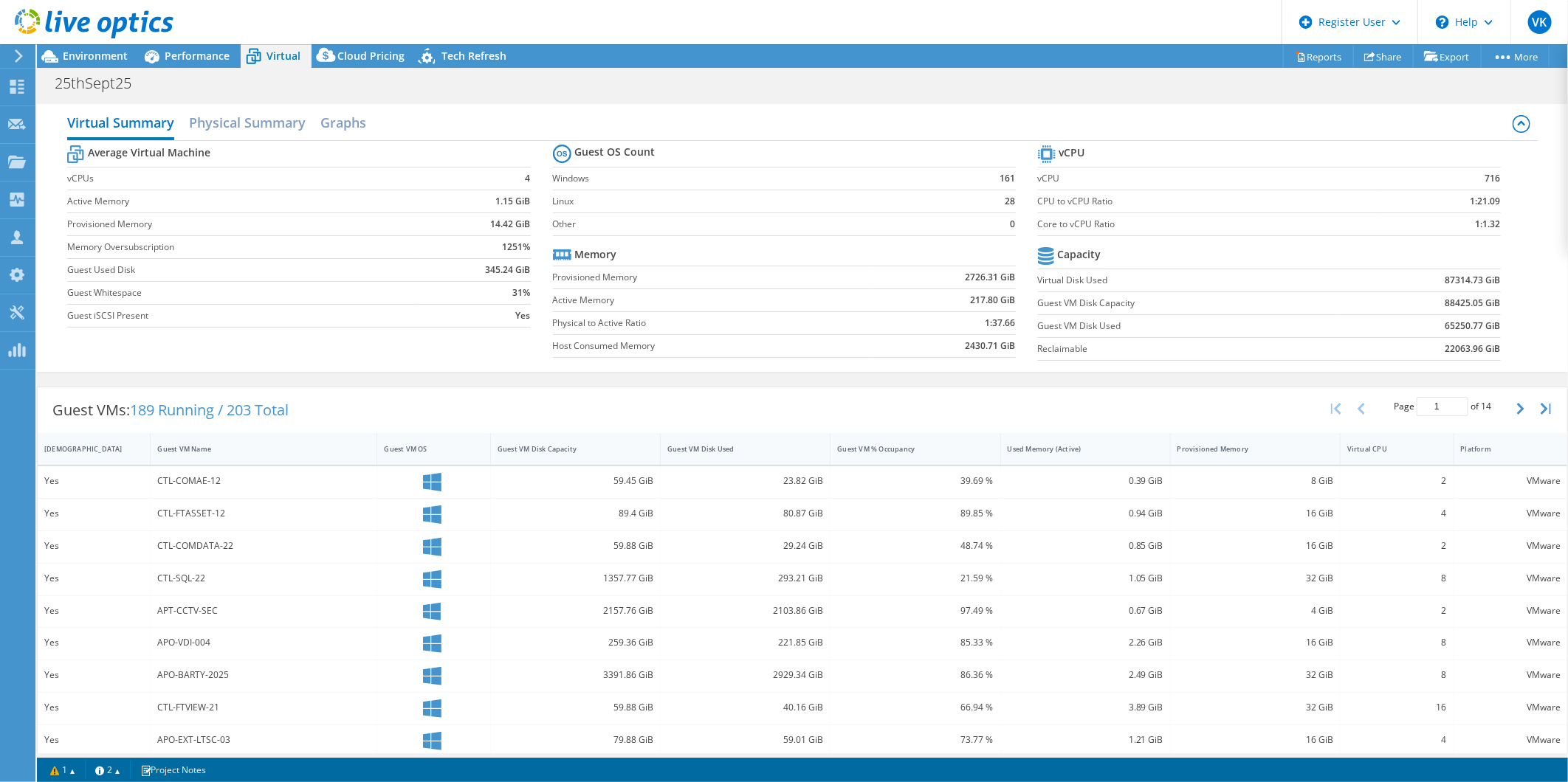
click at [1317, 341] on label "Reclaimable" at bounding box center [1188, 348] width 302 height 15
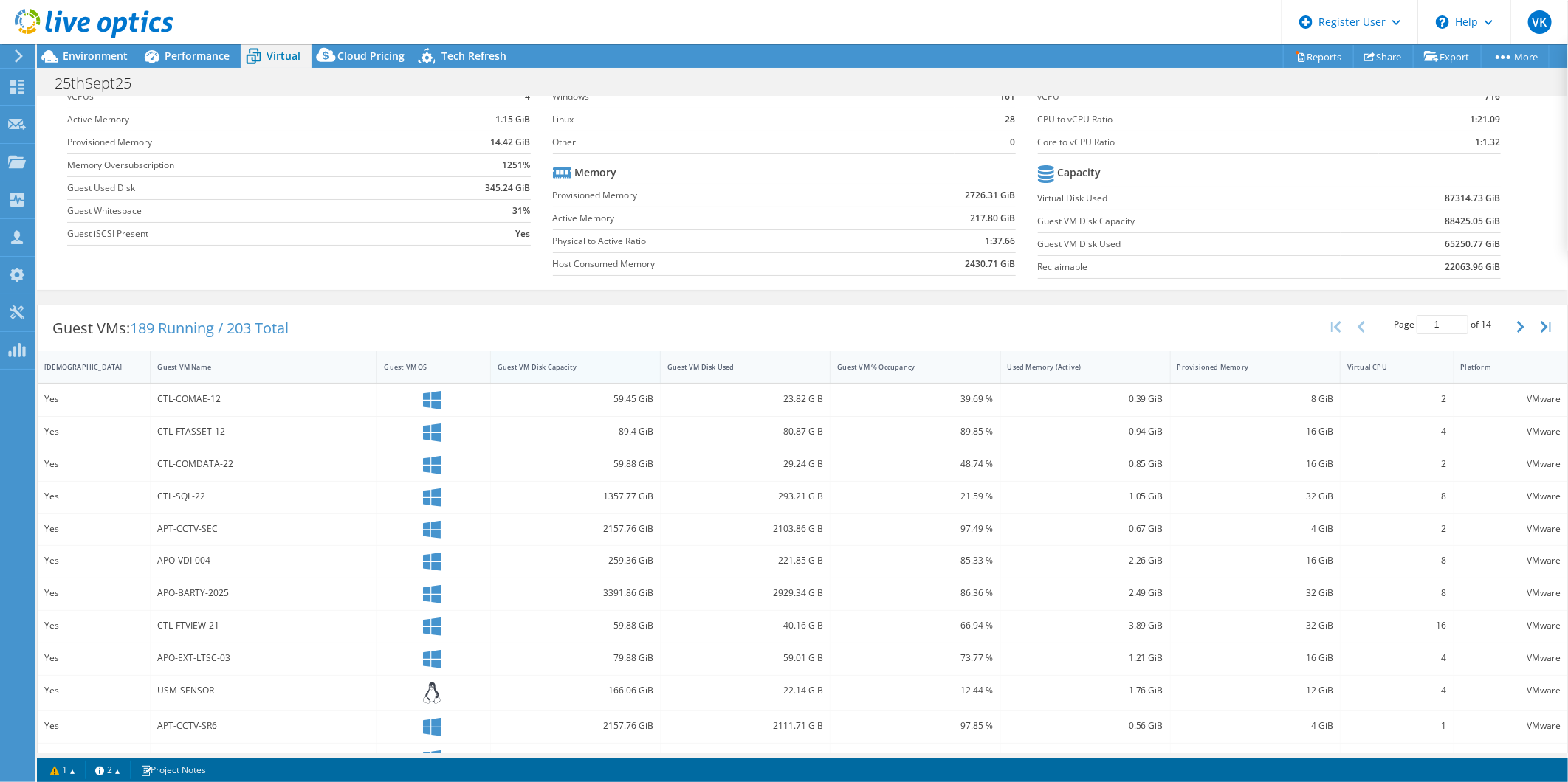
click at [561, 372] on div "Guest VM Disk Capacity" at bounding box center [566, 366] width 152 height 23
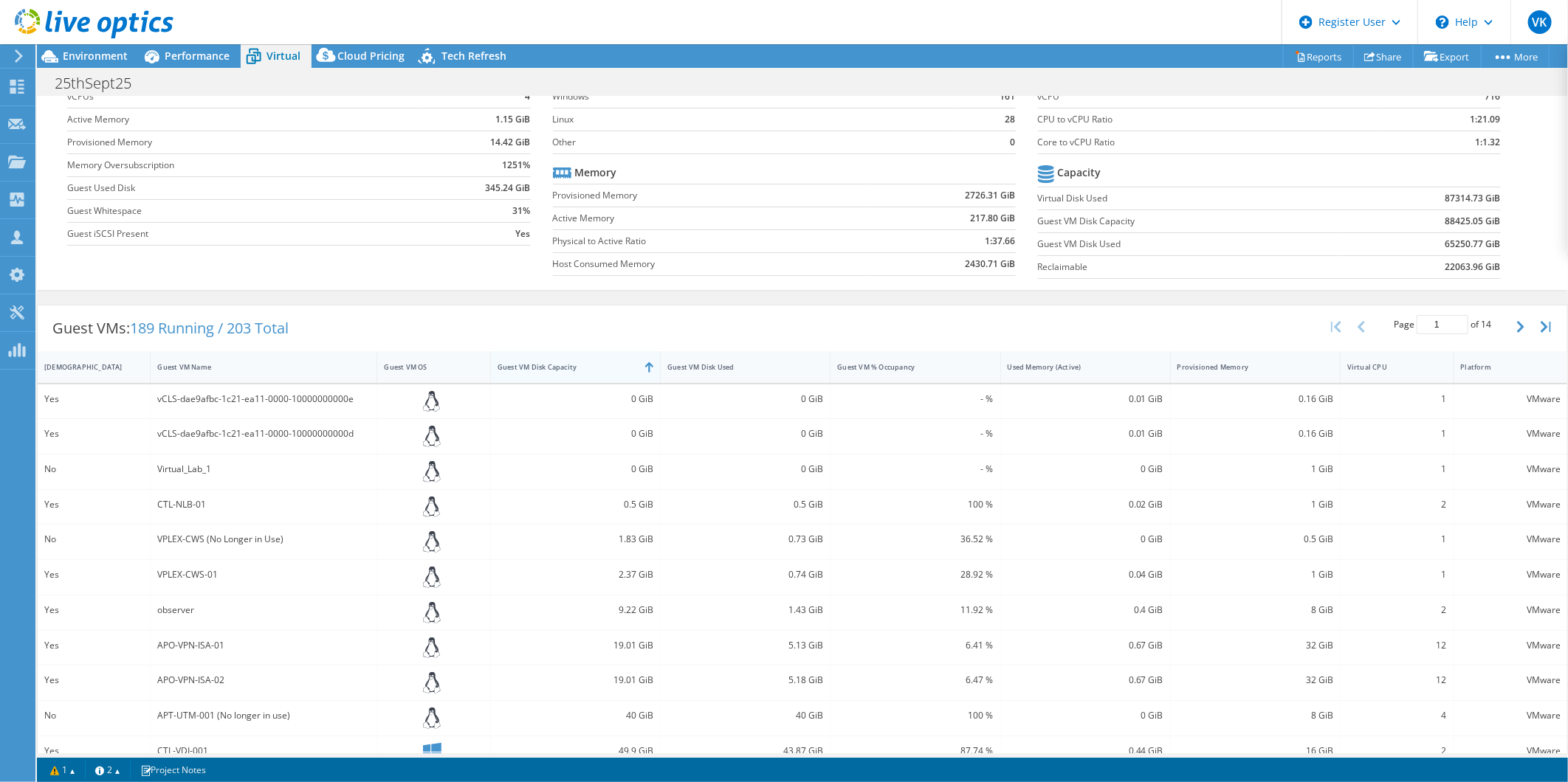
click at [615, 366] on div "Guest VM Disk Capacity" at bounding box center [566, 367] width 138 height 9
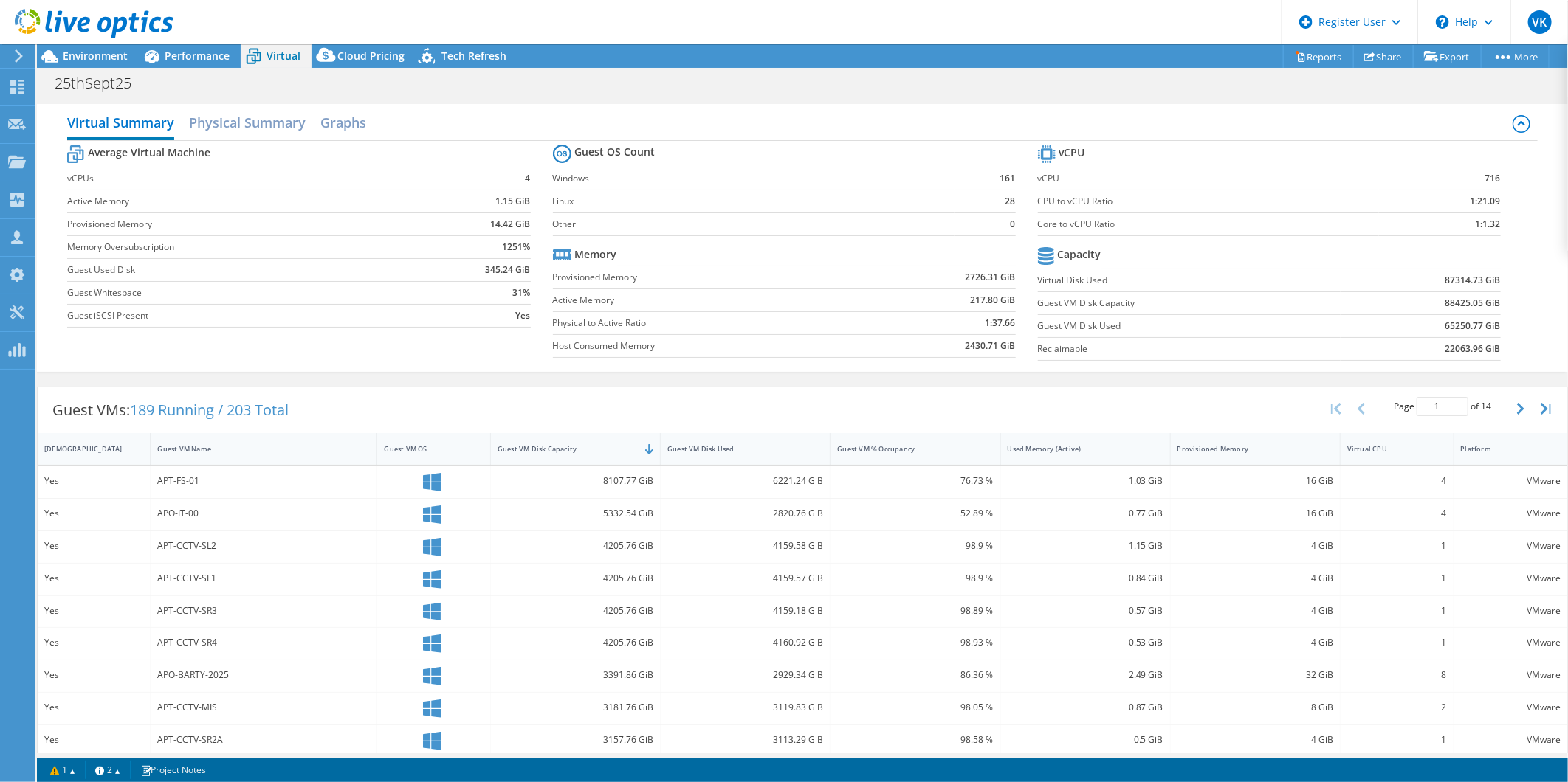
scroll to position [207, 0]
